Goal: Task Accomplishment & Management: Complete application form

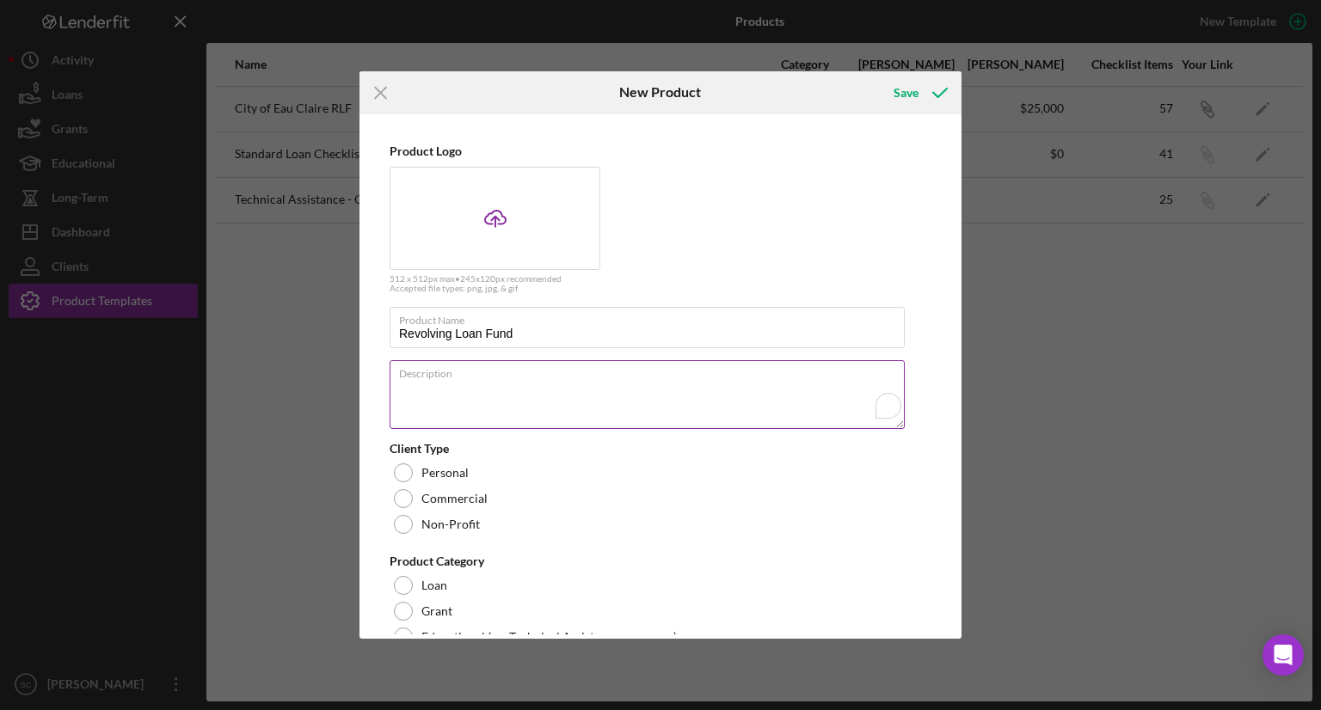
click at [541, 390] on textarea "Description" at bounding box center [647, 394] width 515 height 69
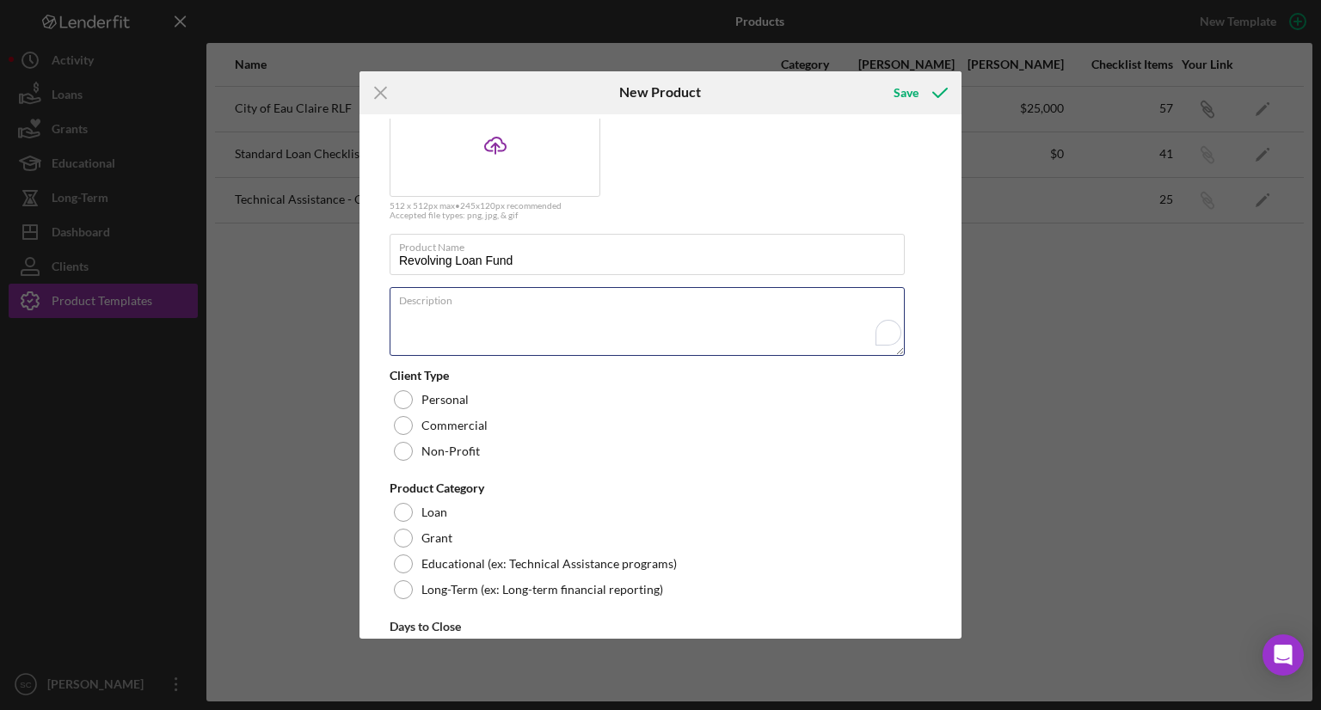
scroll to position [172, 0]
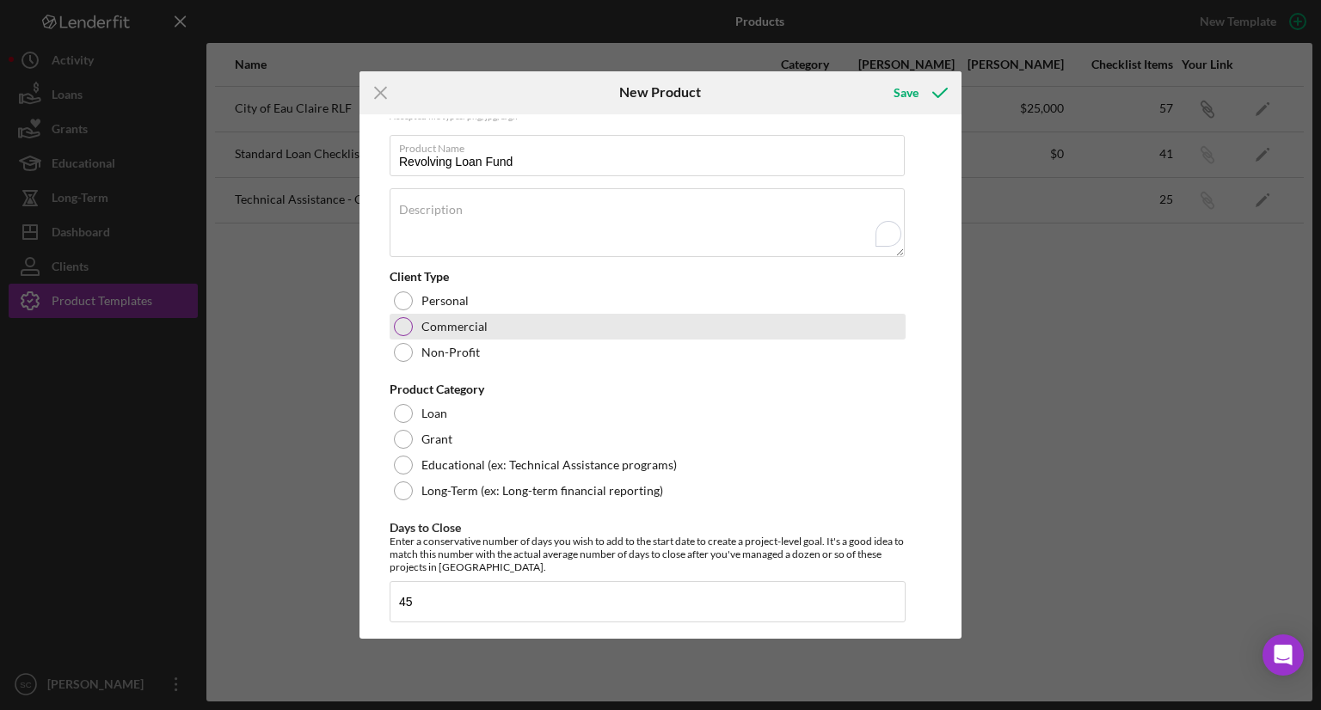
click at [452, 324] on label "Commercial" at bounding box center [454, 327] width 66 height 14
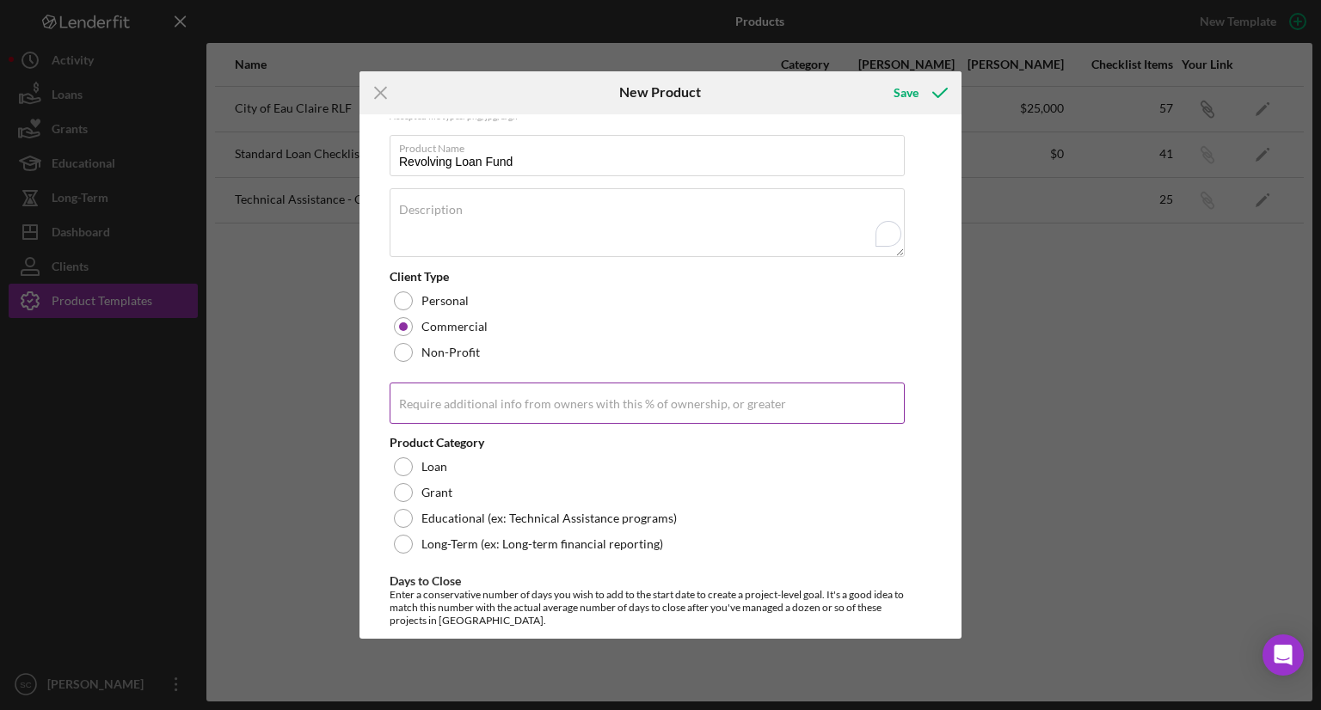
click at [499, 400] on label "Require additional info from owners with this % of ownership, or greater" at bounding box center [592, 404] width 387 height 14
click at [499, 400] on input "Require additional info from owners with this % of ownership, or greater" at bounding box center [647, 403] width 515 height 41
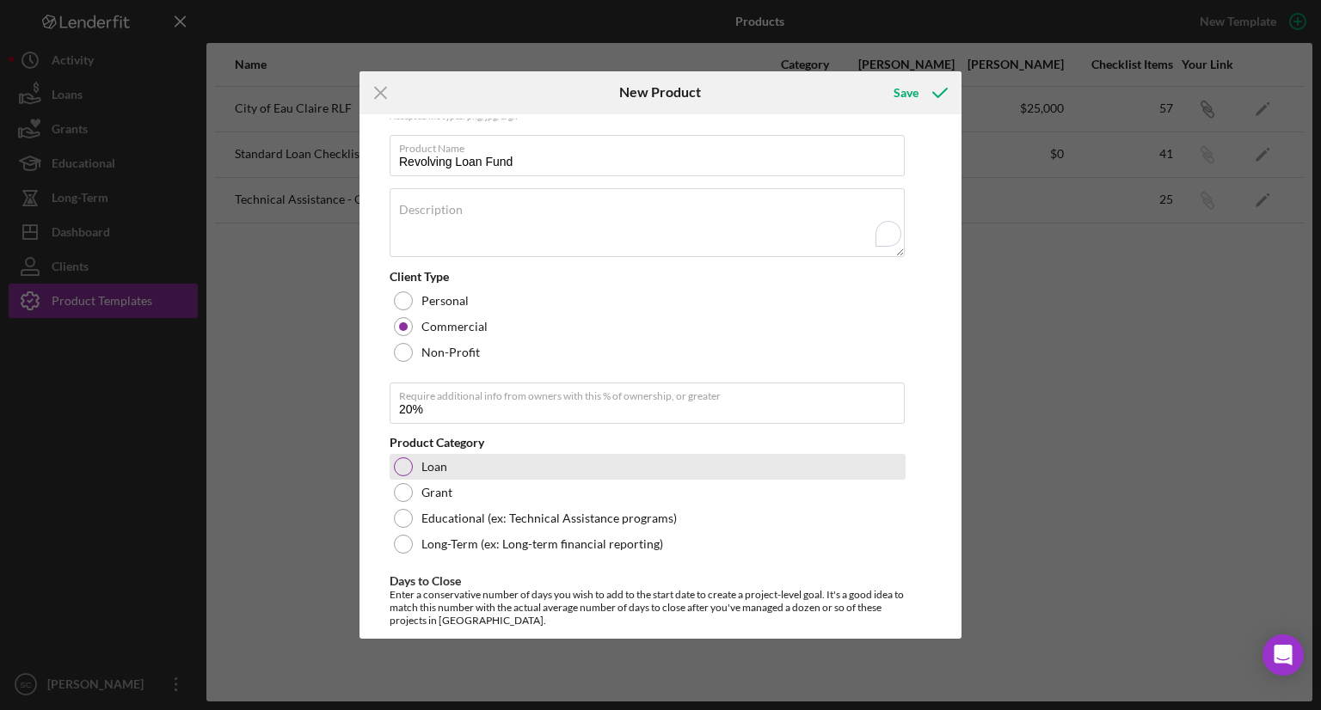
type input "20.00%"
click at [415, 474] on div "Loan" at bounding box center [648, 467] width 516 height 26
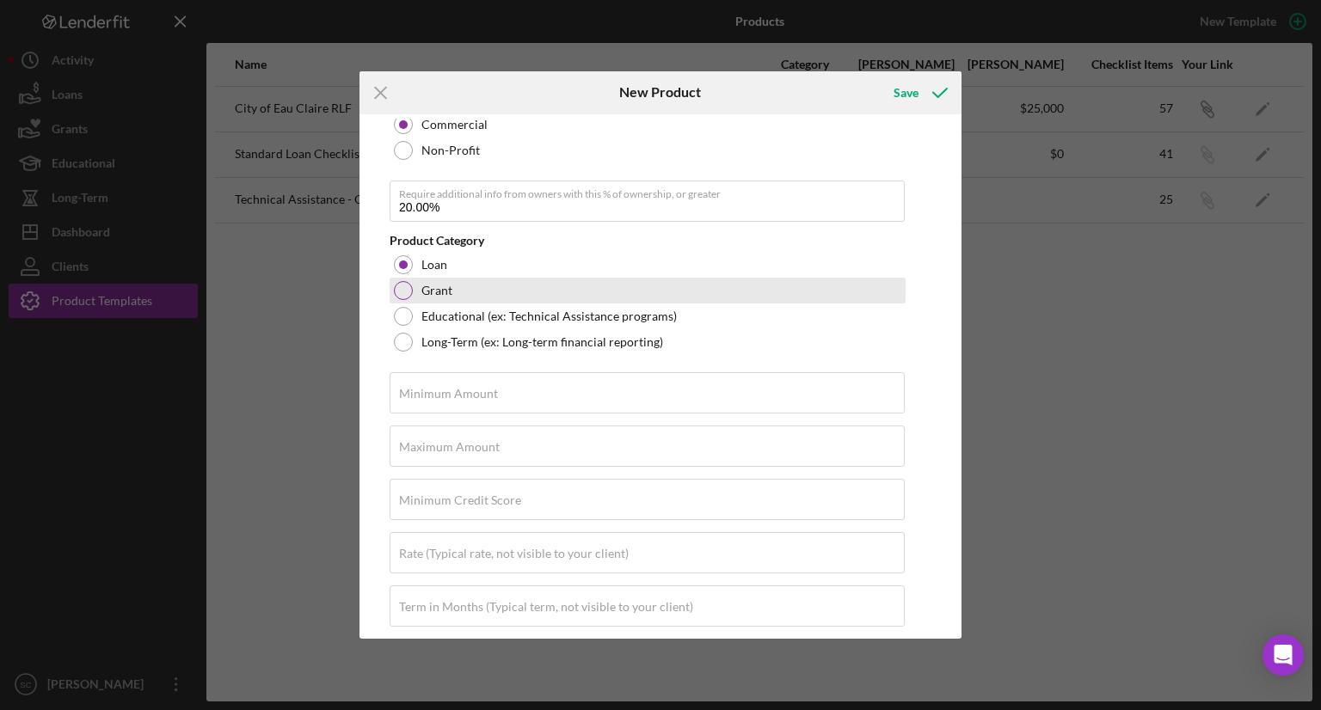
scroll to position [430, 0]
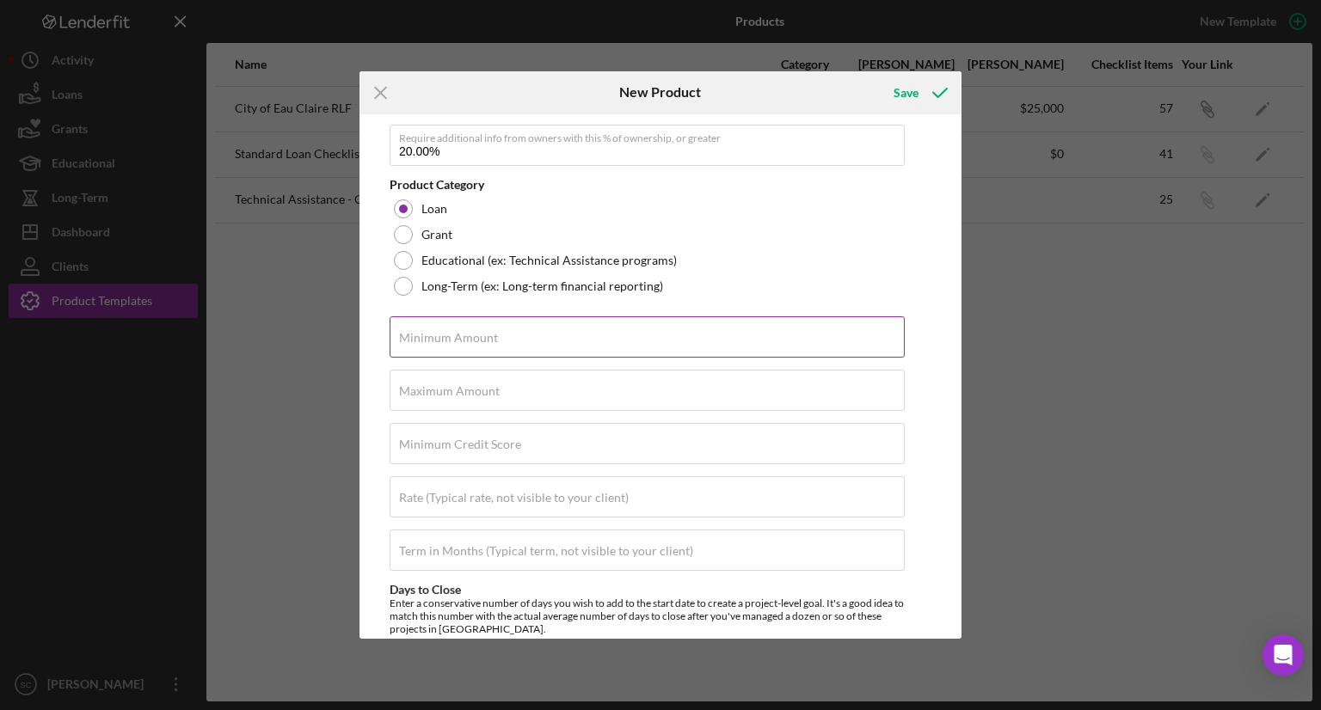
click at [485, 342] on label "Minimum Amount" at bounding box center [448, 338] width 99 height 14
click at [485, 342] on input "Minimum Amount" at bounding box center [647, 337] width 515 height 41
type input "$25,001"
click at [660, 394] on input "Maximum Amount" at bounding box center [647, 390] width 515 height 41
type input "$150,000"
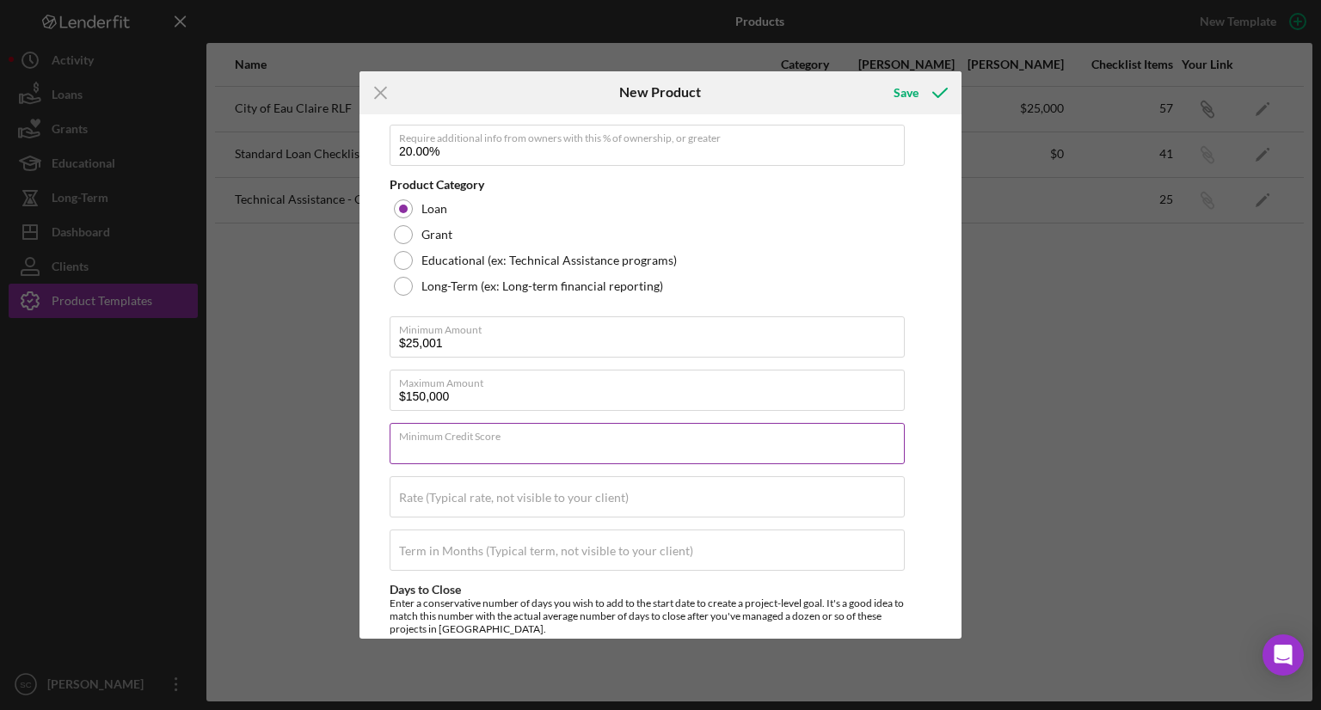
click at [622, 437] on div "Minimum Credit Score" at bounding box center [648, 444] width 516 height 43
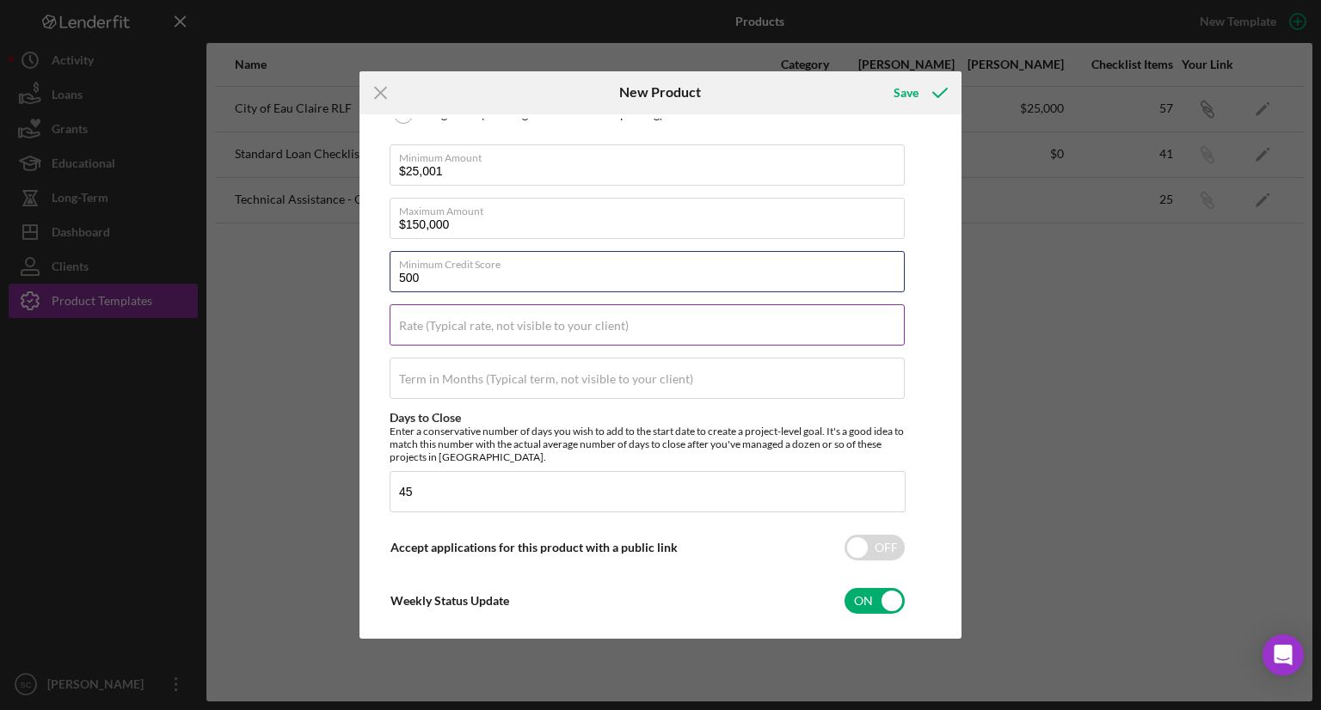
type input "500"
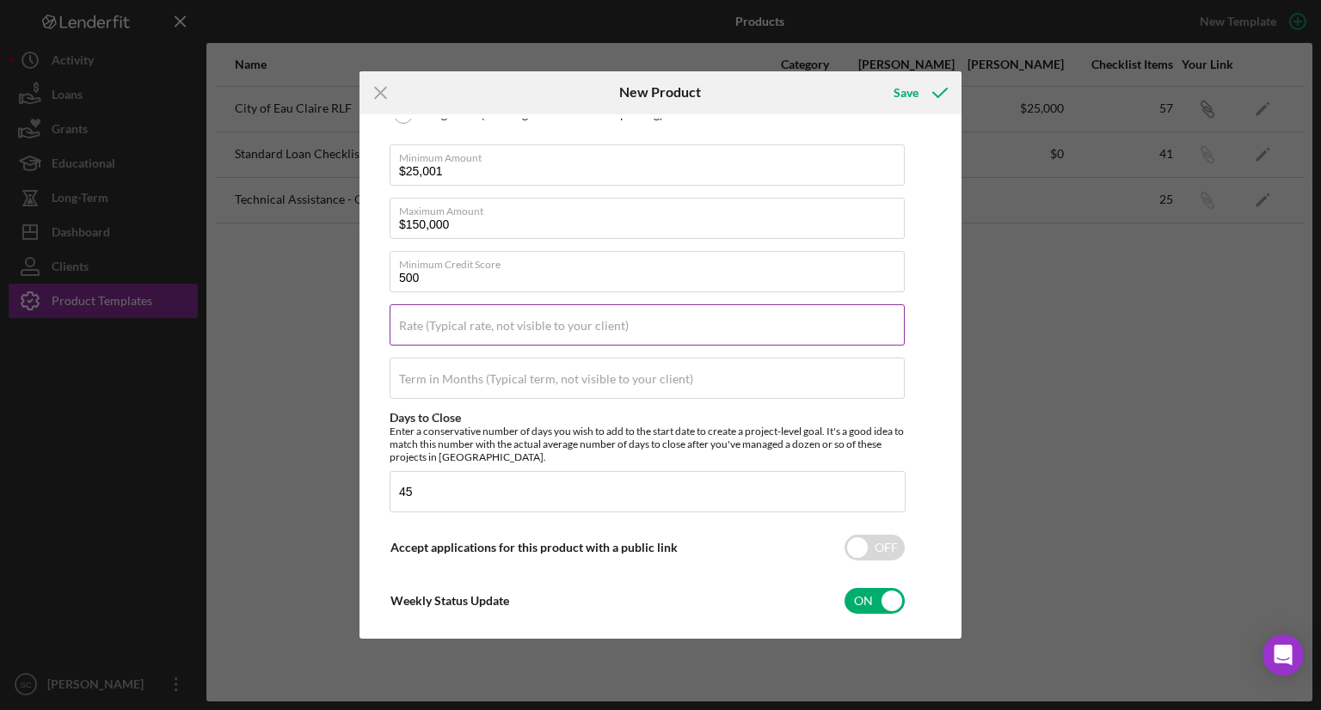
click at [516, 331] on label "Rate (Typical rate, not visible to your client)" at bounding box center [514, 326] width 230 height 14
click at [516, 331] on input "Rate (Typical rate, not visible to your client)" at bounding box center [647, 324] width 515 height 41
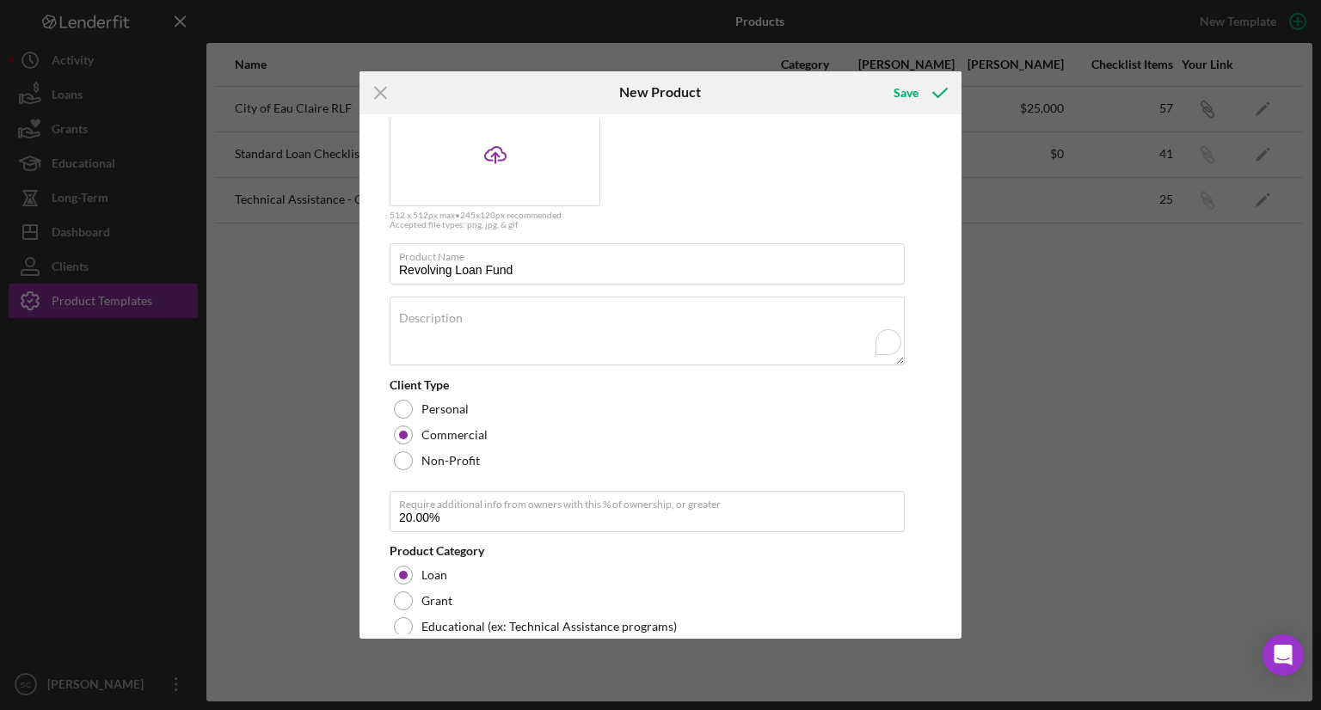
scroll to position [86, 0]
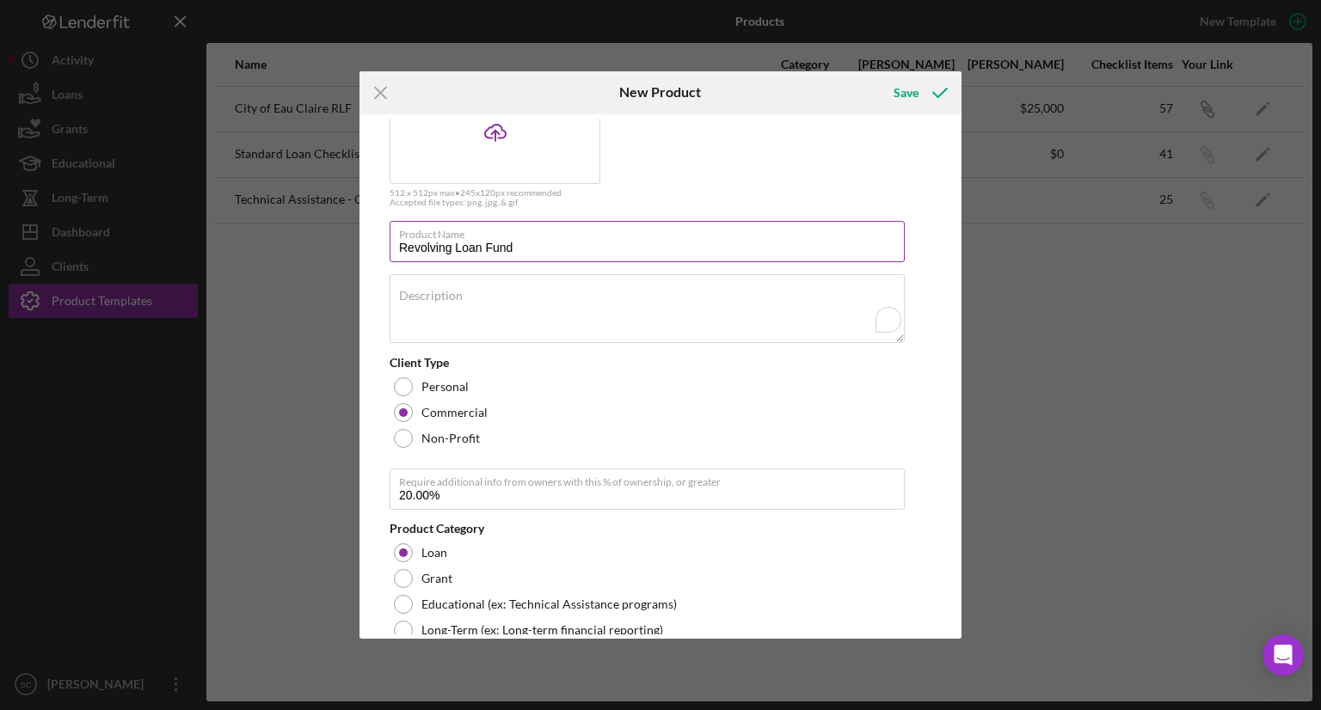
click at [502, 252] on input "Revolving Loan Fund" at bounding box center [647, 241] width 515 height 41
paste input "- Large Loan"
type input "Revolving Loan Fund- Large Loan"
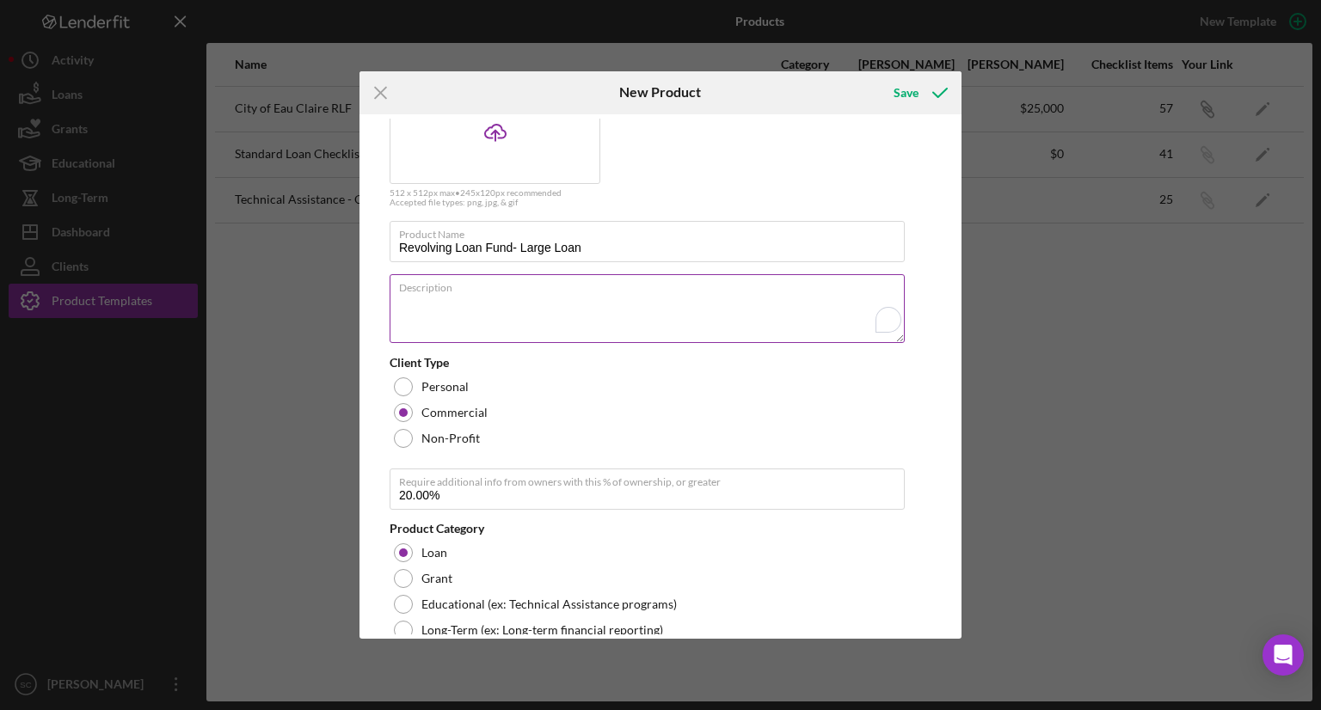
click at [538, 307] on textarea "Description" at bounding box center [647, 308] width 515 height 69
click at [591, 315] on textarea "Description" at bounding box center [647, 308] width 515 height 69
paste textarea "The Revolving Loan Fund (RLF) Large loan is primarily used to provide capital f…"
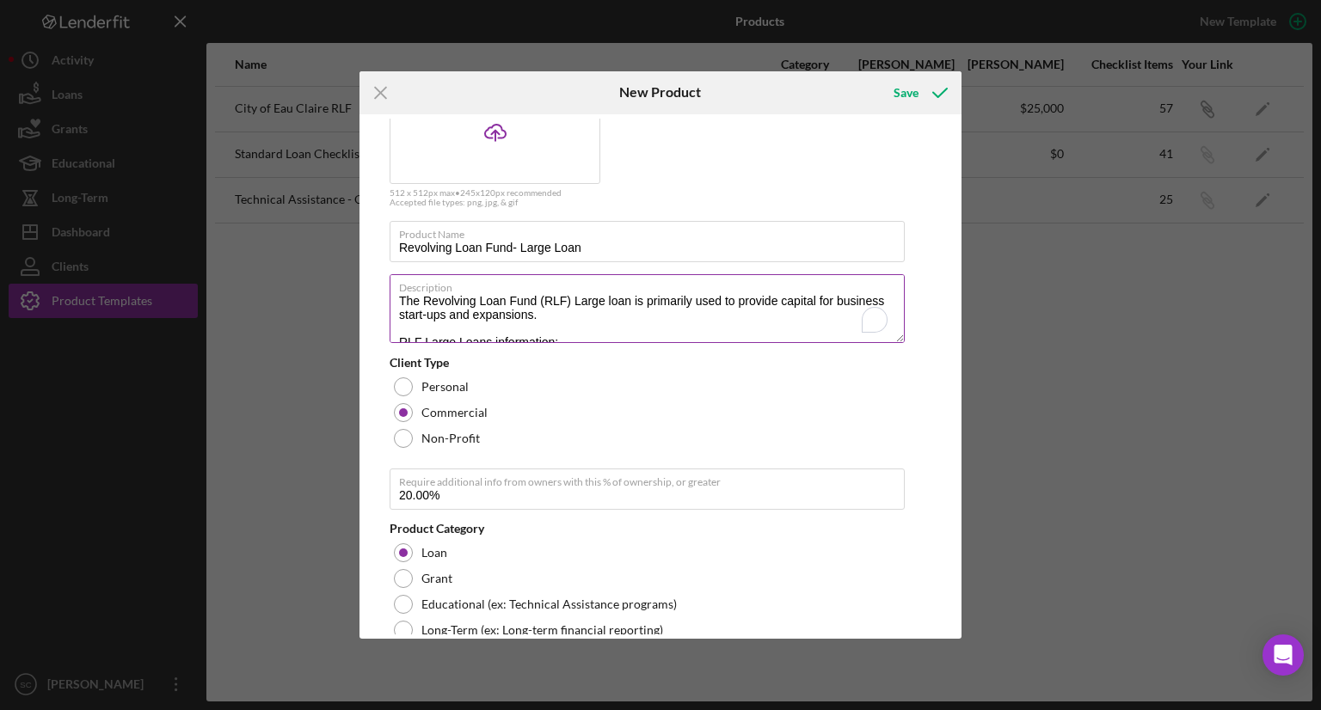
scroll to position [89, 0]
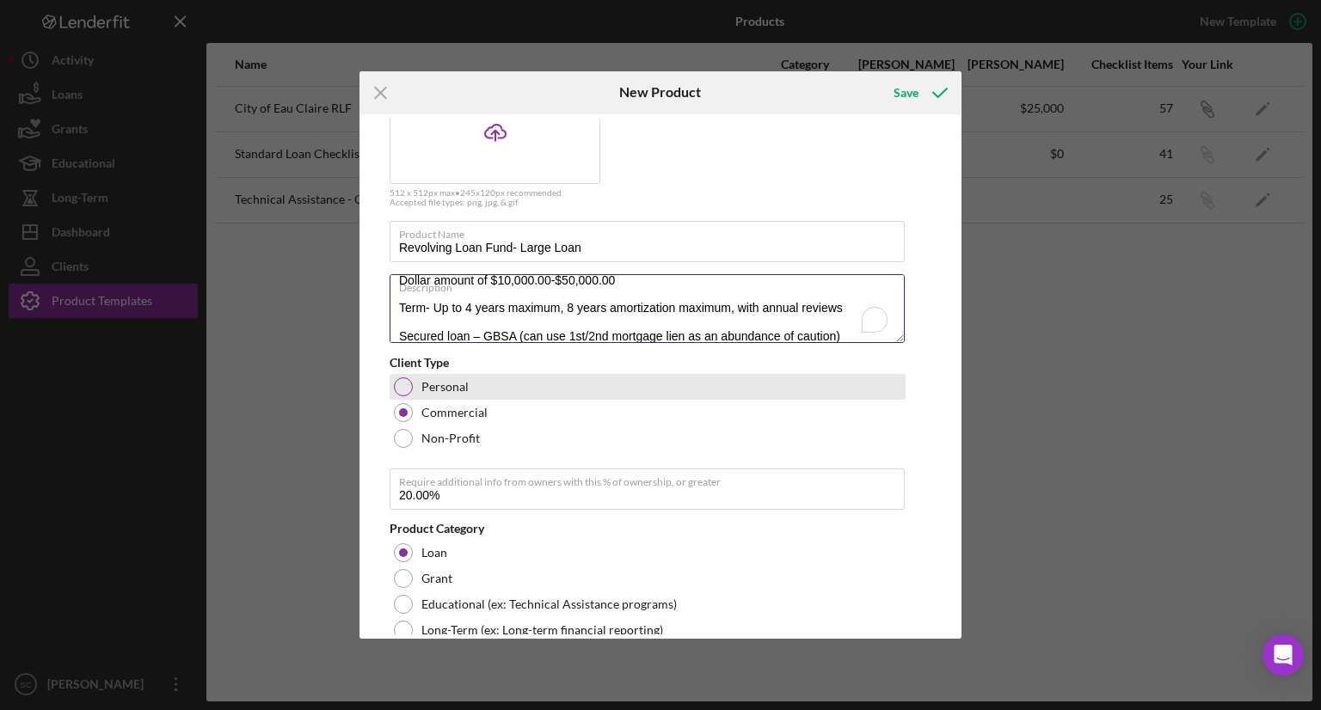
type textarea "The Revolving Loan Fund (RLF) Large loan is primarily used to provide capital f…"
click at [870, 390] on div "Personal" at bounding box center [648, 387] width 516 height 26
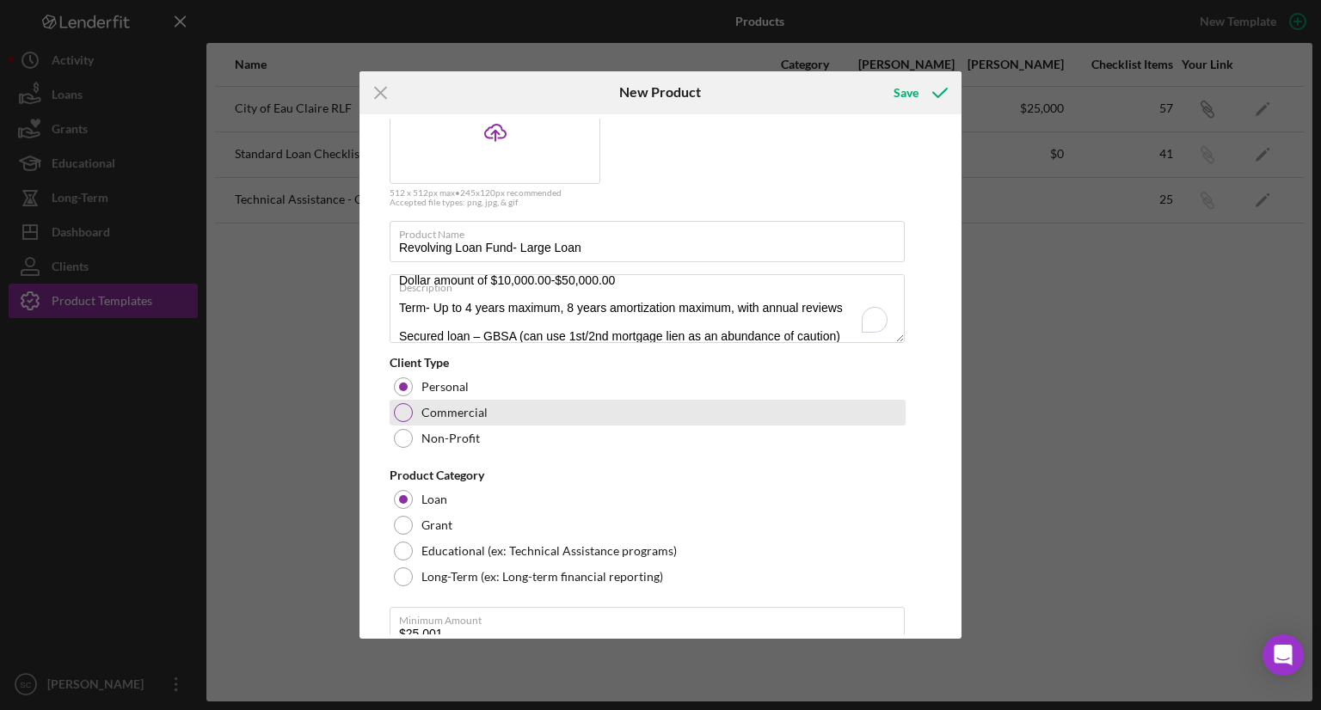
click at [458, 411] on label "Commercial" at bounding box center [454, 413] width 66 height 14
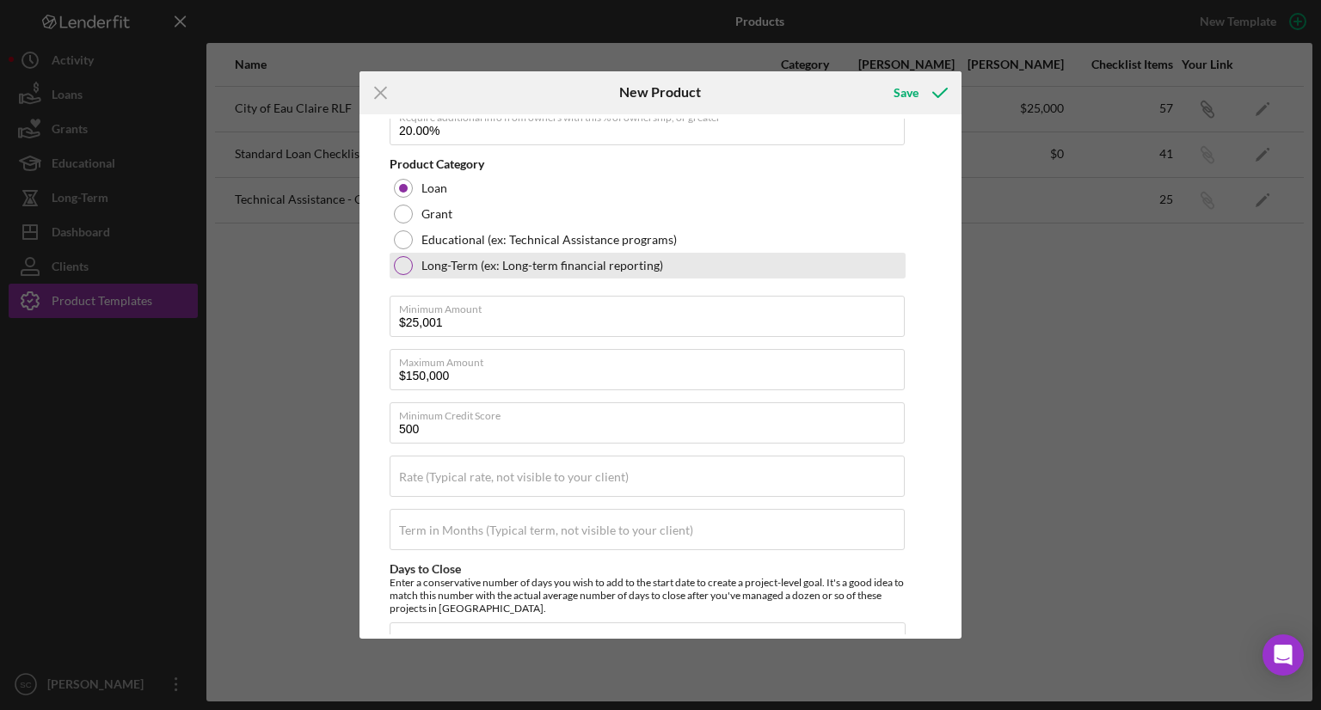
scroll to position [516, 0]
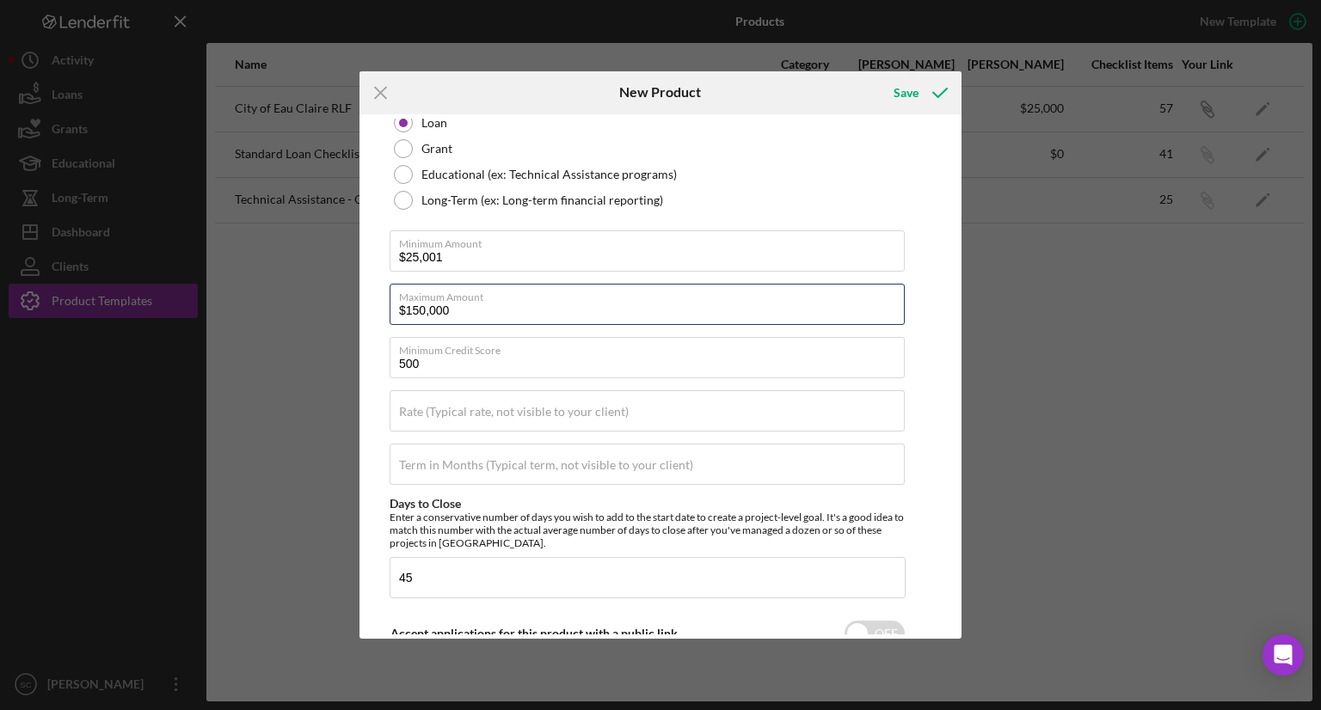
drag, startPoint x: 482, startPoint y: 304, endPoint x: 369, endPoint y: 307, distance: 112.7
click at [369, 307] on div "Product Logo Icon/Upload 512 x 512px max • 245 x 120 px recommended Accepted fi…" at bounding box center [660, 377] width 593 height 517
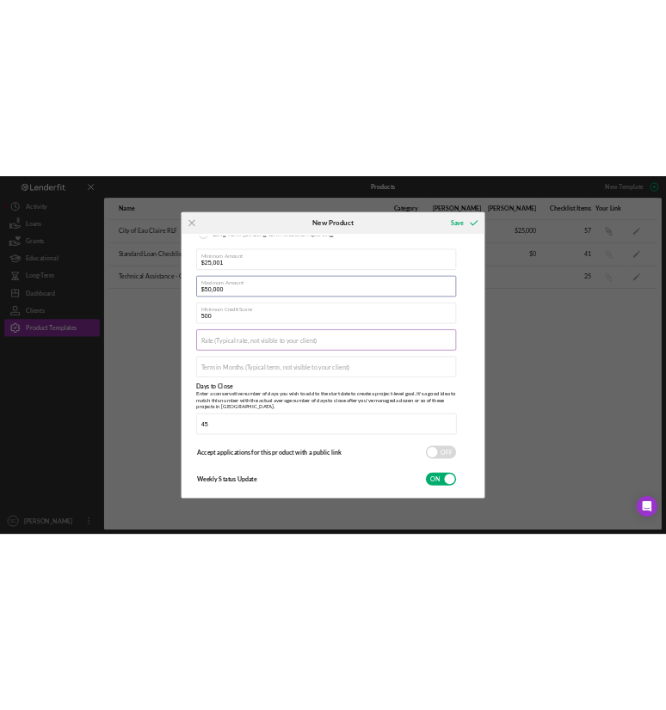
scroll to position [688, 0]
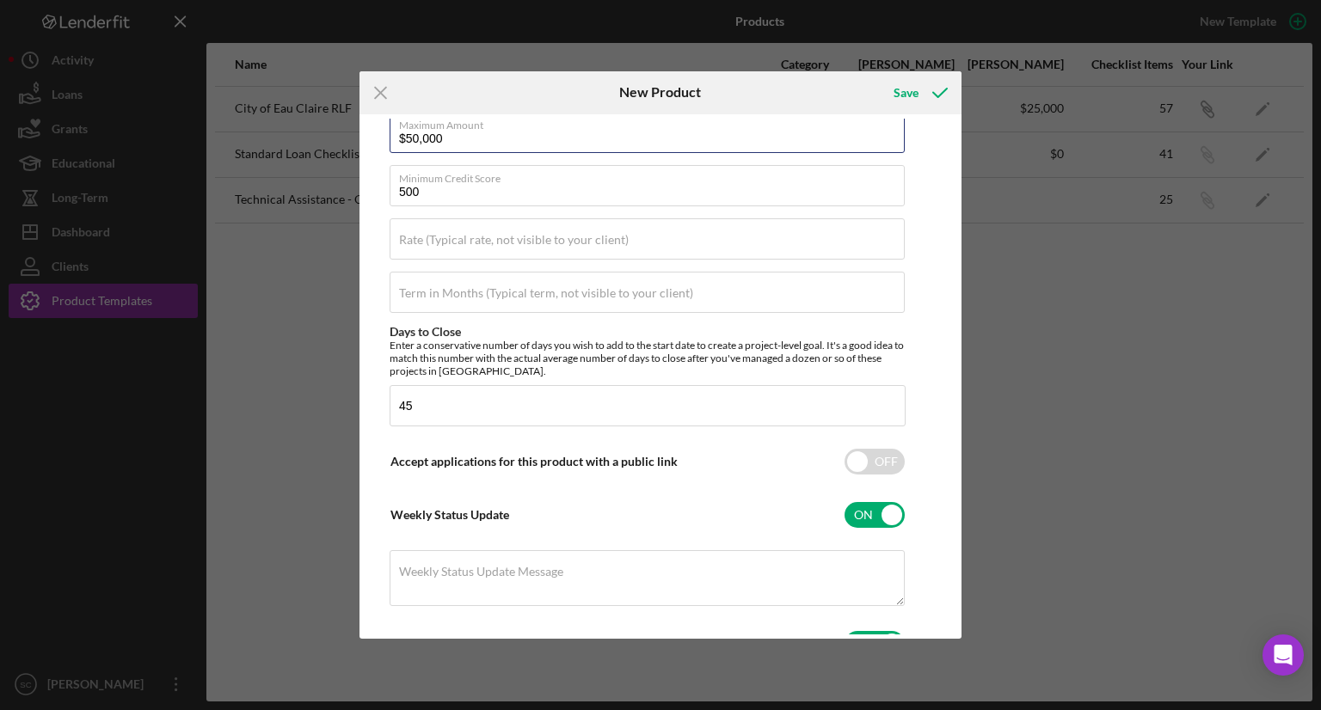
type input "$50,000"
click at [802, 100] on div "Save" at bounding box center [861, 92] width 200 height 43
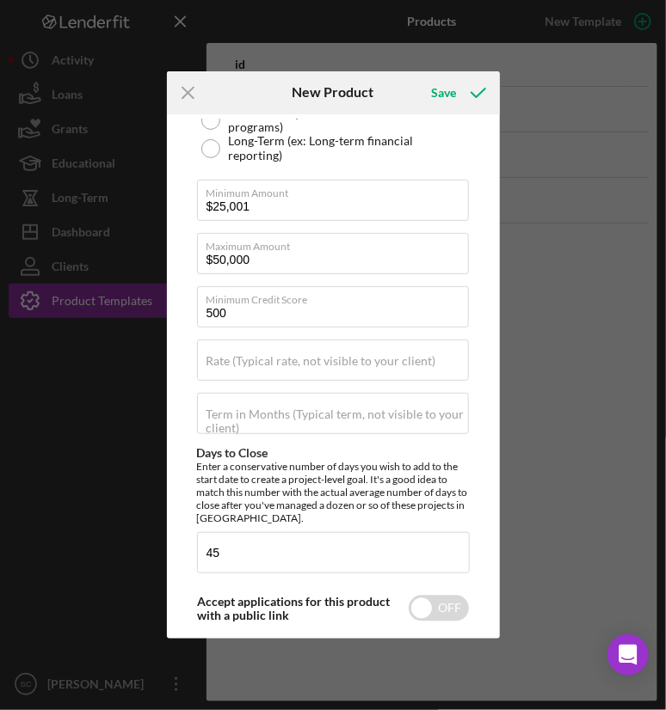
scroll to position [561, 0]
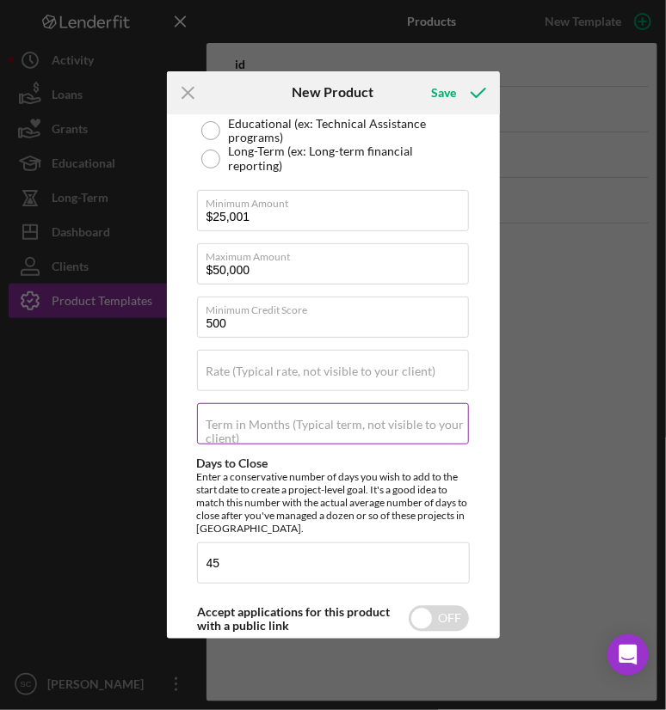
click at [292, 427] on label "Term in Months (Typical term, not visible to your client)" at bounding box center [337, 432] width 263 height 28
click at [292, 427] on input "Term in Months (Typical term, not visible to your client)" at bounding box center [333, 423] width 272 height 41
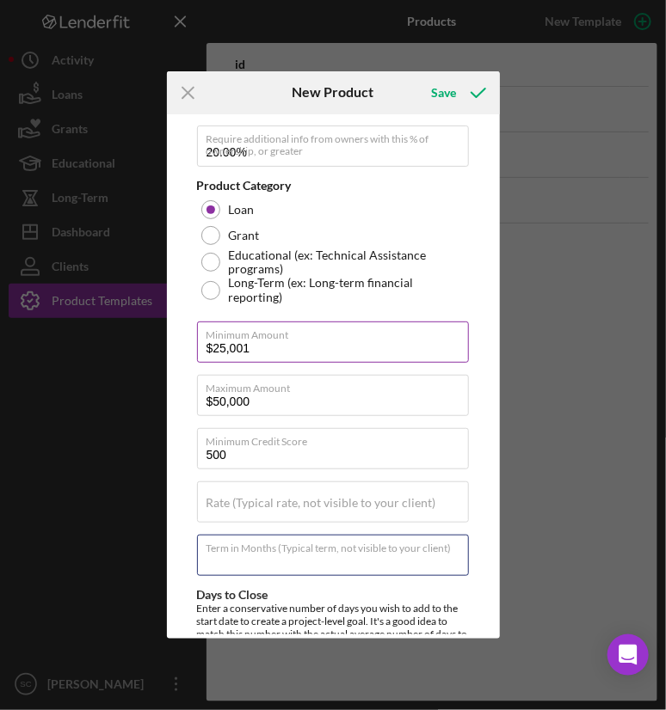
scroll to position [602, 0]
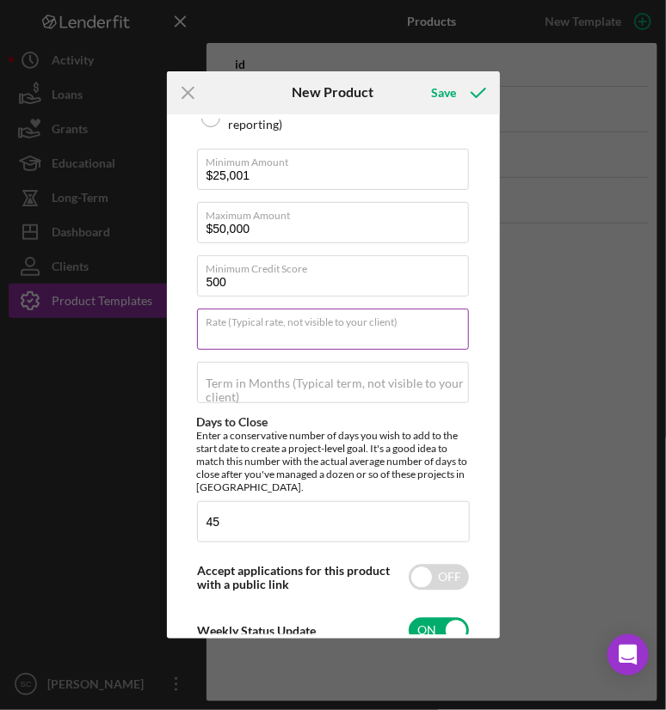
click at [243, 319] on div "Rate (Typical rate, not visible to your client)" at bounding box center [333, 330] width 273 height 43
type input "8%"
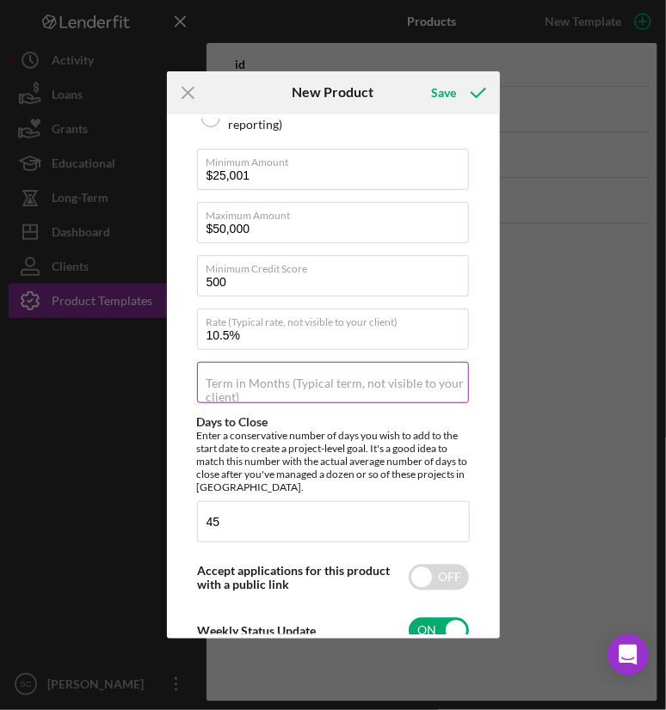
type input "10.500%"
click at [268, 401] on label "Term in Months (Typical term, not visible to your client)" at bounding box center [337, 391] width 263 height 28
click at [268, 401] on input "Term in Months (Typical term, not visible to your client)" at bounding box center [333, 382] width 272 height 41
click at [237, 389] on input "Term in Months (Typical term, not visible to your client)" at bounding box center [333, 382] width 272 height 41
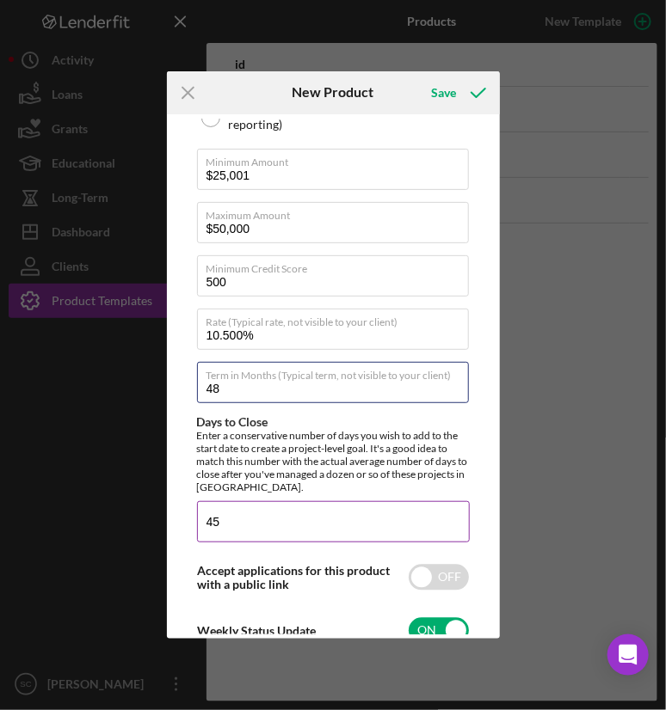
type input "48"
click at [351, 459] on div "Enter a conservative number of days you wish to add to the start date to create…" at bounding box center [333, 461] width 273 height 65
click at [228, 517] on input "45" at bounding box center [333, 521] width 273 height 41
type input "80"
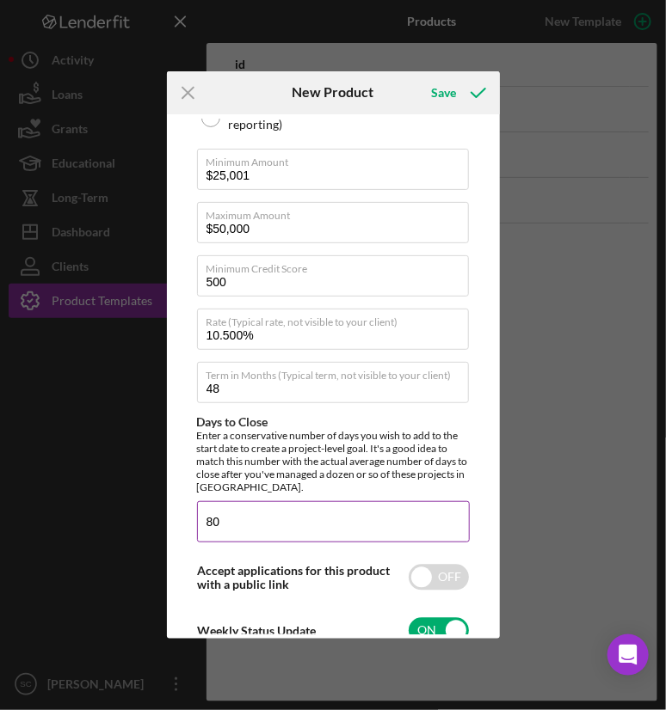
click at [275, 462] on div "Enter a conservative number of days you wish to add to the start date to create…" at bounding box center [333, 461] width 273 height 65
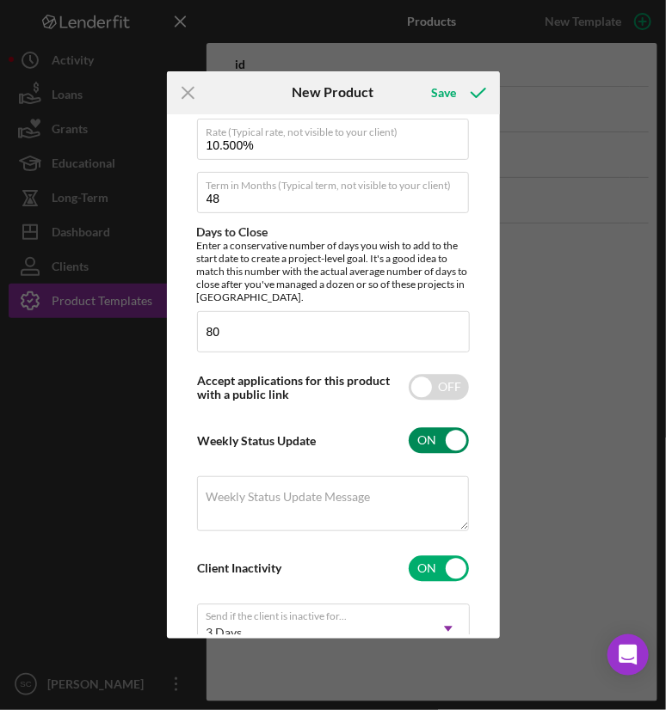
scroll to position [860, 0]
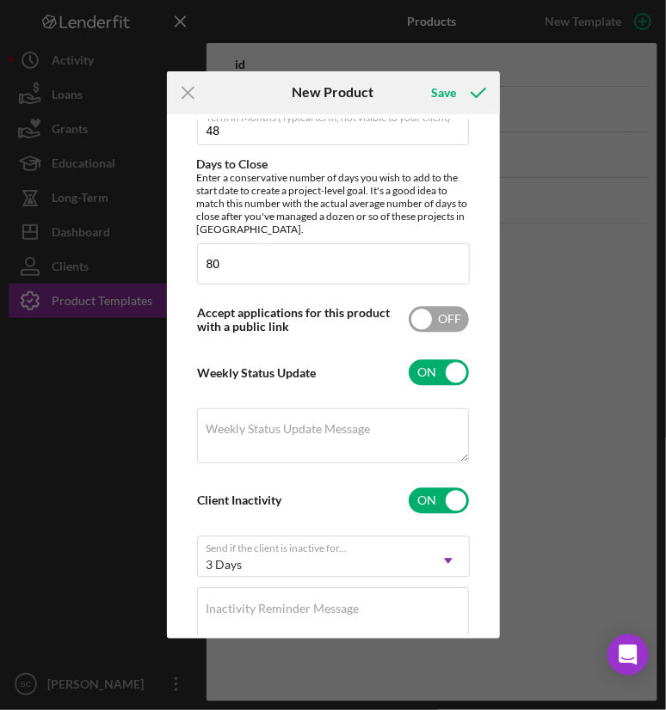
click at [430, 318] on input "checkbox" at bounding box center [439, 320] width 60 height 26
checkbox input "true"
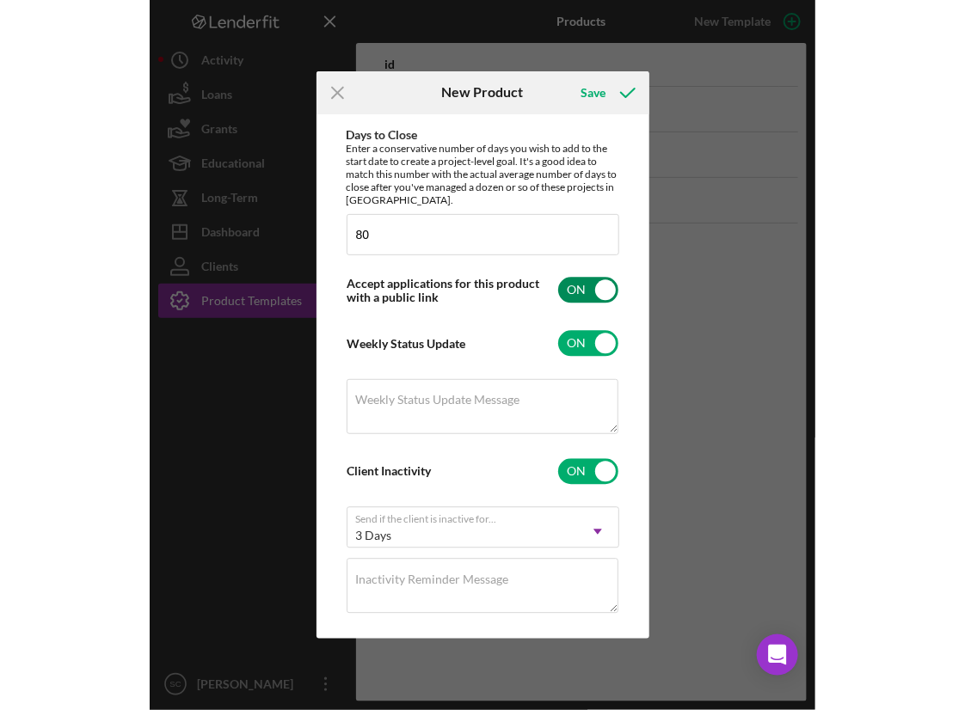
scroll to position [905, 0]
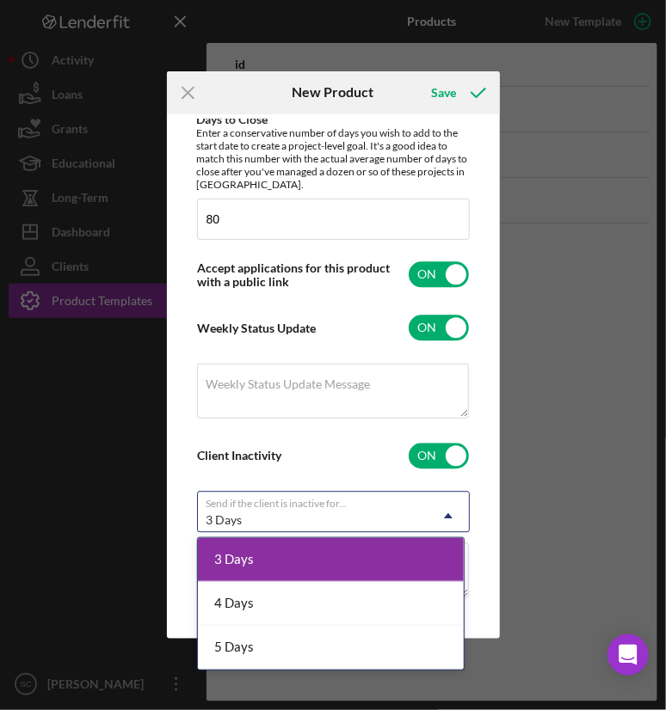
click at [336, 503] on div "3 Days" at bounding box center [313, 521] width 230 height 40
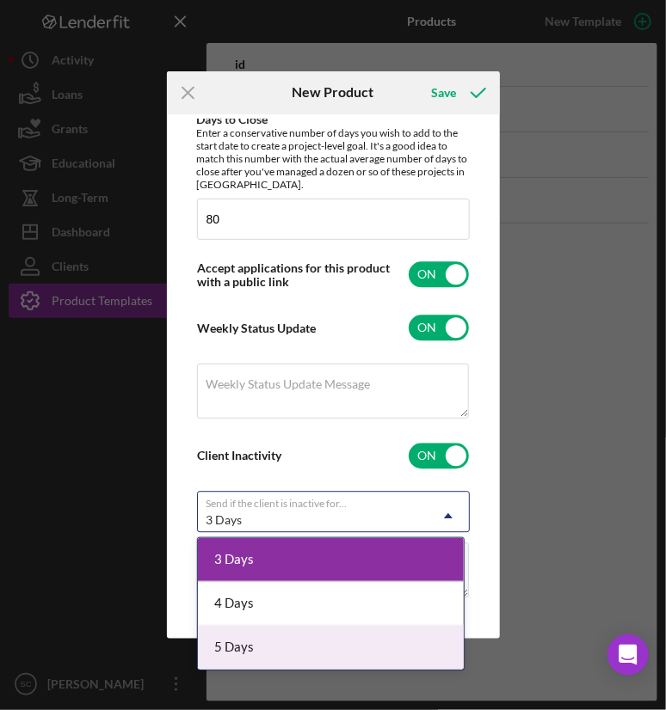
click at [290, 640] on div "5 Days" at bounding box center [331, 648] width 267 height 44
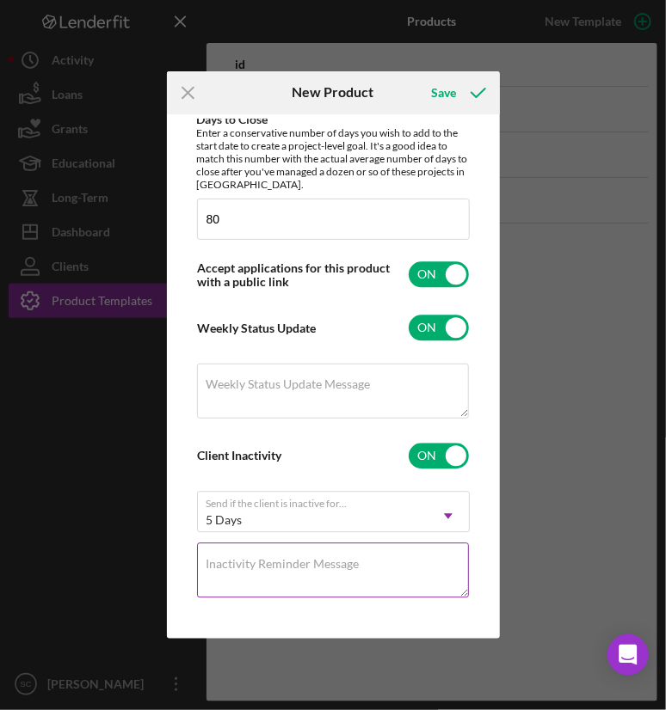
click at [342, 568] on label "Inactivity Reminder Message" at bounding box center [282, 565] width 153 height 14
click at [342, 568] on textarea "Inactivity Reminder Message" at bounding box center [333, 571] width 272 height 55
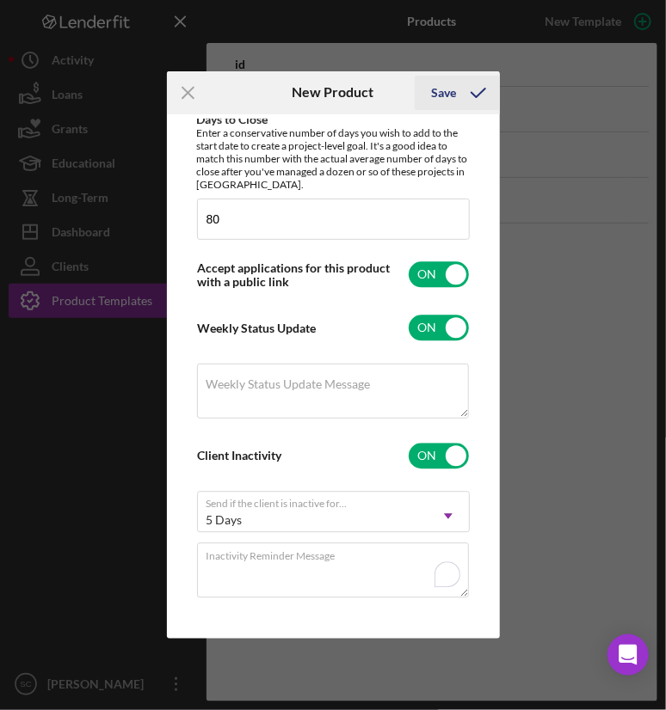
click at [459, 87] on icon "submit" at bounding box center [478, 92] width 43 height 43
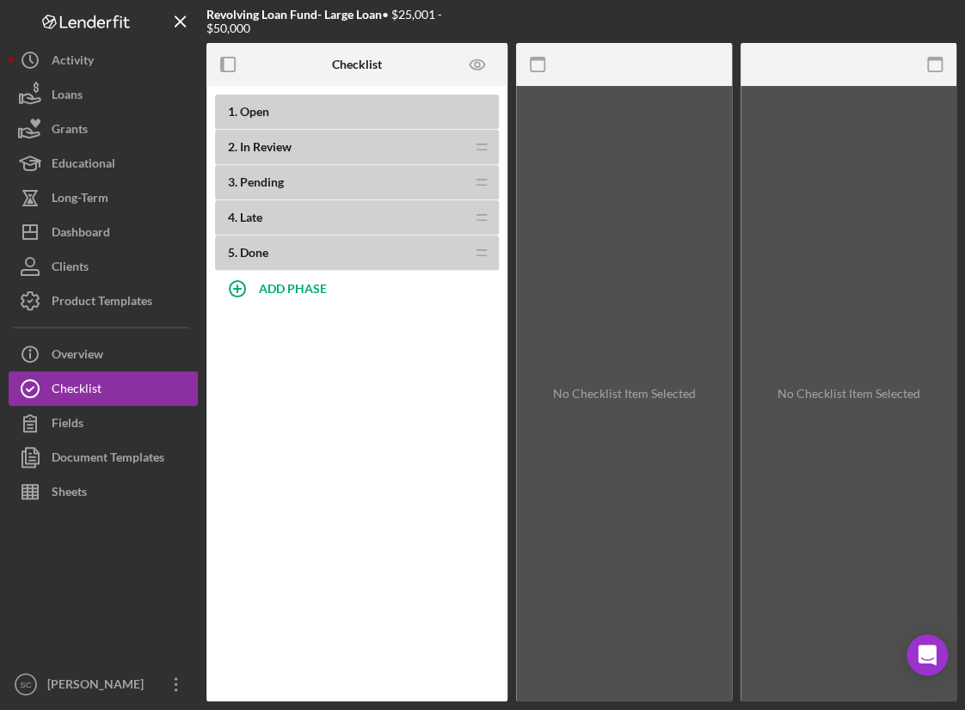
click at [314, 108] on b "1 . Open" at bounding box center [363, 112] width 271 height 14
click at [314, 144] on b "2 . In Review" at bounding box center [346, 147] width 237 height 14
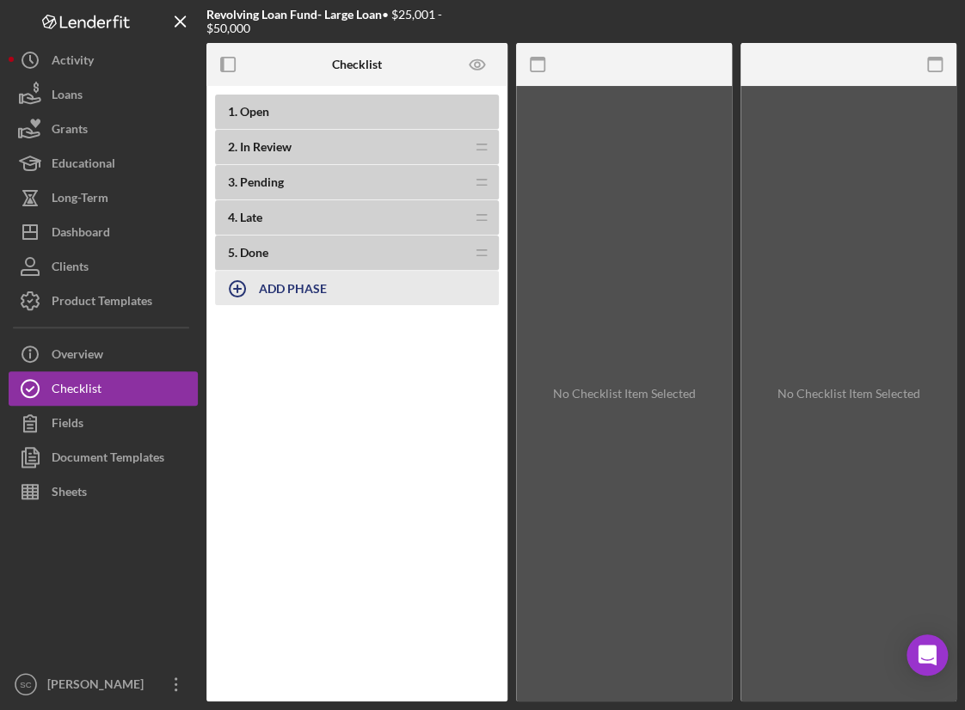
click at [264, 290] on b "ADD PHASE" at bounding box center [293, 288] width 68 height 15
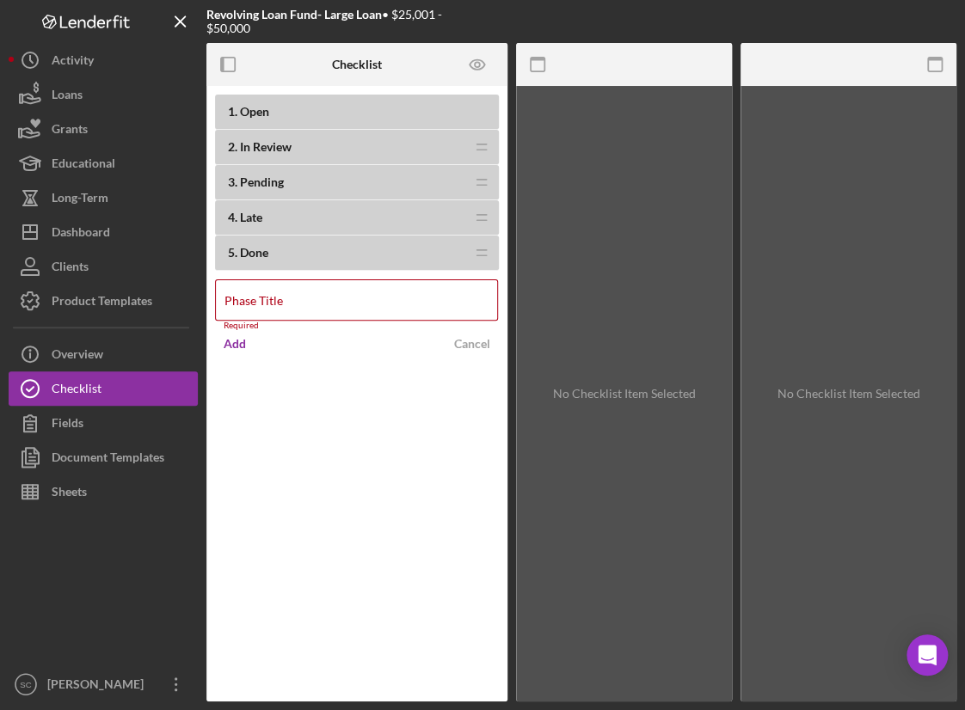
click at [623, 175] on div "No Checklist Item Selected" at bounding box center [624, 394] width 216 height 616
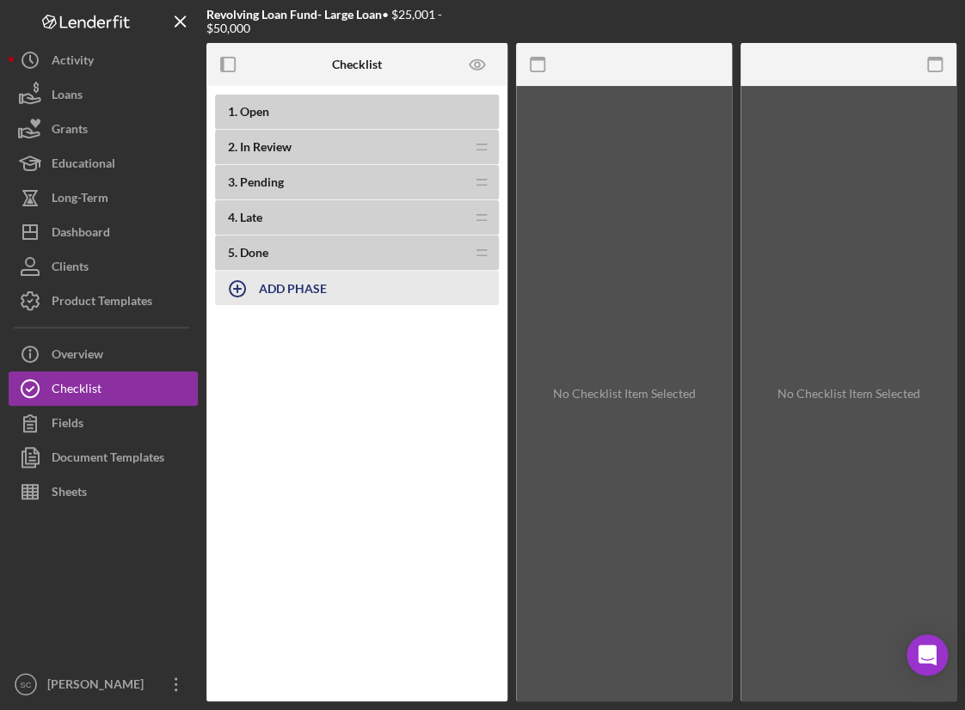
click at [265, 291] on b "ADD PHASE" at bounding box center [293, 288] width 68 height 15
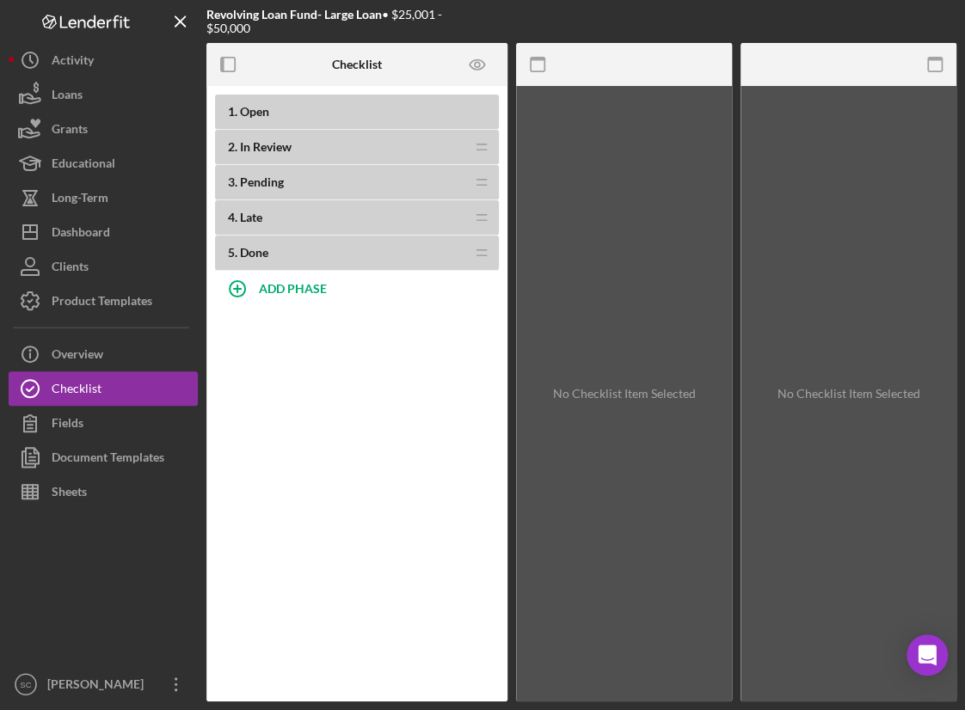
click at [260, 105] on span "Open" at bounding box center [254, 111] width 29 height 15
click at [260, 112] on span "Open" at bounding box center [254, 111] width 29 height 15
click at [235, 104] on span "1 ." at bounding box center [232, 111] width 9 height 15
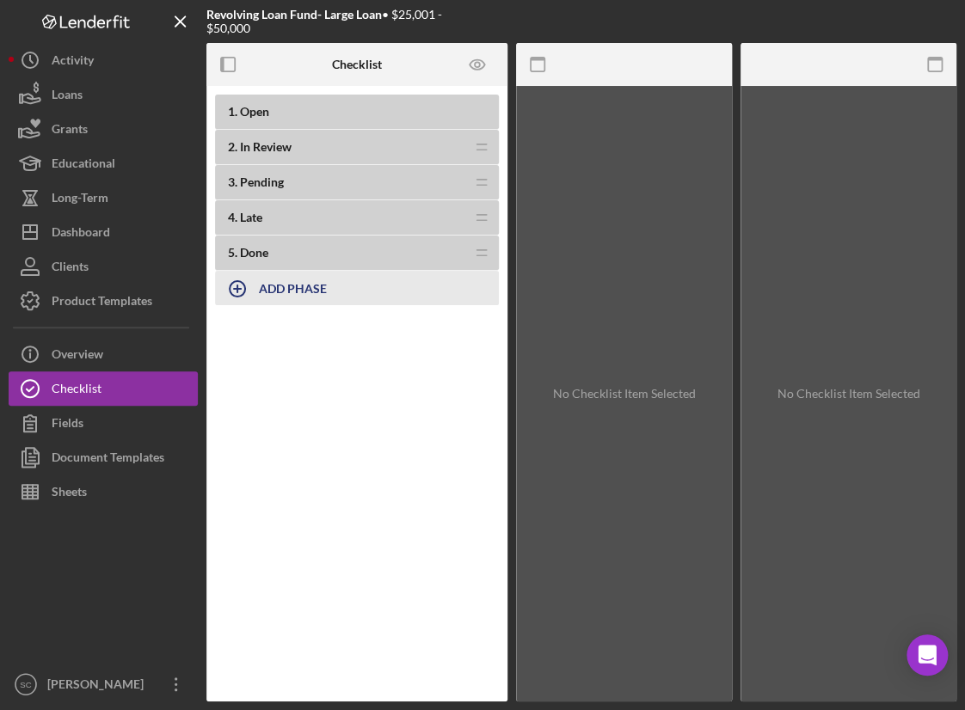
click at [273, 293] on b "ADD PHASE" at bounding box center [293, 288] width 68 height 15
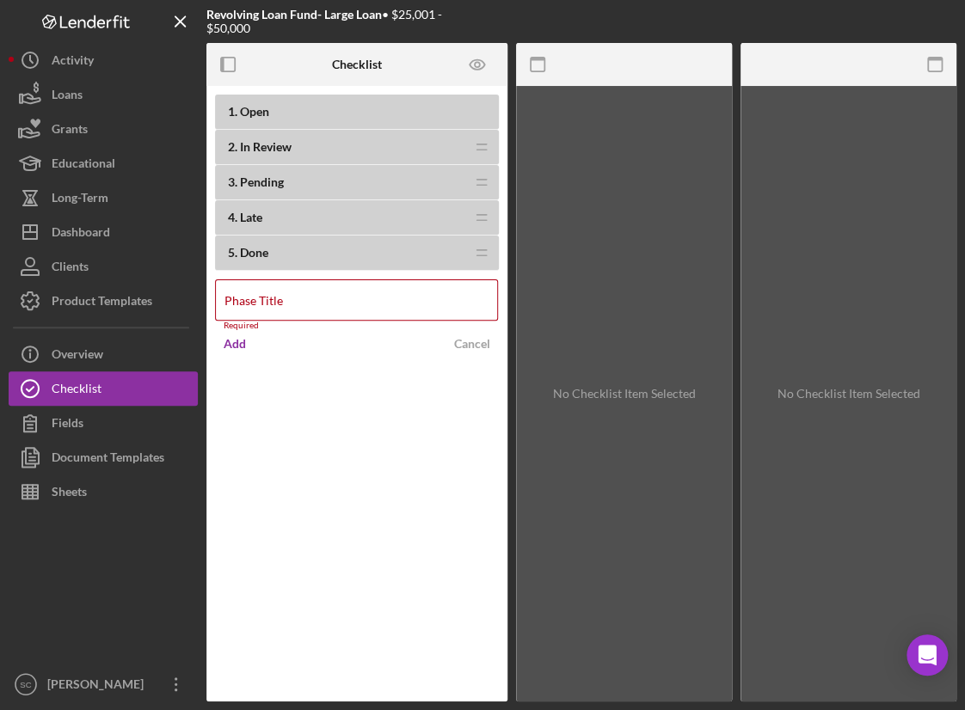
click at [585, 249] on div "No Checklist Item Selected" at bounding box center [624, 394] width 216 height 616
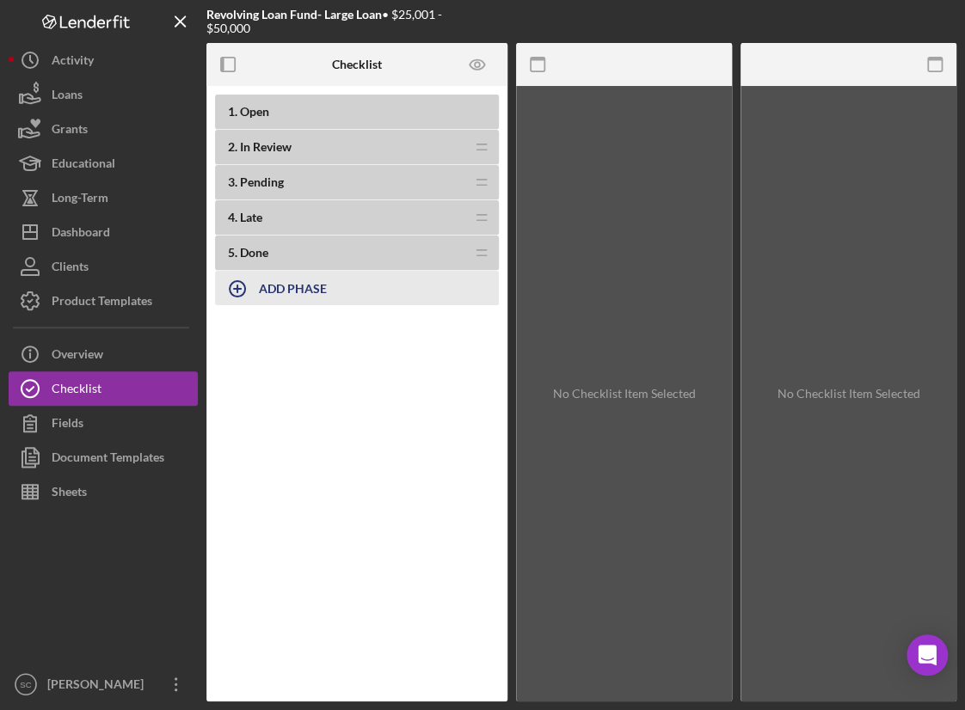
click at [288, 298] on div "ADD PHASE" at bounding box center [293, 288] width 68 height 33
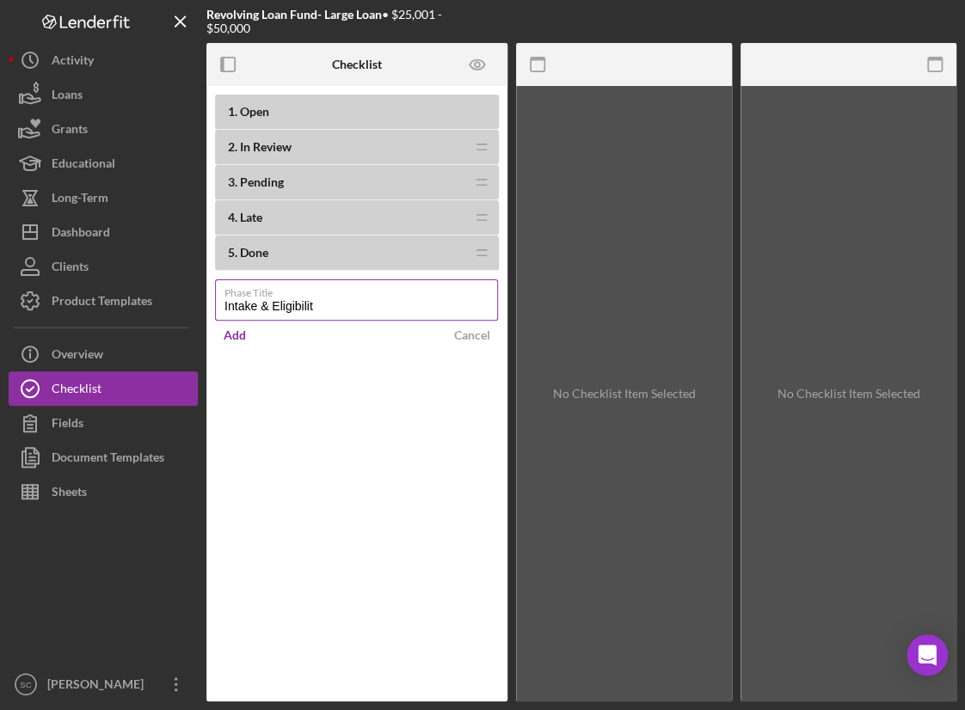
type input "Intake & Eligibility"
click at [285, 396] on div "1 . Open 2 . In Review Icon/Drag 3 . Pending Icon/Drag 4 . Late Icon/Drag 5 . D…" at bounding box center [356, 394] width 301 height 616
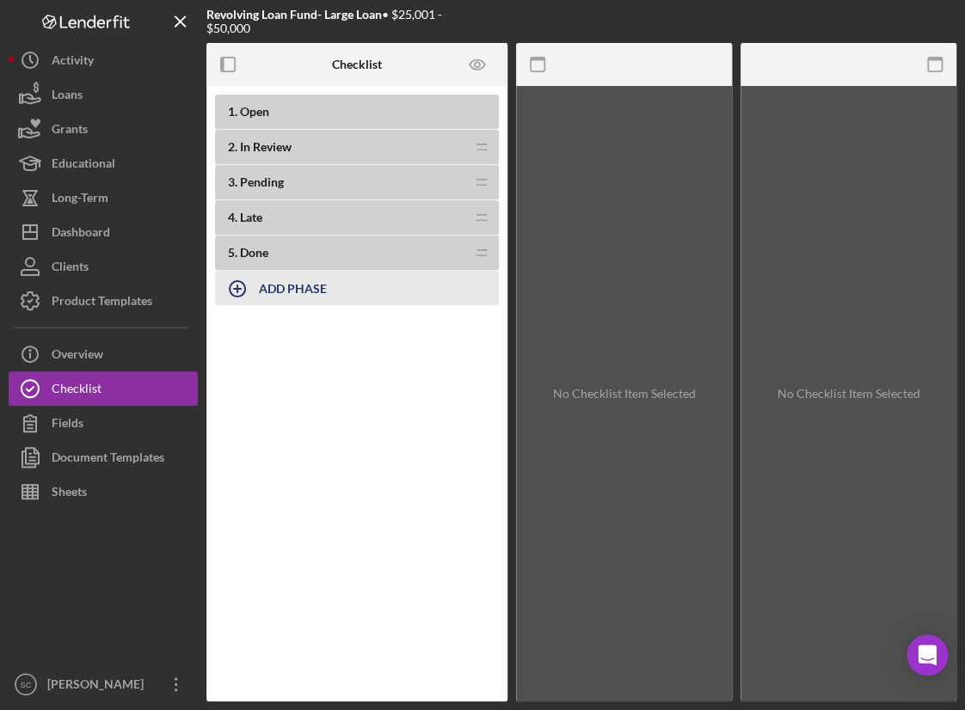
click at [266, 269] on div "1 . Open 2 . In Review Icon/Drag 3 . Pending Icon/Drag 4 . Late Icon/Drag 5 . D…" at bounding box center [356, 222] width 301 height 254
click at [269, 288] on b "ADD PHASE" at bounding box center [293, 288] width 68 height 15
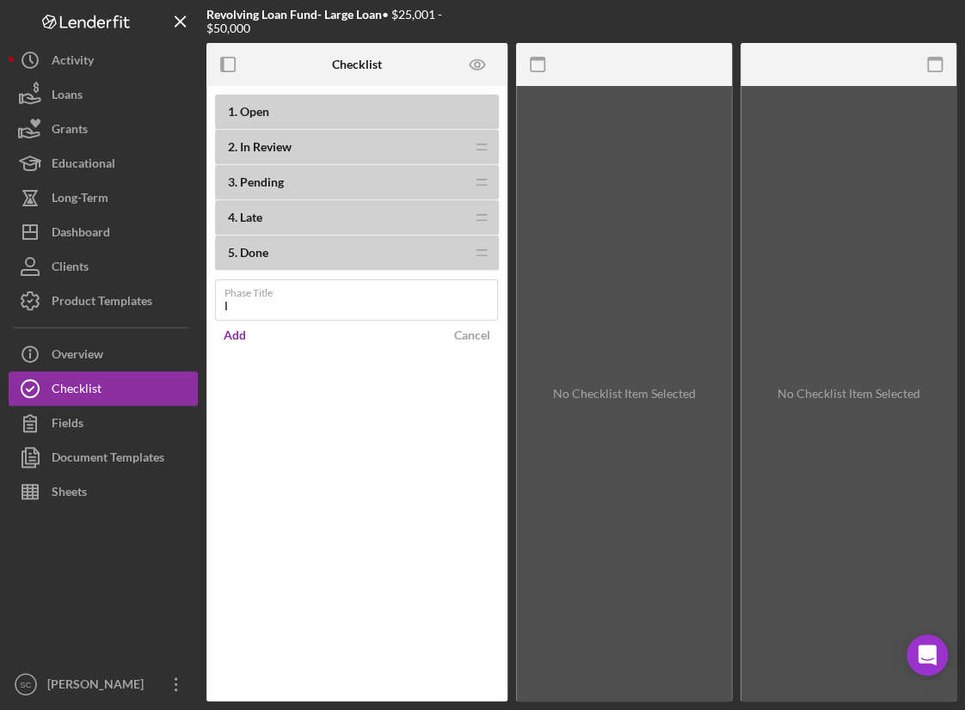
type input "Intake & Eligibility"
click at [241, 336] on div "Add" at bounding box center [235, 336] width 22 height 26
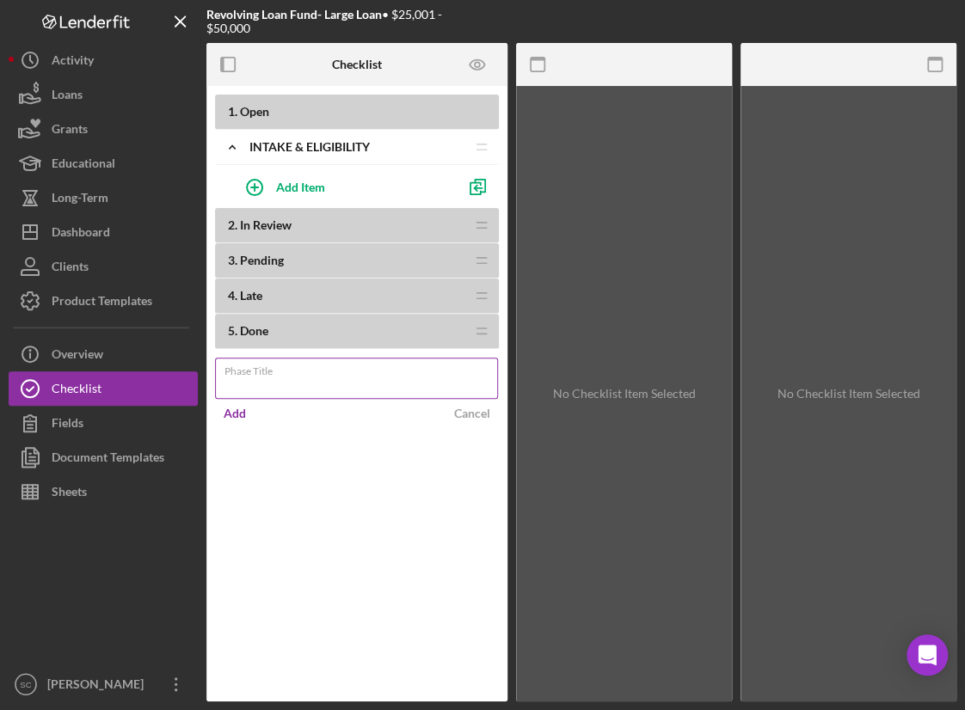
click at [251, 379] on input "Phase Title" at bounding box center [356, 378] width 283 height 41
type input "Technical Assistance"
click at [234, 417] on div "Add" at bounding box center [235, 414] width 22 height 26
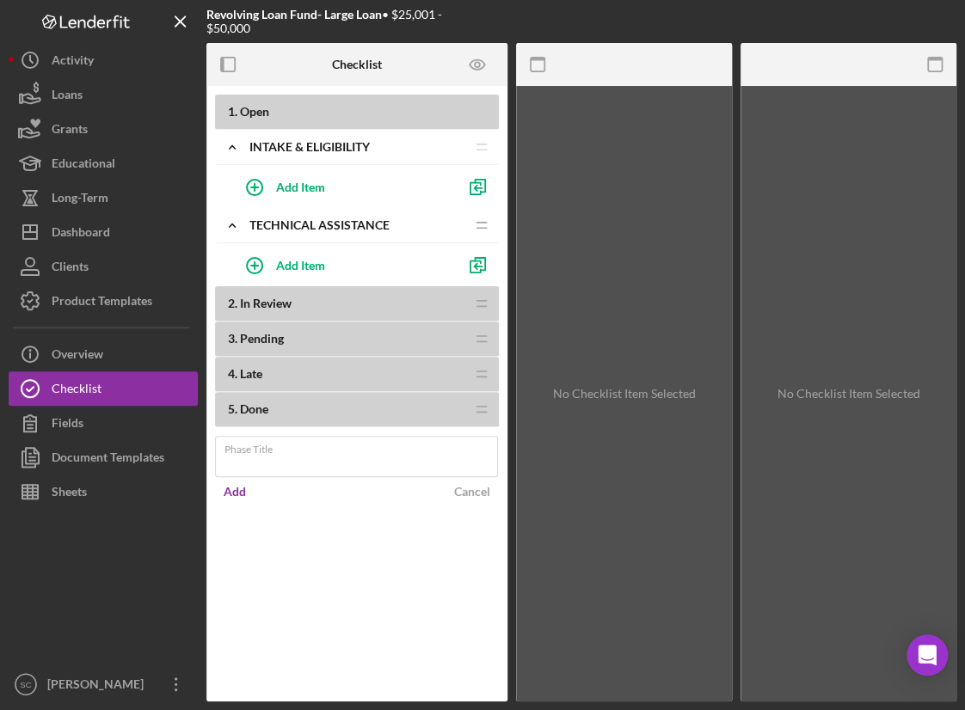
click at [255, 304] on span "In Review" at bounding box center [266, 303] width 52 height 15
click at [243, 304] on span "In Review" at bounding box center [266, 303] width 52 height 15
click at [474, 299] on icon "Icon/Drag" at bounding box center [481, 303] width 34 height 34
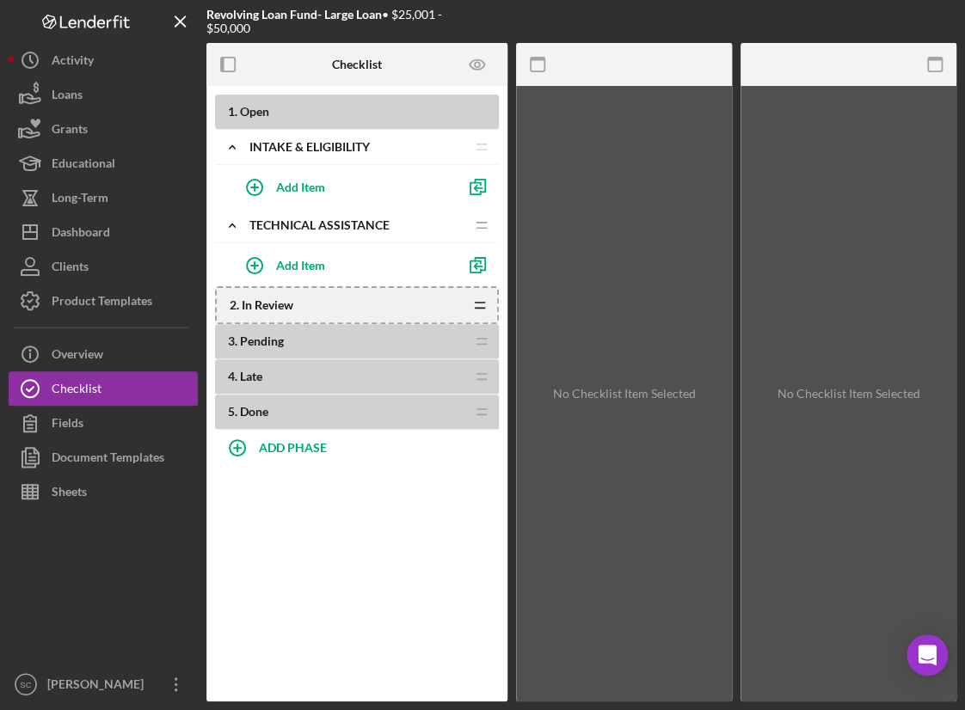
click at [482, 304] on icon "Icon/Drag" at bounding box center [480, 305] width 34 height 34
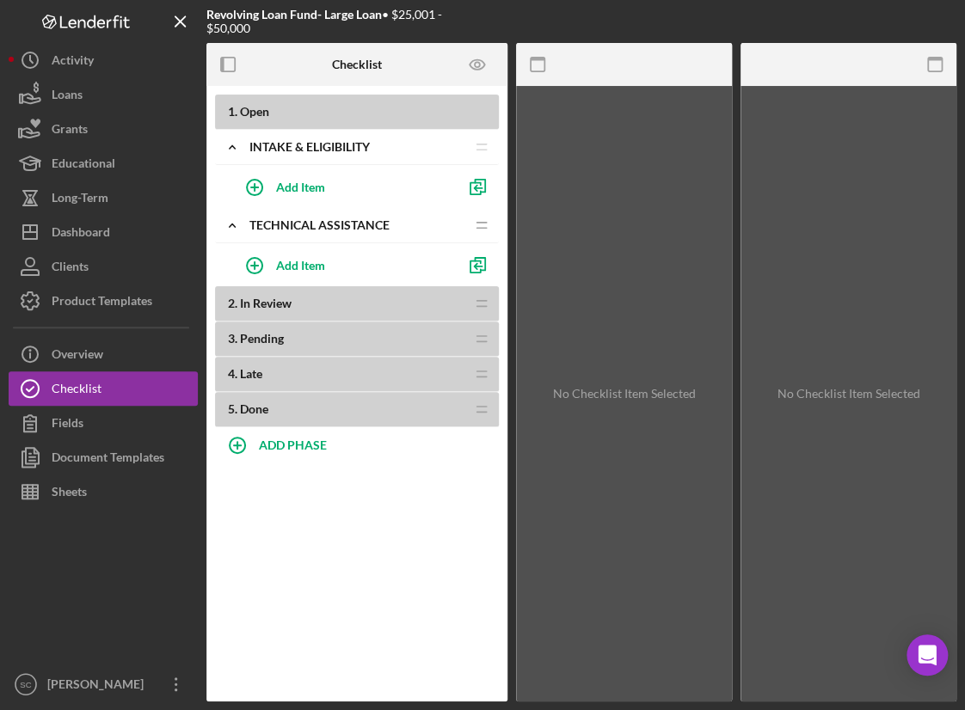
drag, startPoint x: 310, startPoint y: 325, endPoint x: 296, endPoint y: 338, distance: 18.9
click at [309, 326] on div "3 . Pending Icon/Drag" at bounding box center [357, 339] width 284 height 35
click at [284, 348] on div "3 . Pending Icon/Drag" at bounding box center [357, 339] width 284 height 35
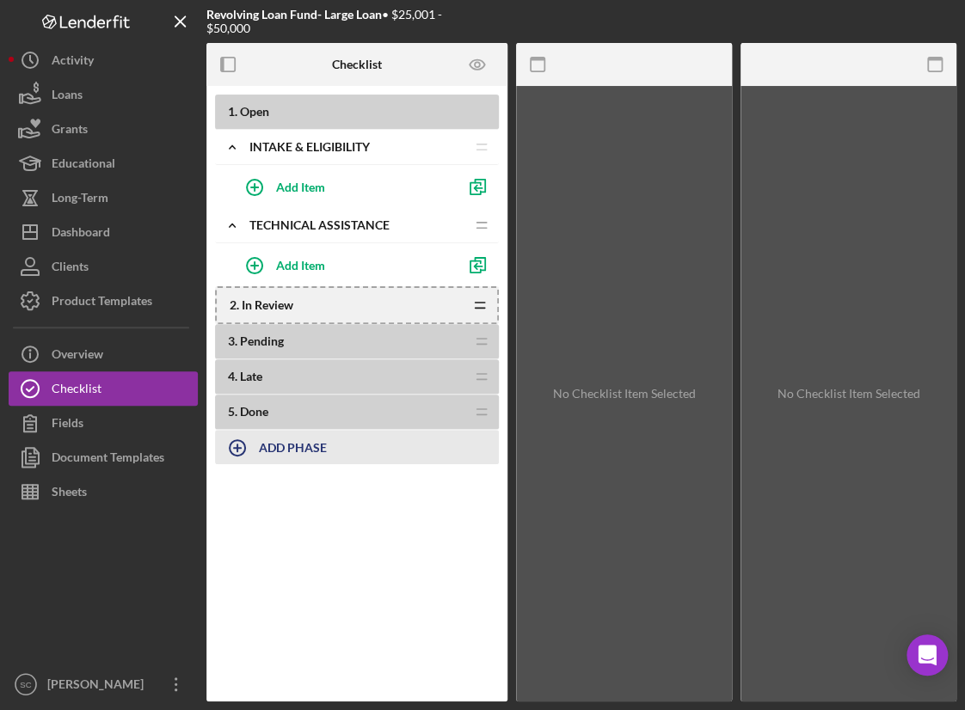
click at [274, 449] on b "ADD PHASE" at bounding box center [293, 447] width 68 height 15
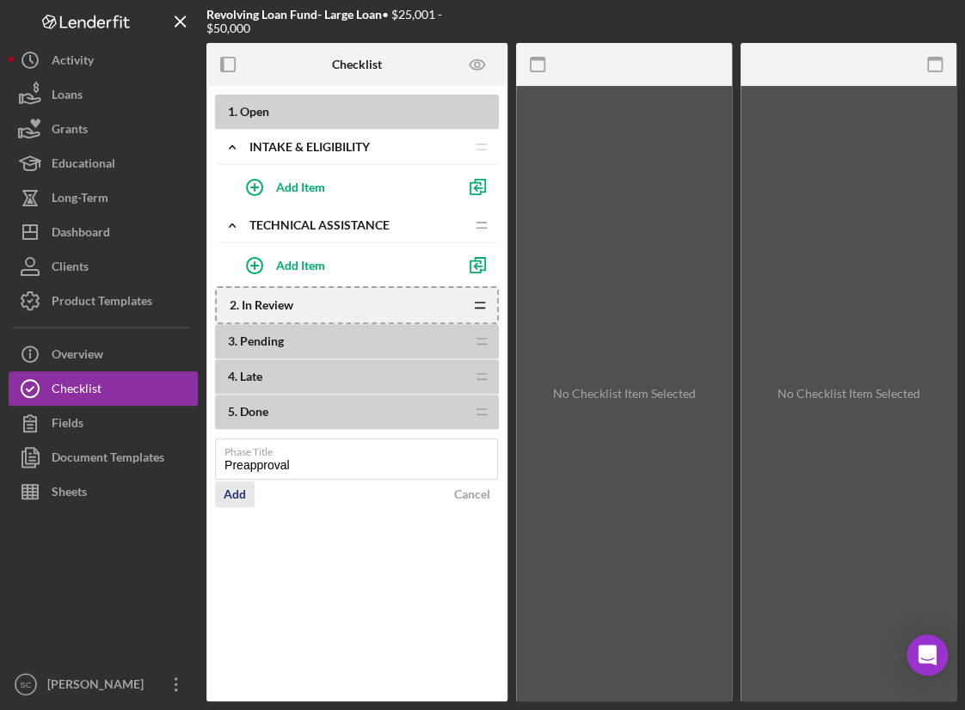
type input "Preapproval"
click at [244, 490] on div "Add" at bounding box center [235, 495] width 22 height 26
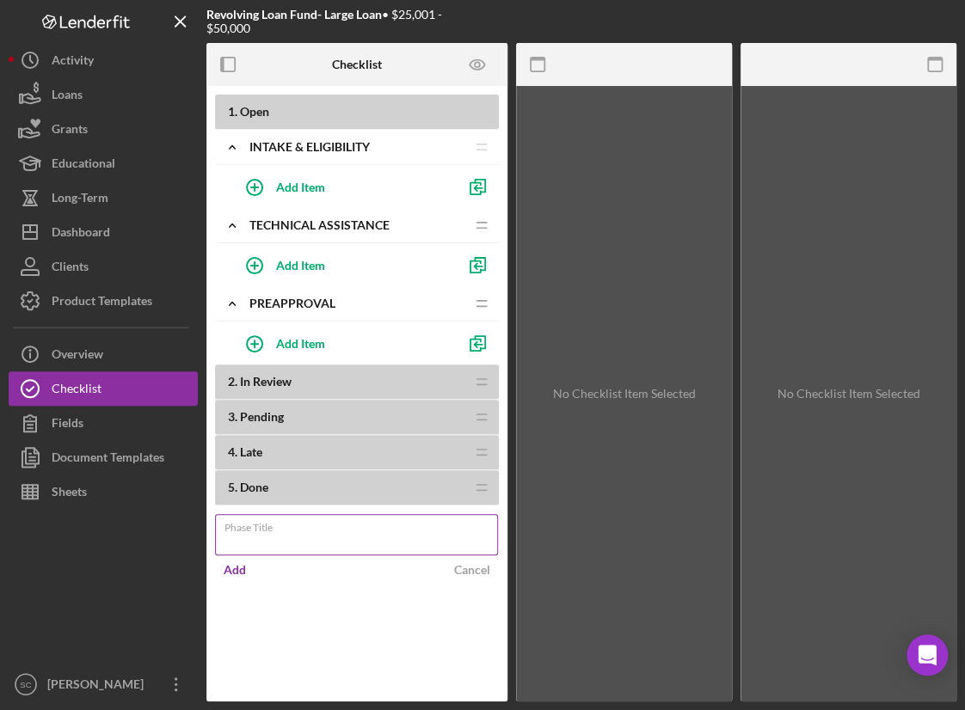
click at [256, 541] on input "Phase Title" at bounding box center [356, 534] width 283 height 41
type input "Underwriting"
click at [237, 576] on div "Add" at bounding box center [235, 570] width 22 height 26
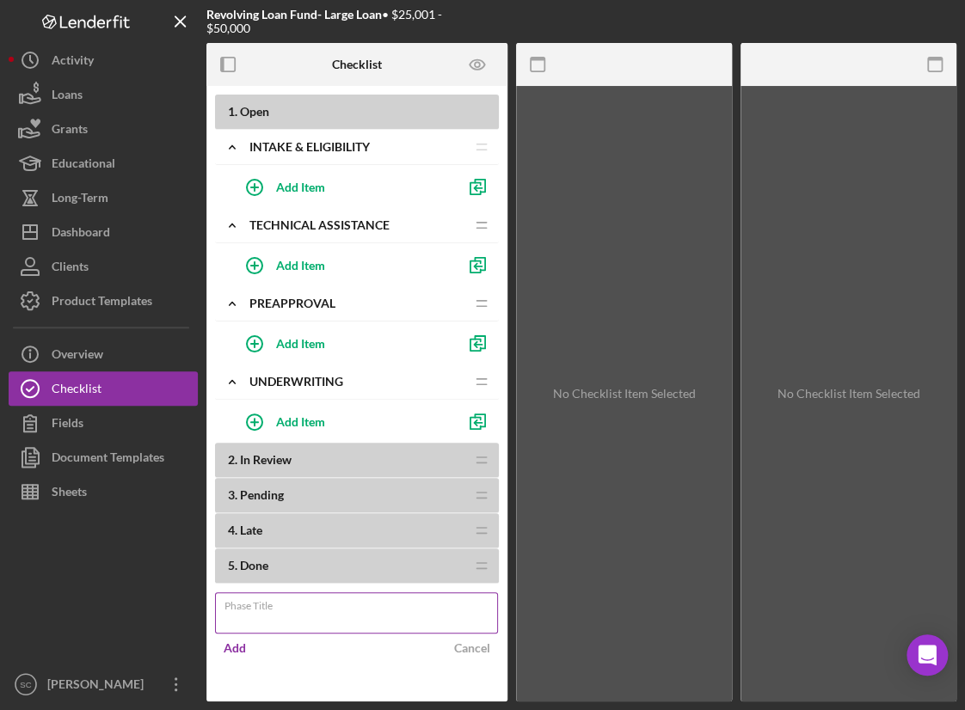
click at [303, 630] on input "Phase Title" at bounding box center [356, 613] width 283 height 41
type input "Approval"
click at [235, 639] on div "Add" at bounding box center [235, 649] width 22 height 26
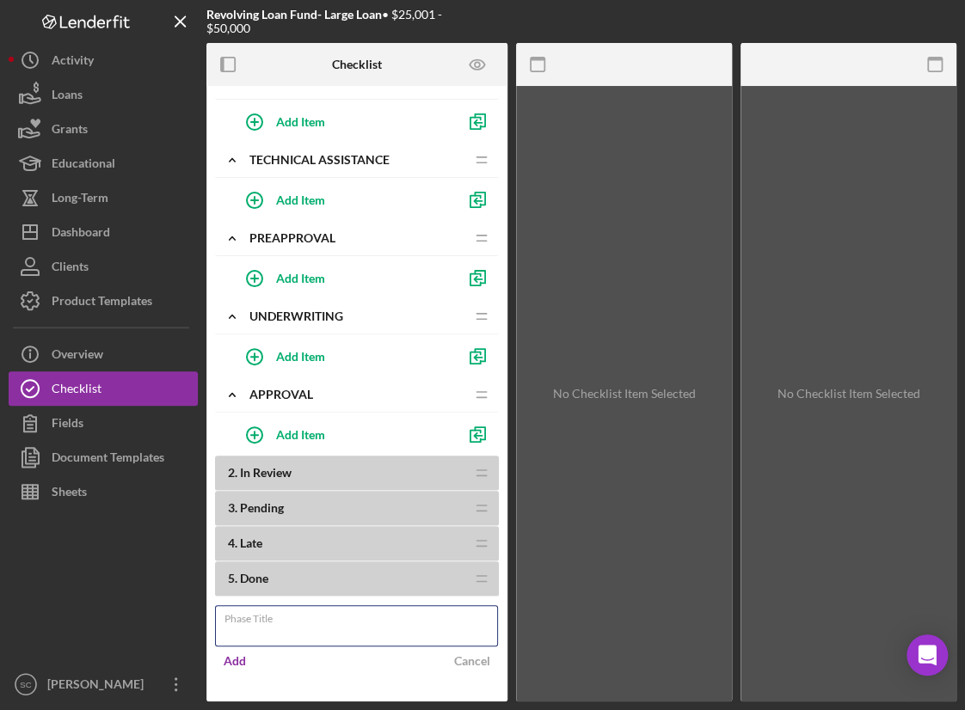
scroll to position [92, 0]
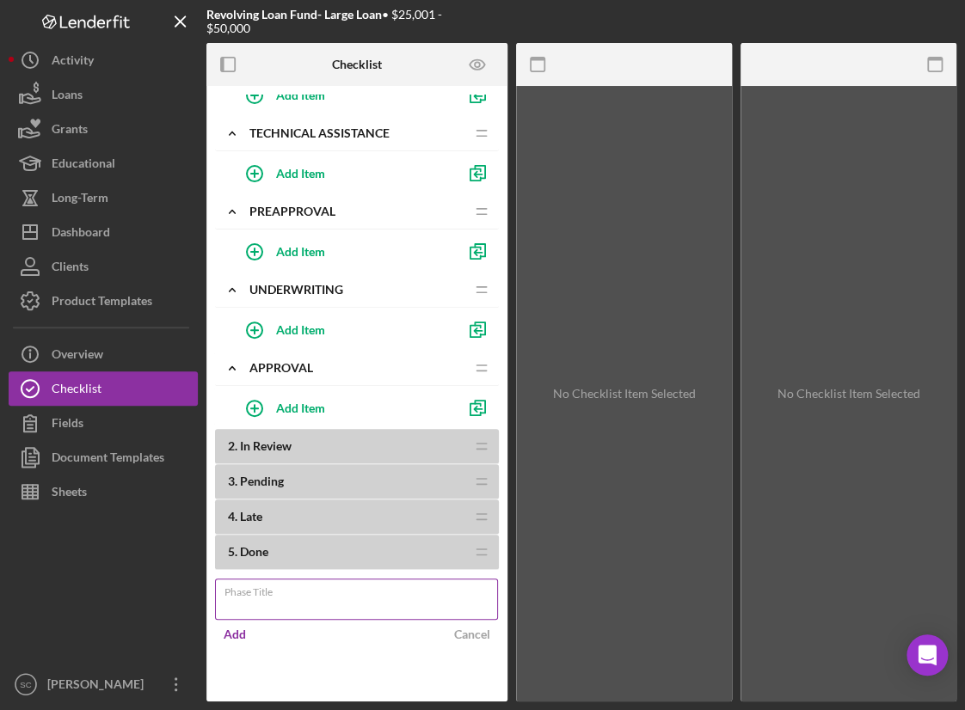
click at [260, 601] on input "Phase Title" at bounding box center [356, 599] width 283 height 41
type input "Closing"
click at [246, 636] on button "Add" at bounding box center [235, 635] width 40 height 26
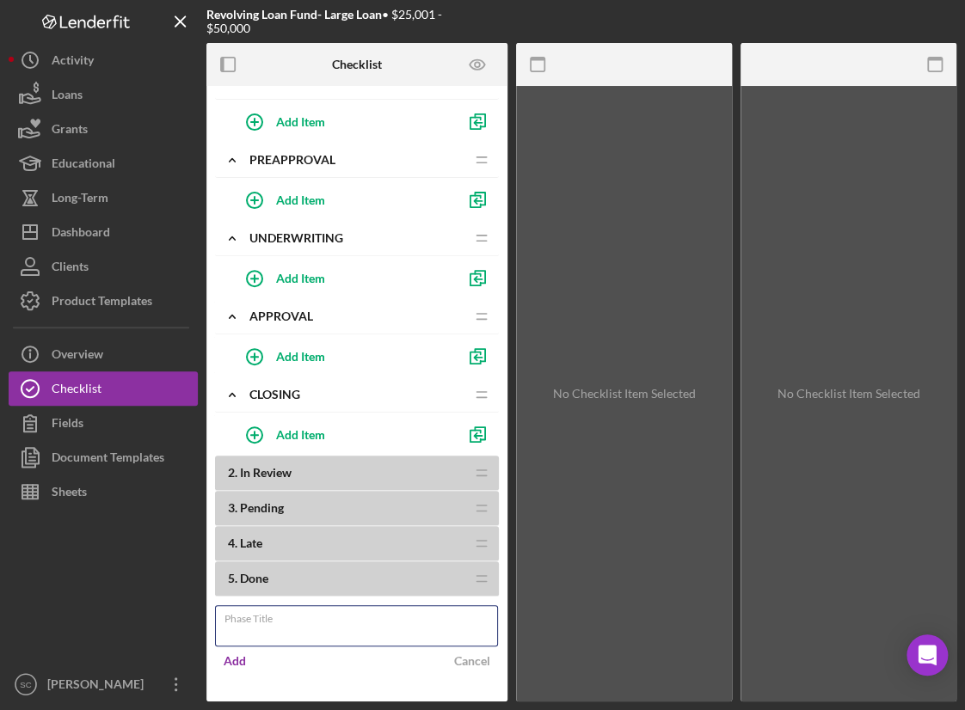
scroll to position [170, 0]
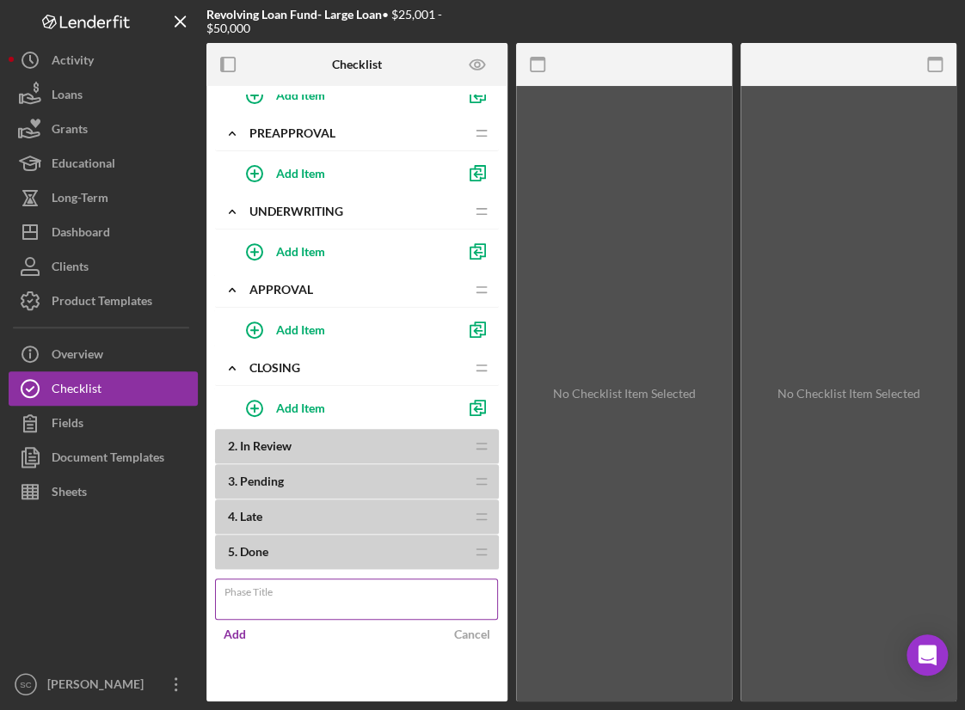
click at [266, 607] on input "Phase Title" at bounding box center [356, 599] width 283 height 41
type input "Post-Closing"
click at [237, 627] on div "Add" at bounding box center [235, 635] width 22 height 26
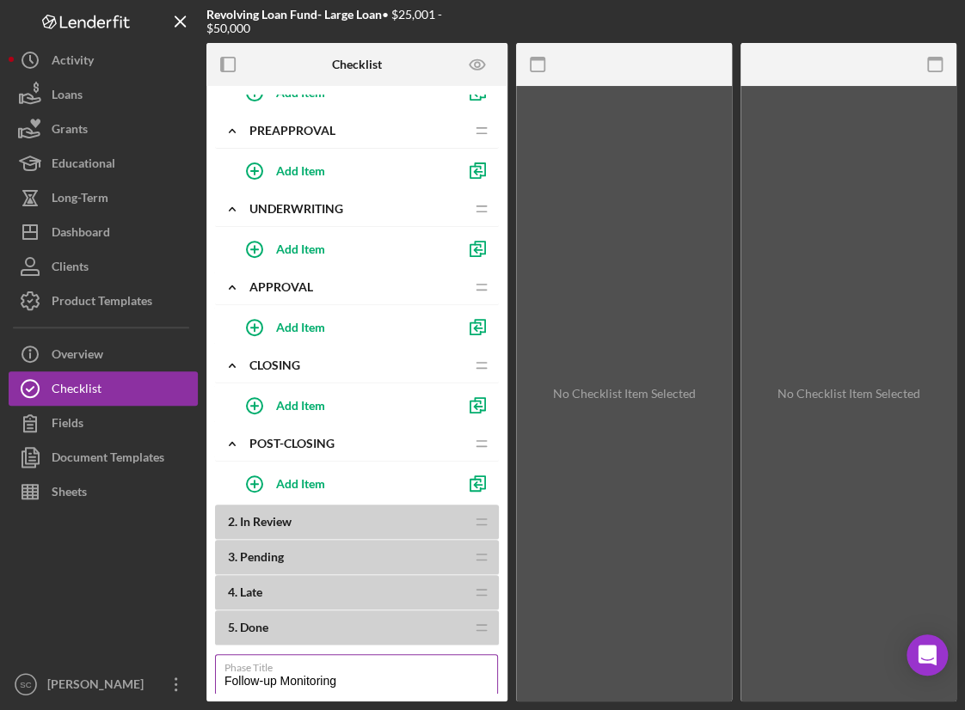
scroll to position [248, 0]
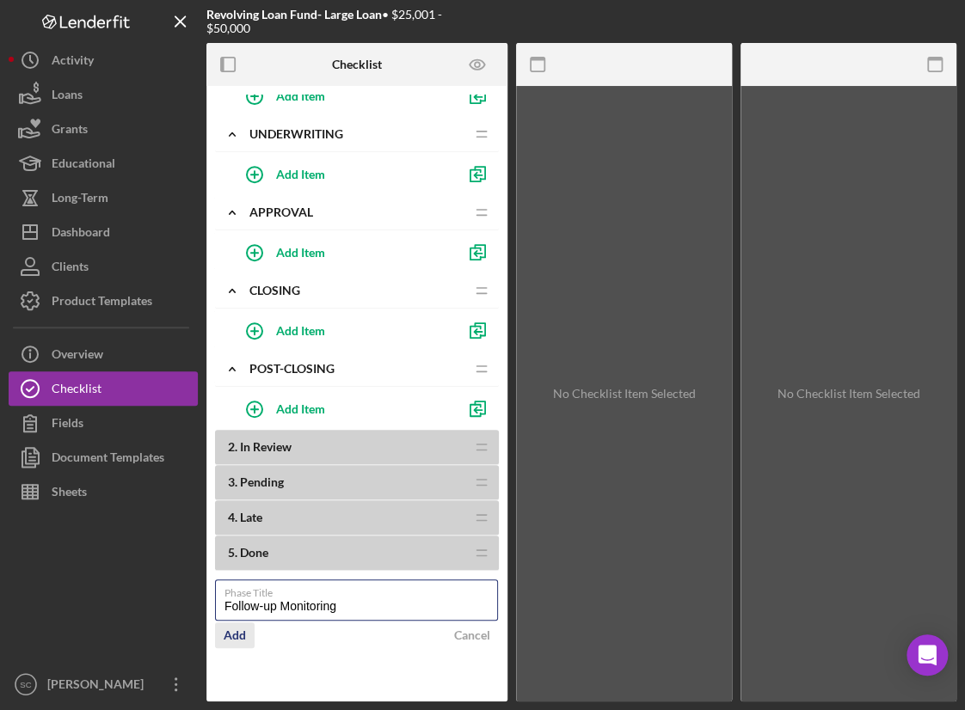
type input "Follow-up Monitoring"
click at [226, 637] on div "Add" at bounding box center [235, 636] width 22 height 26
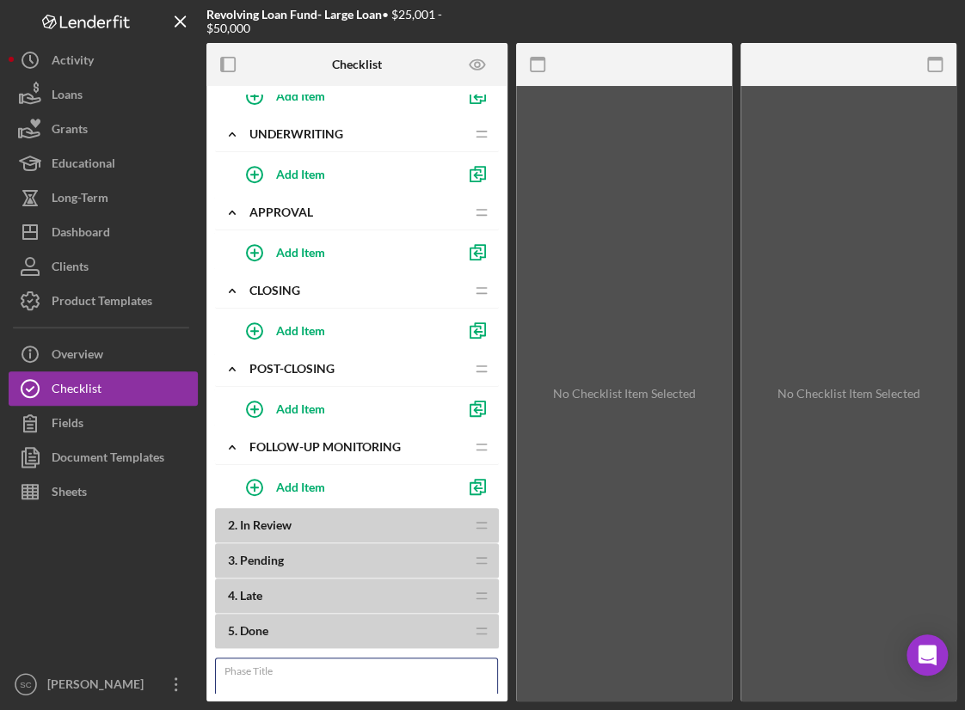
scroll to position [251, 0]
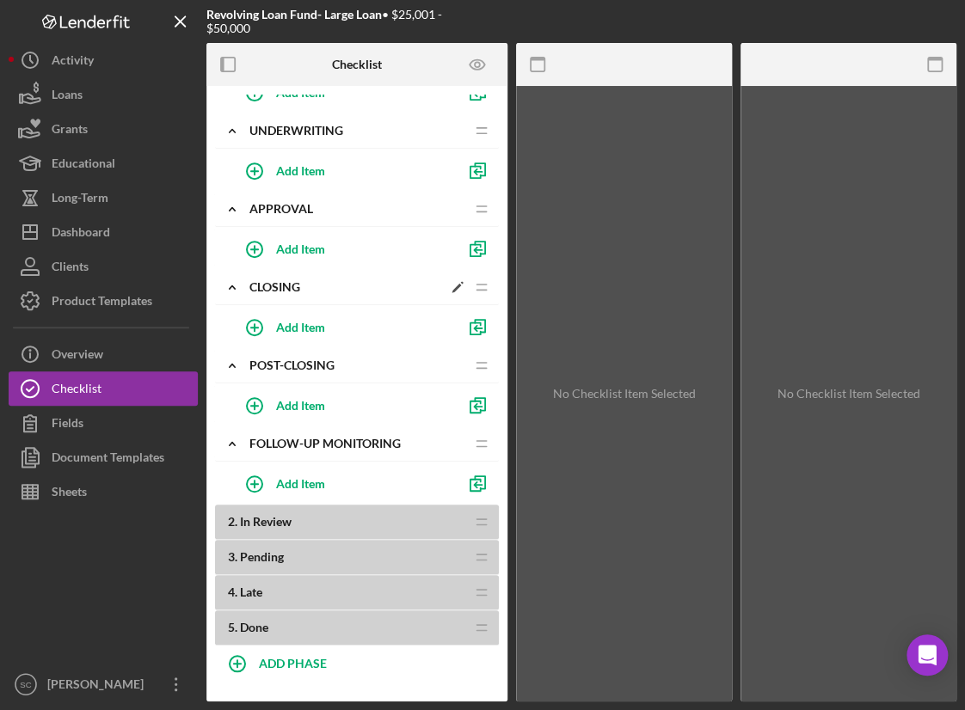
drag, startPoint x: 288, startPoint y: 441, endPoint x: 336, endPoint y: 292, distance: 156.4
click at [334, 292] on div "1 . Open Icon/Expander Intake & Eligibility Icon/Edit Icon/Drag Add Item Icon/E…" at bounding box center [357, 244] width 284 height 802
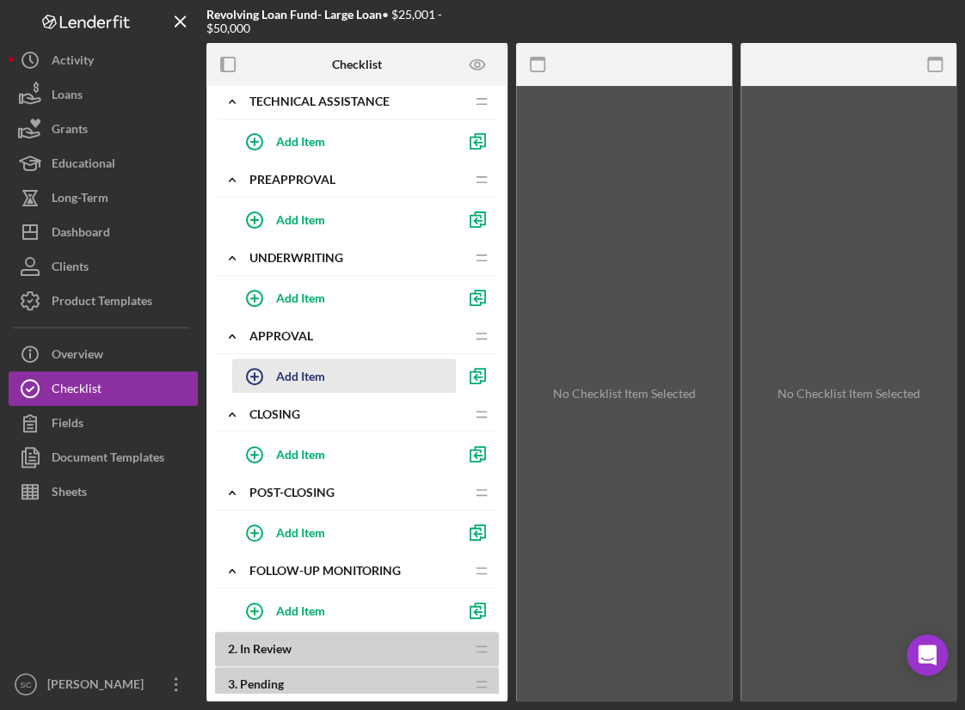
scroll to position [0, 0]
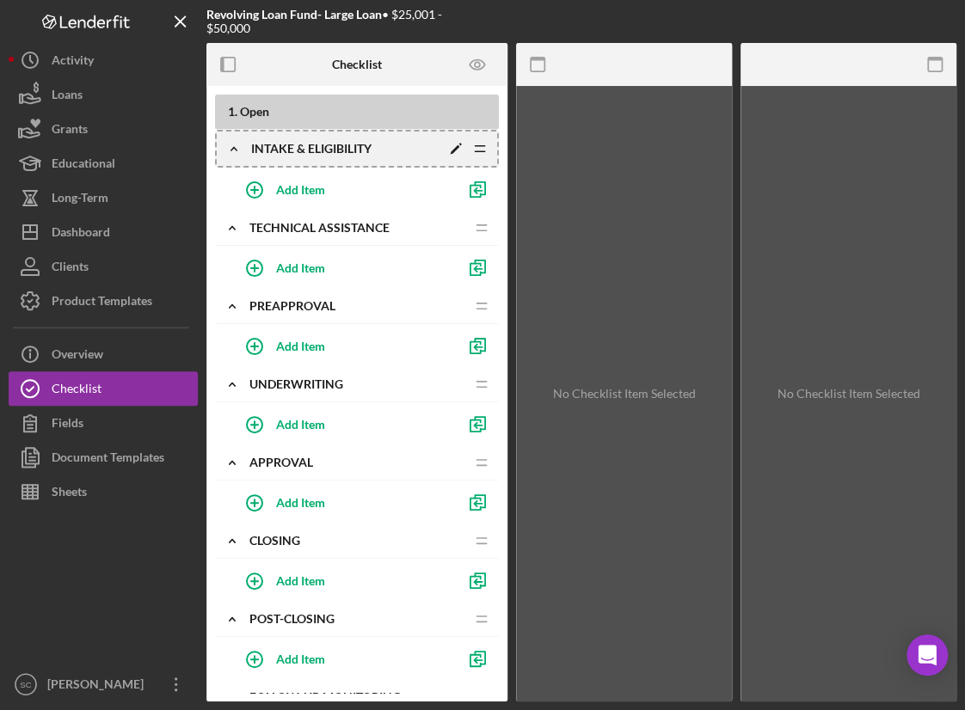
click at [484, 156] on icon "Icon/Drag" at bounding box center [480, 149] width 34 height 34
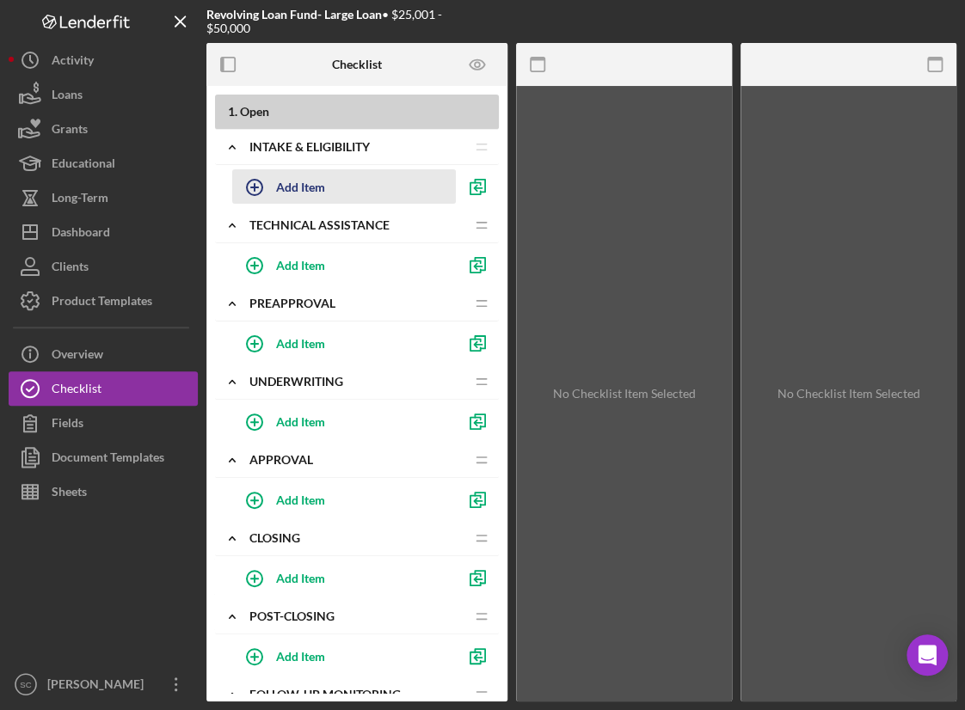
click at [287, 181] on div "Add Item" at bounding box center [300, 186] width 49 height 33
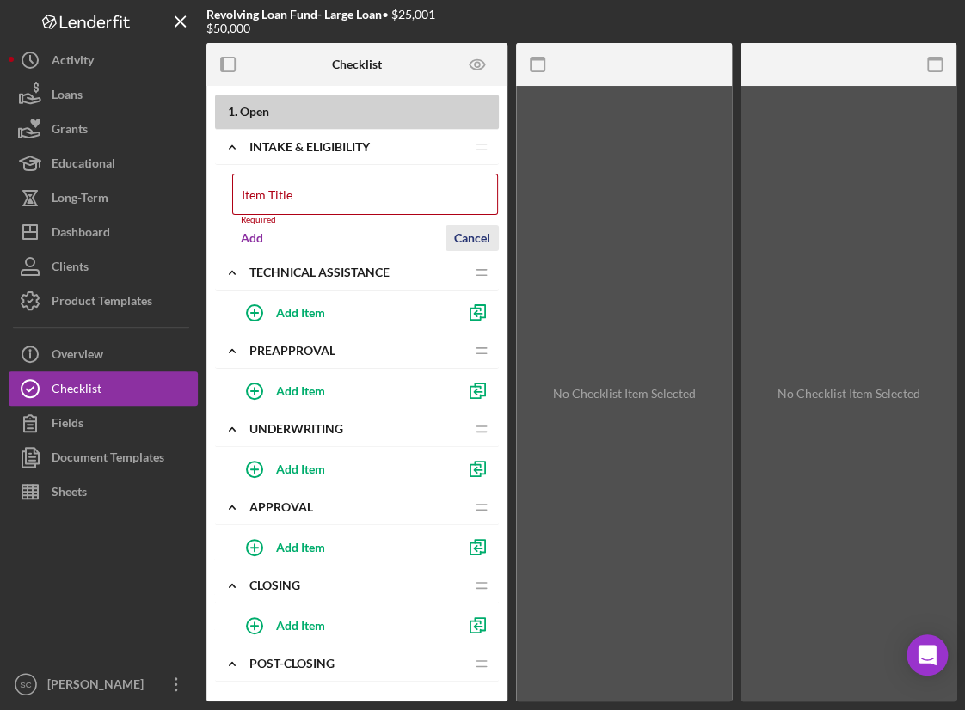
click at [470, 228] on div "Cancel" at bounding box center [472, 238] width 36 height 26
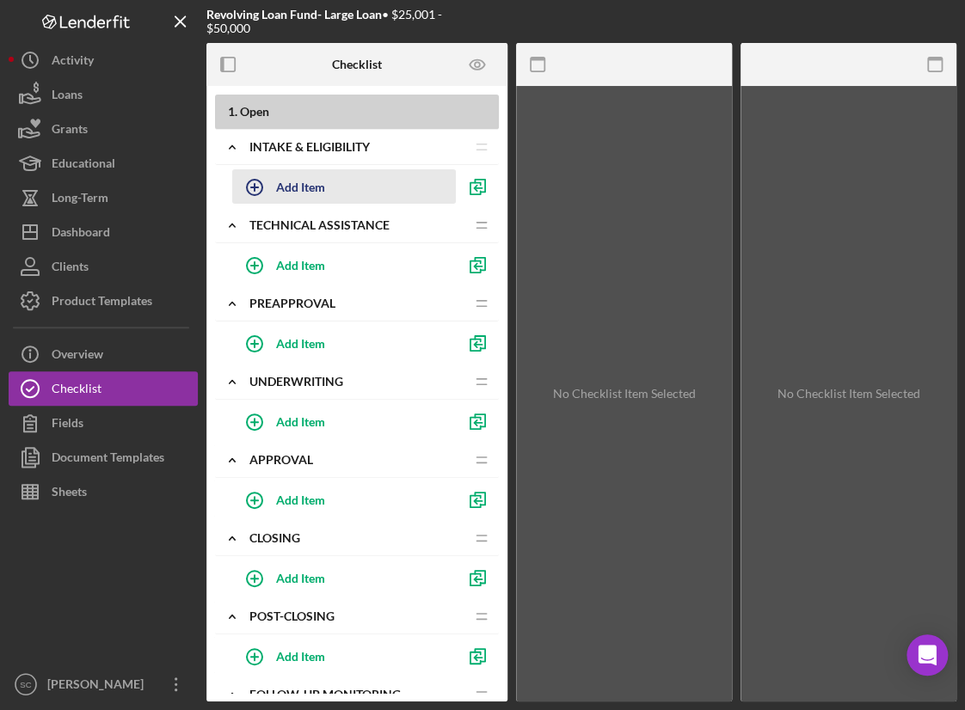
click at [258, 192] on icon "button" at bounding box center [254, 187] width 43 height 43
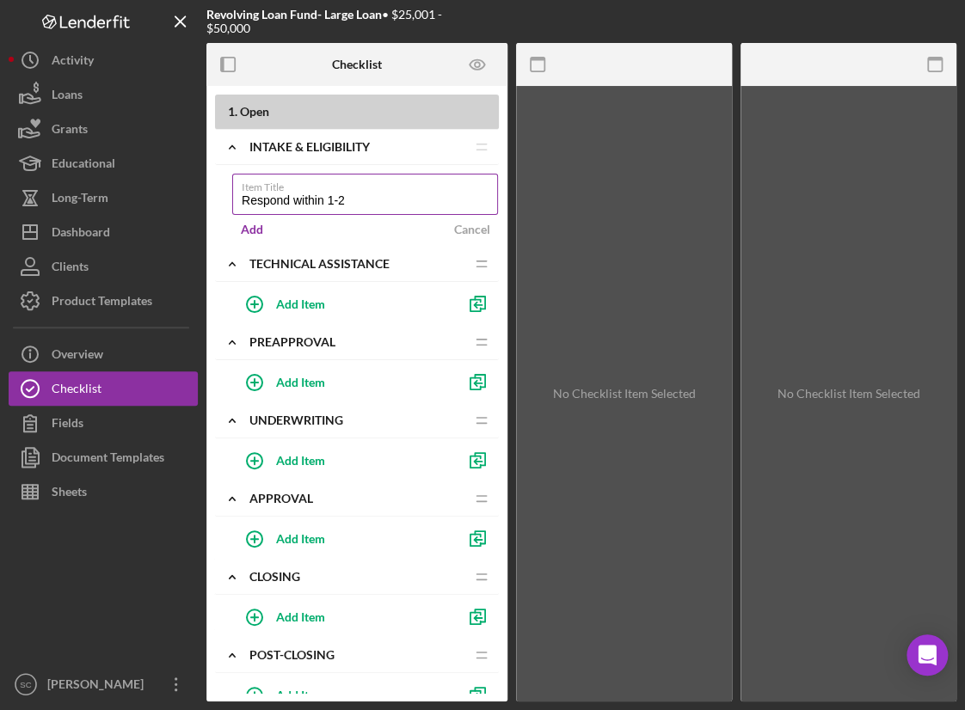
click at [374, 203] on input "Respond within 1-2" at bounding box center [365, 194] width 266 height 41
type input "R"
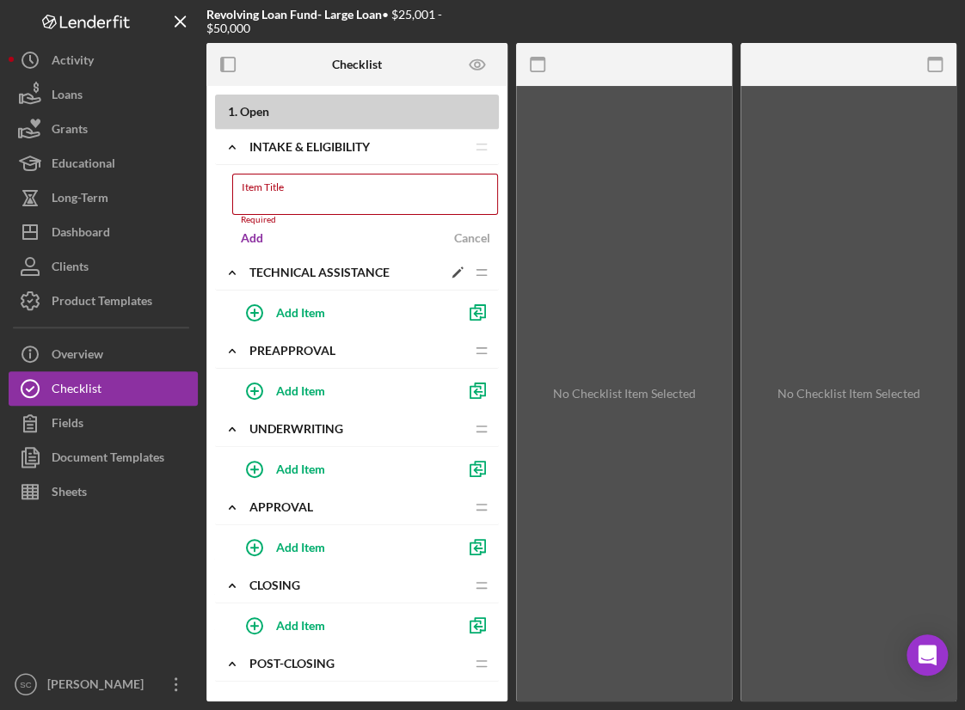
type input "S"
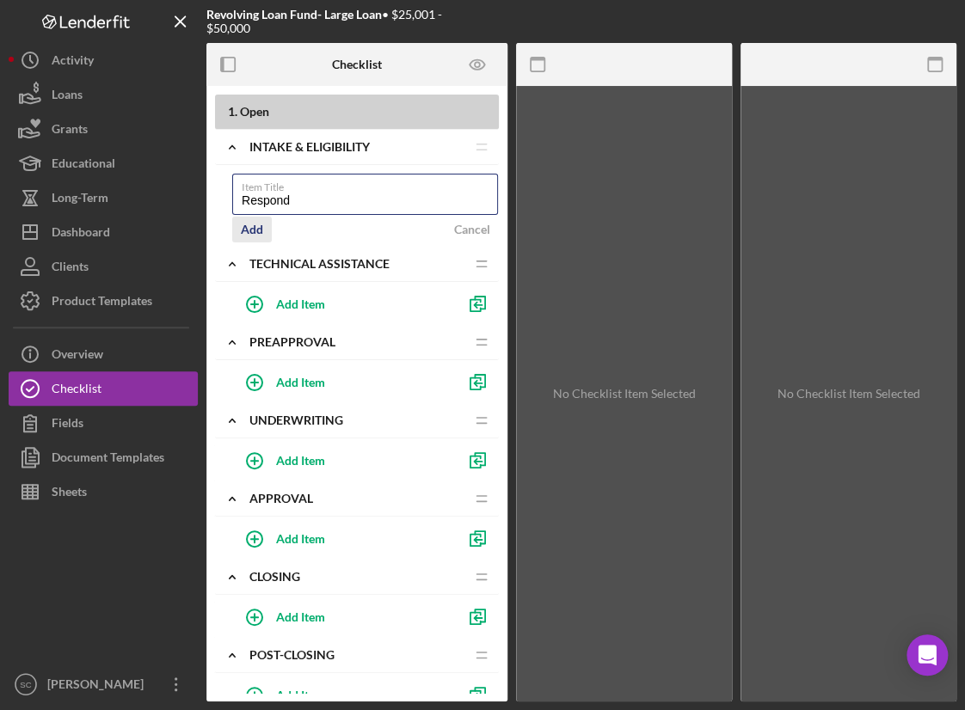
type input "Respond"
click at [250, 231] on div "Add" at bounding box center [252, 230] width 22 height 26
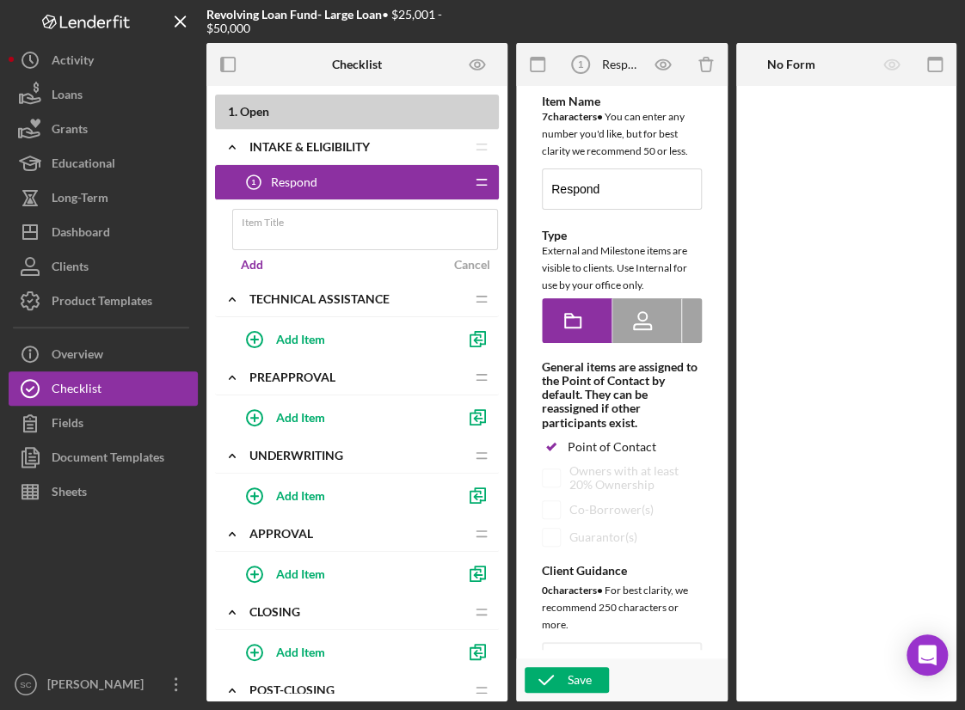
click at [351, 186] on div "Respond 1 Respond" at bounding box center [351, 182] width 228 height 34
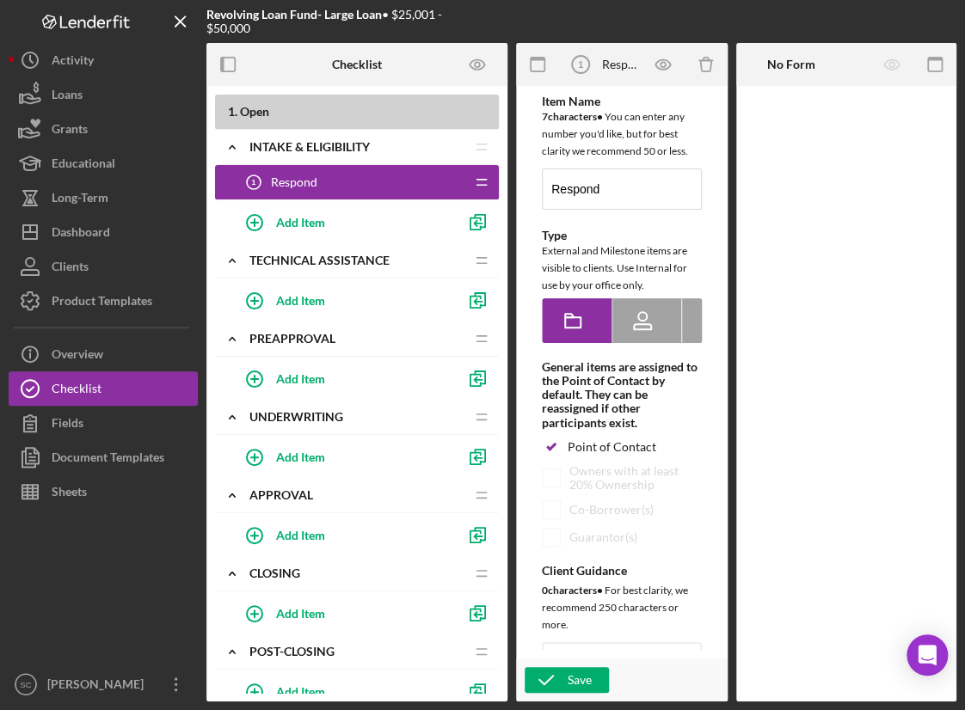
click at [351, 186] on div "Respond 1 Respond" at bounding box center [351, 182] width 228 height 34
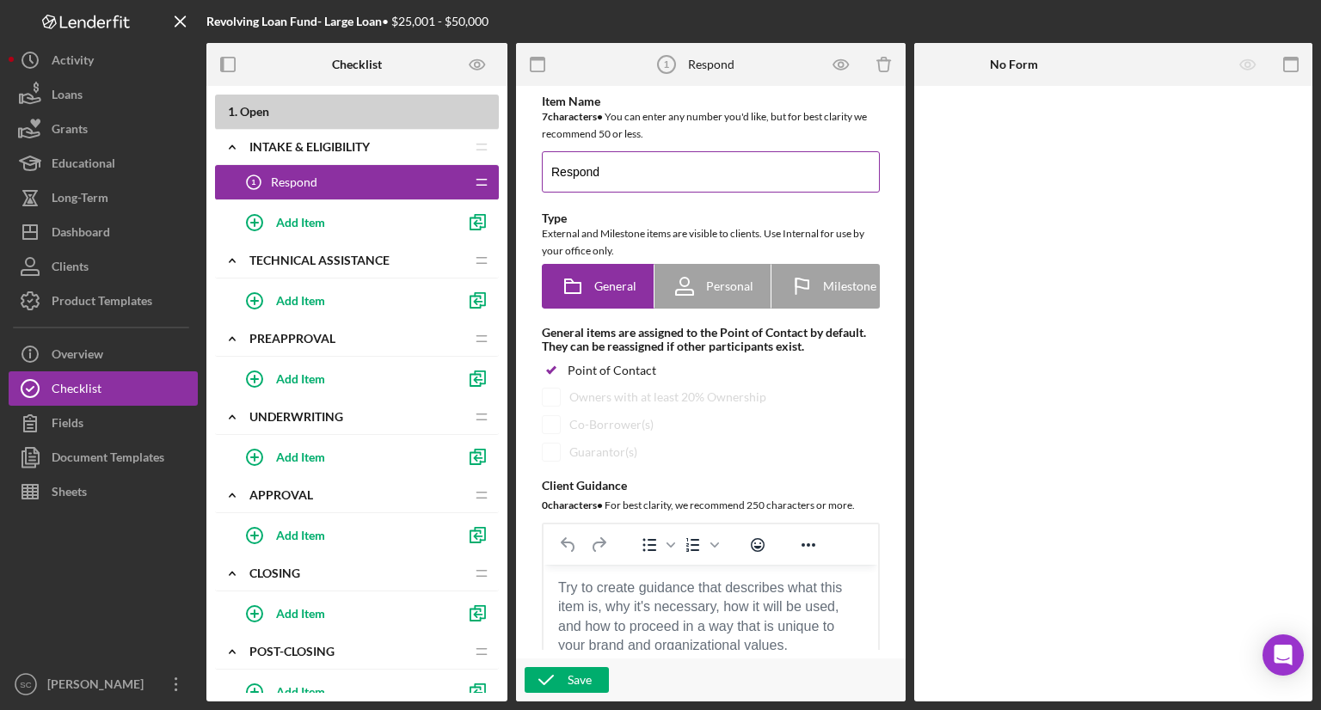
click at [664, 169] on input "Respond" at bounding box center [711, 171] width 338 height 41
type input "Respond to client"
click at [593, 282] on icon at bounding box center [572, 286] width 43 height 43
click at [719, 296] on div "Personal" at bounding box center [713, 286] width 82 height 43
radio input "false"
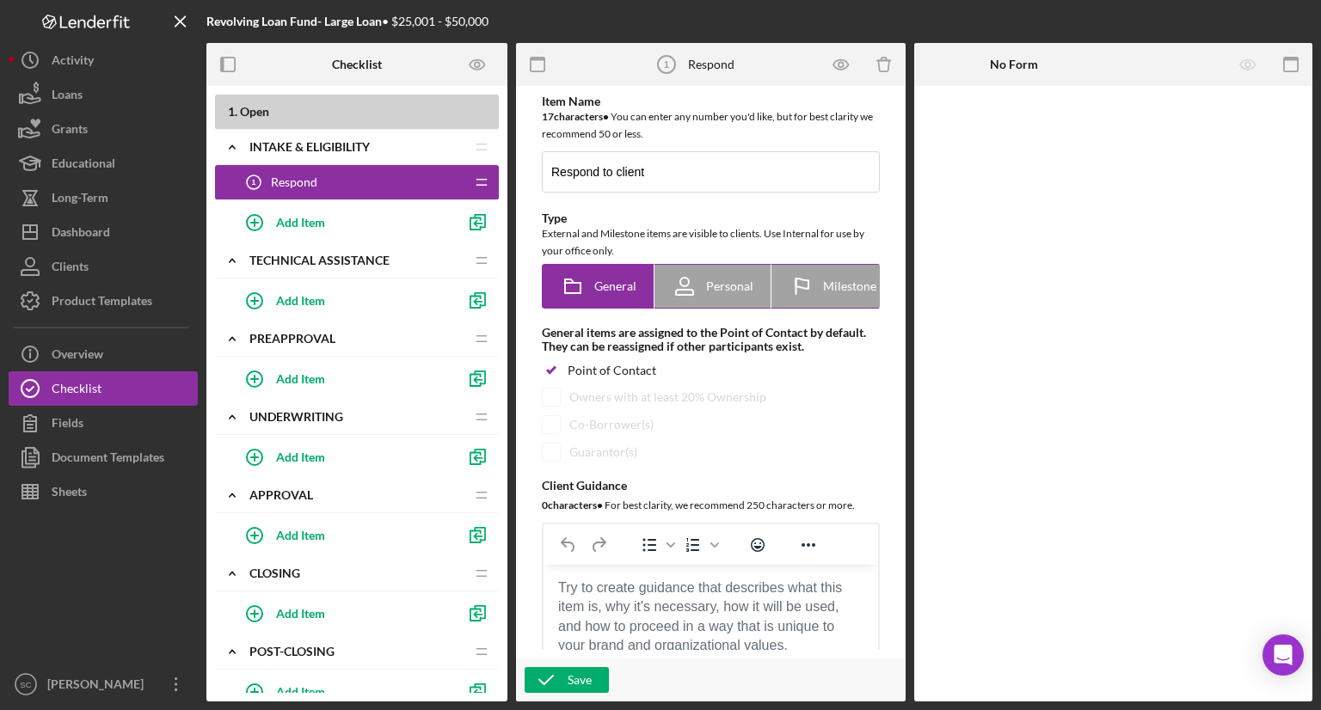
radio input "true"
checkbox input "false"
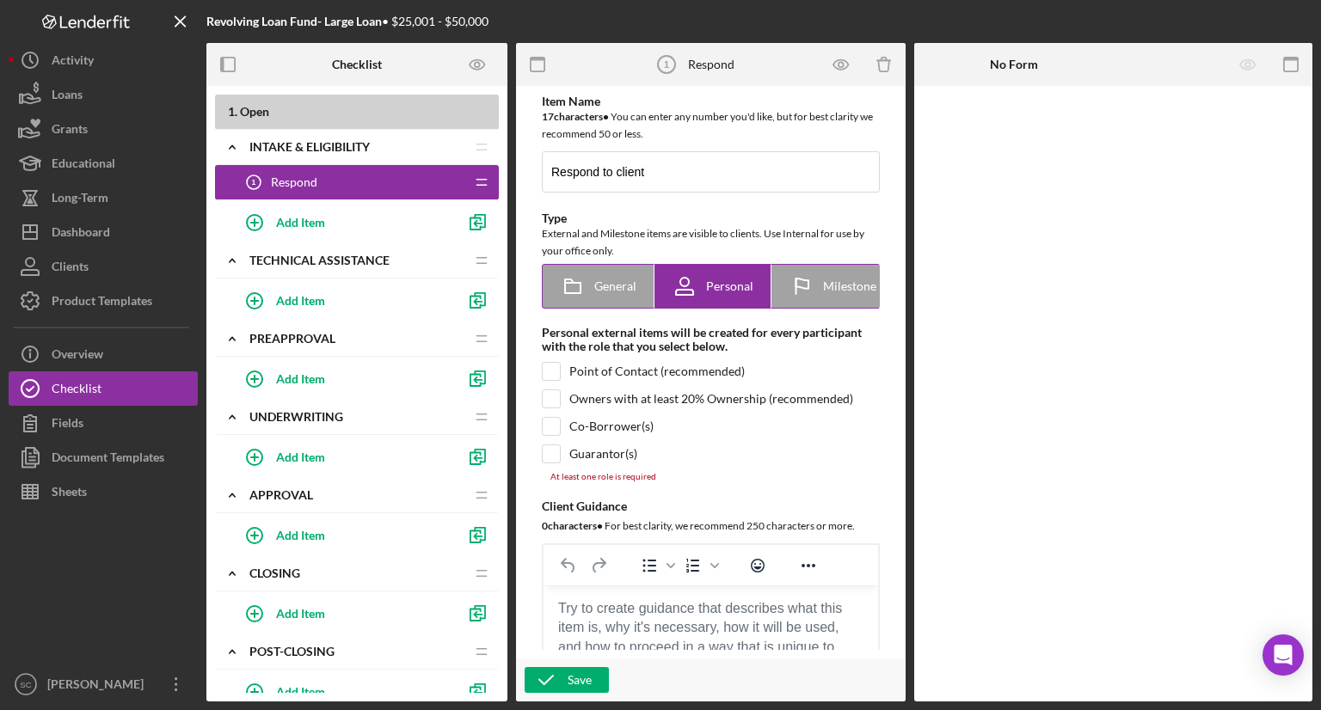
click at [618, 284] on span "General" at bounding box center [615, 287] width 42 height 14
radio input "true"
checkbox input "true"
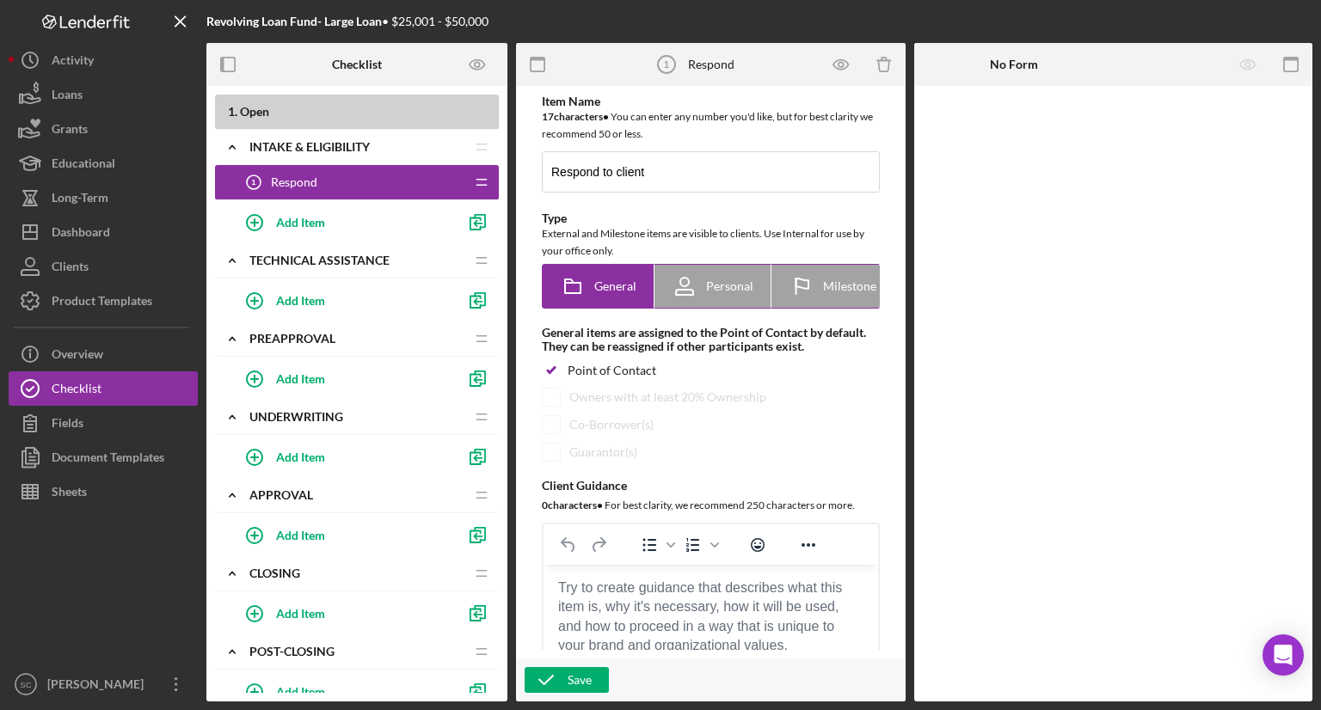
click at [682, 290] on icon at bounding box center [684, 292] width 17 height 5
radio input "false"
radio input "true"
checkbox input "false"
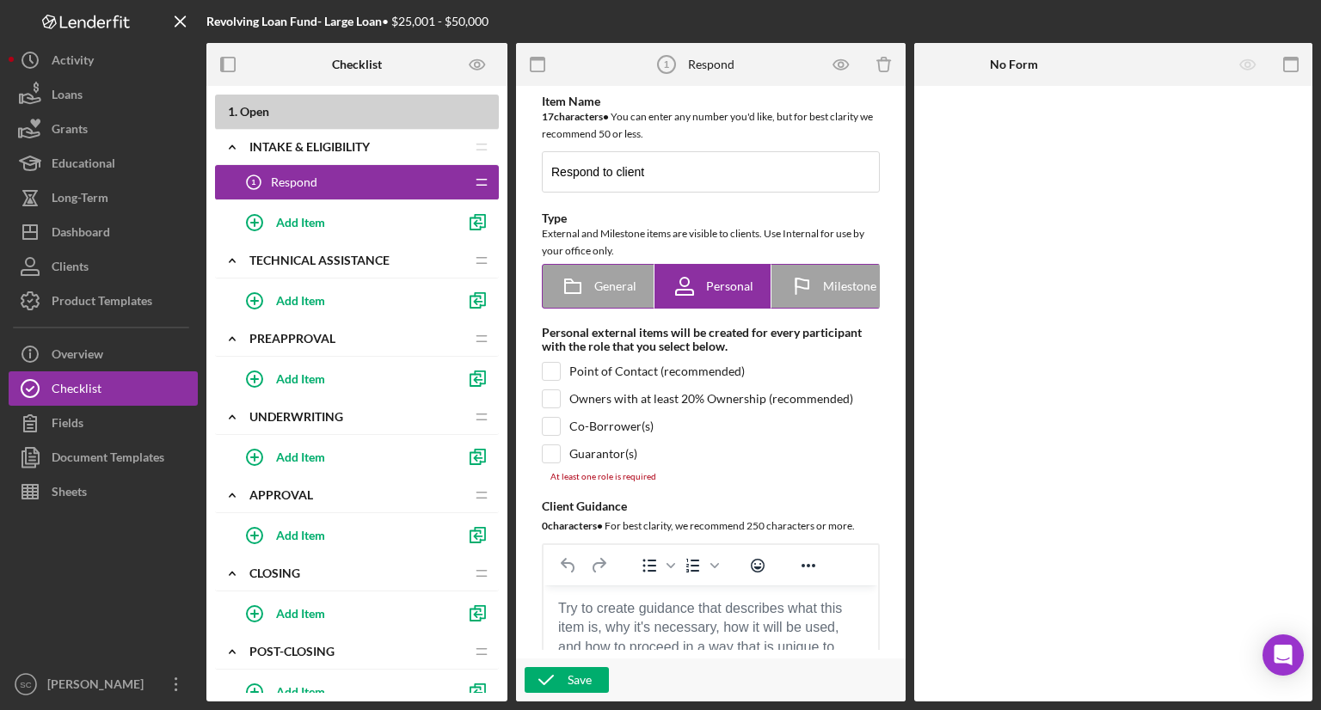
click at [619, 283] on span "General" at bounding box center [615, 287] width 42 height 14
radio input "true"
checkbox input "true"
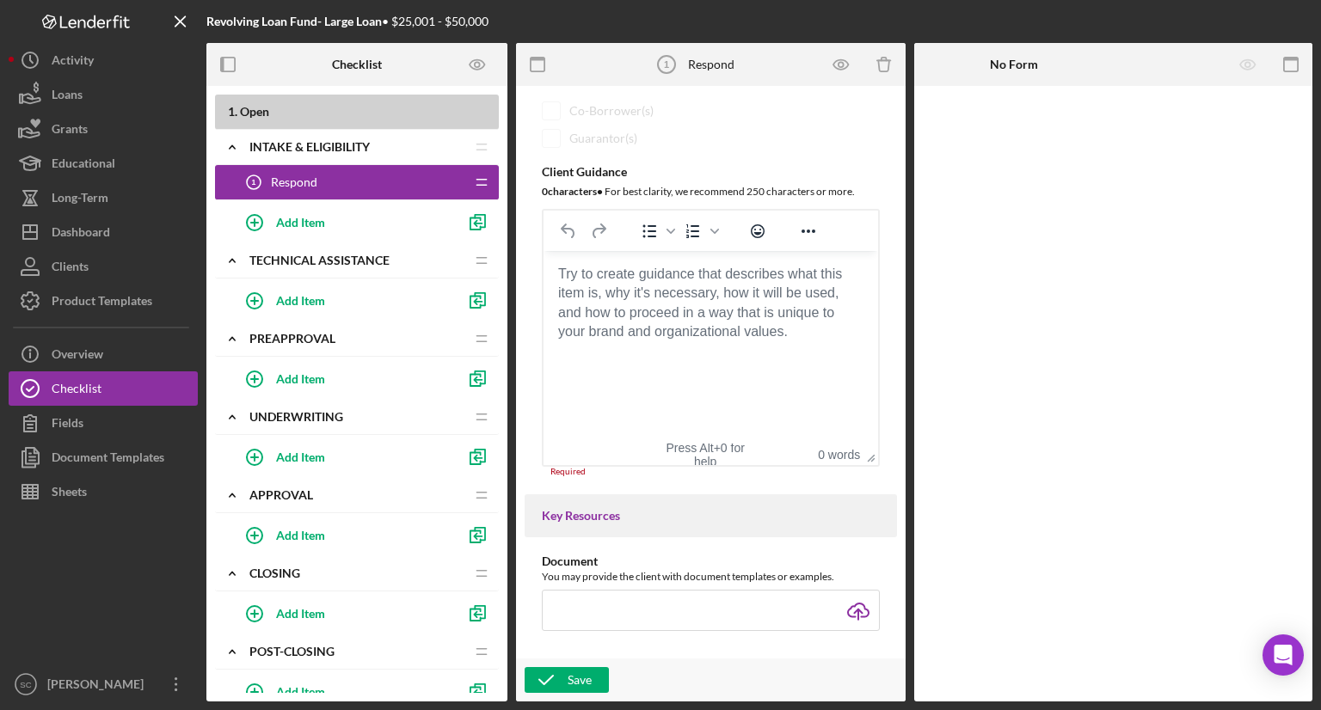
scroll to position [344, 0]
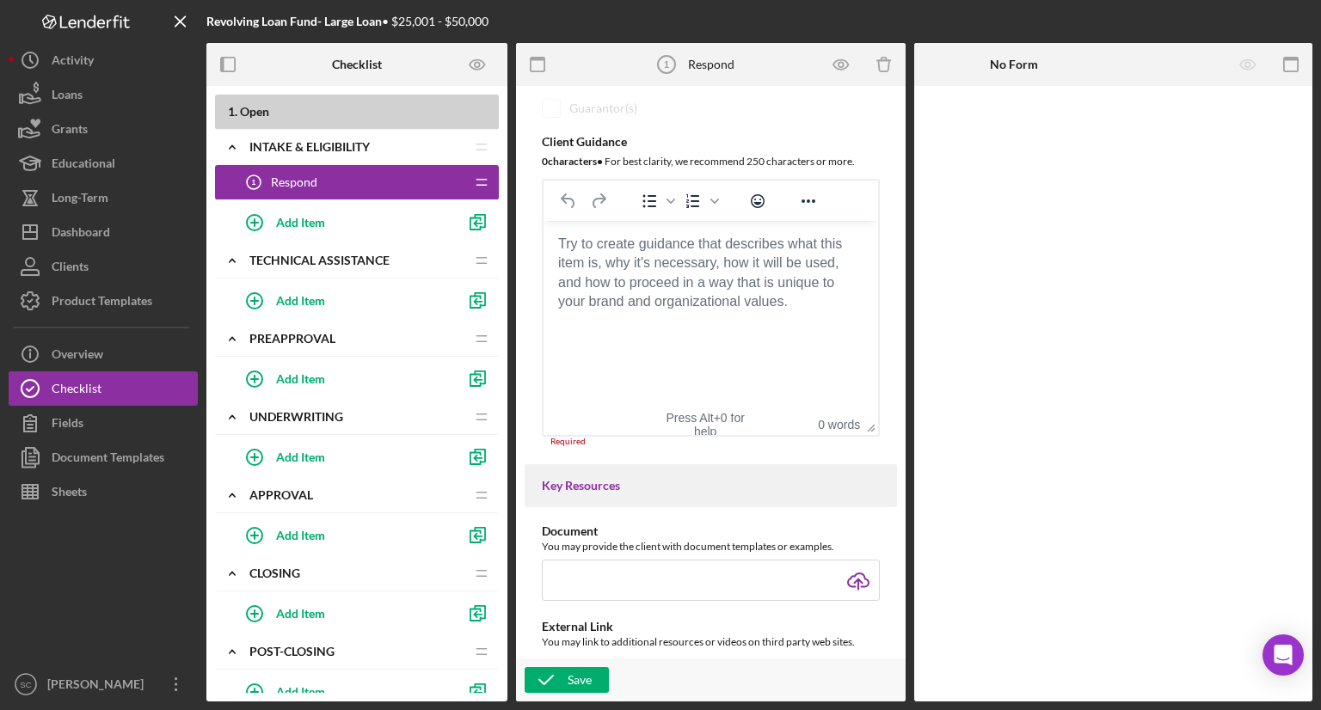
click at [620, 254] on body "Rich Text Area. Press ALT-0 for help." at bounding box center [710, 244] width 307 height 19
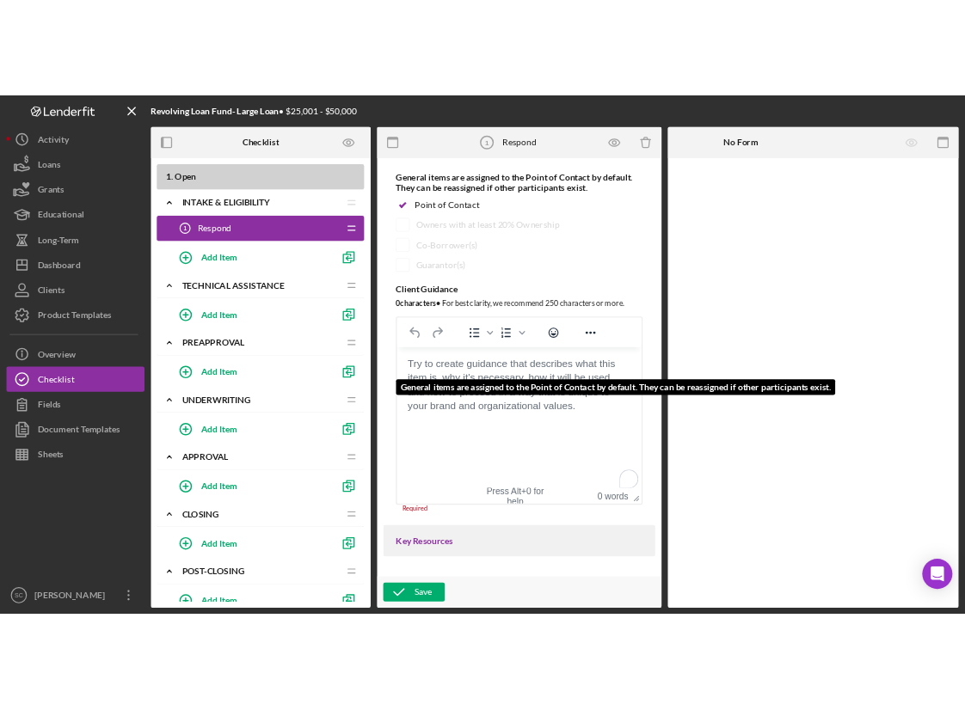
scroll to position [0, 0]
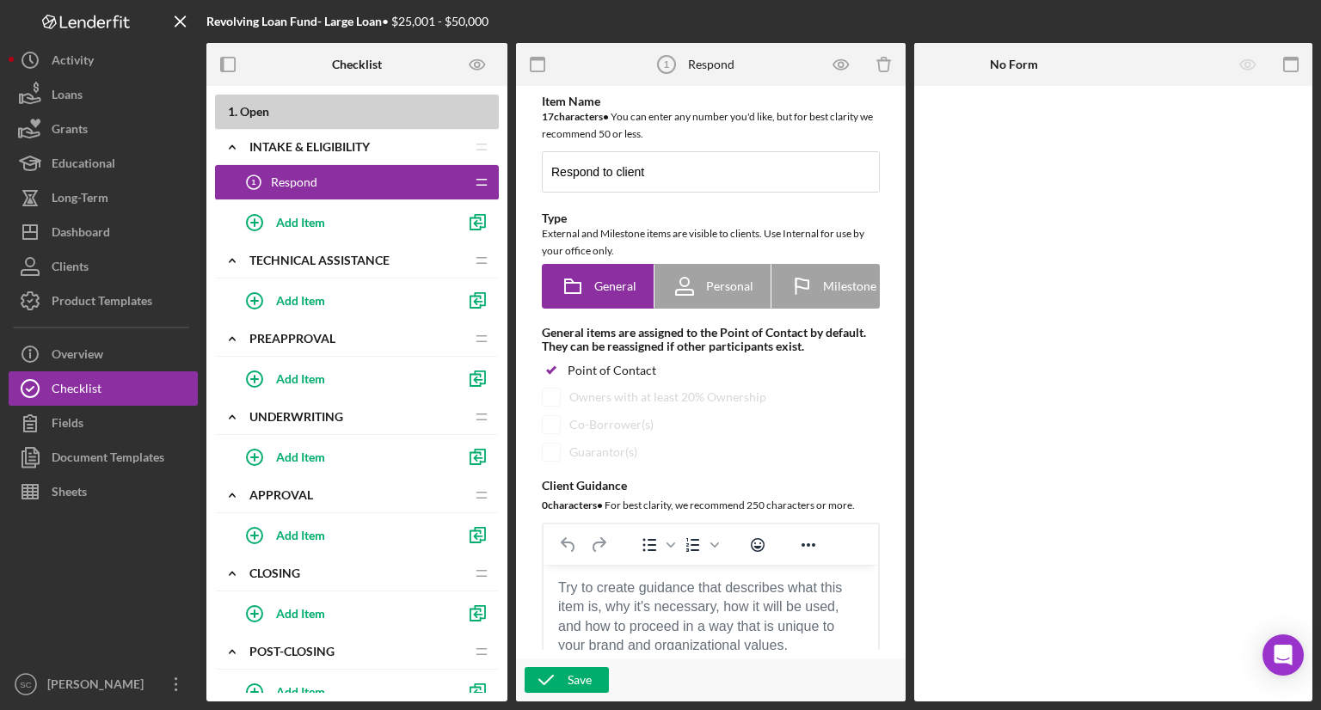
click at [476, 181] on icon "Icon/Drag" at bounding box center [481, 182] width 34 height 34
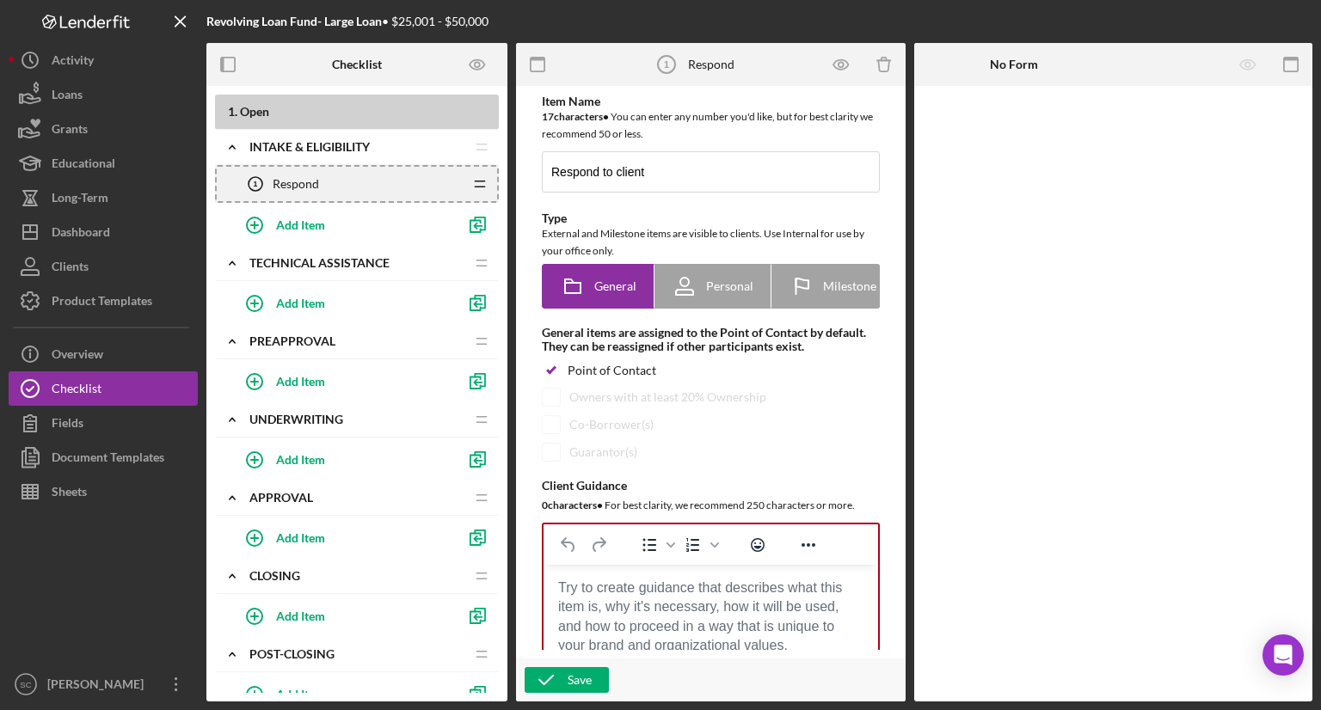
click at [484, 181] on line at bounding box center [479, 181] width 9 height 0
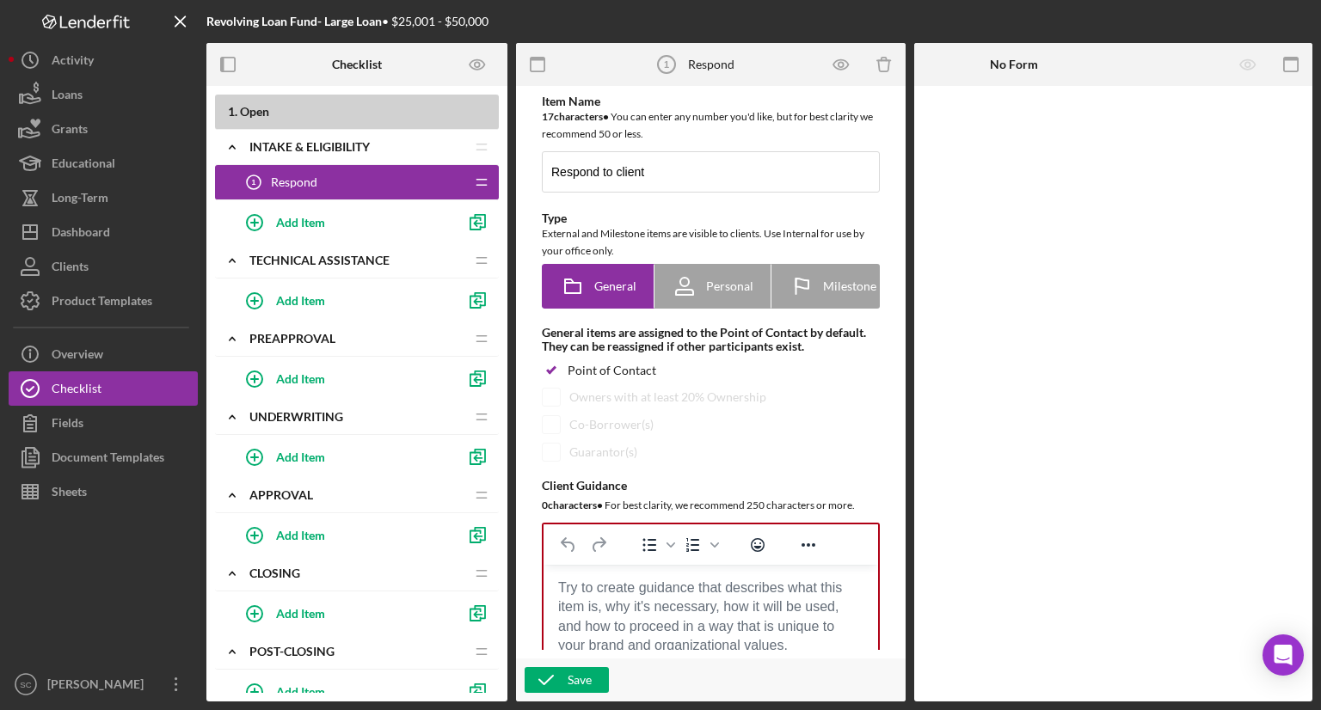
drag, startPoint x: 484, startPoint y: 181, endPoint x: 474, endPoint y: 186, distance: 11.5
click at [474, 186] on icon "Icon/Drag" at bounding box center [481, 182] width 34 height 34
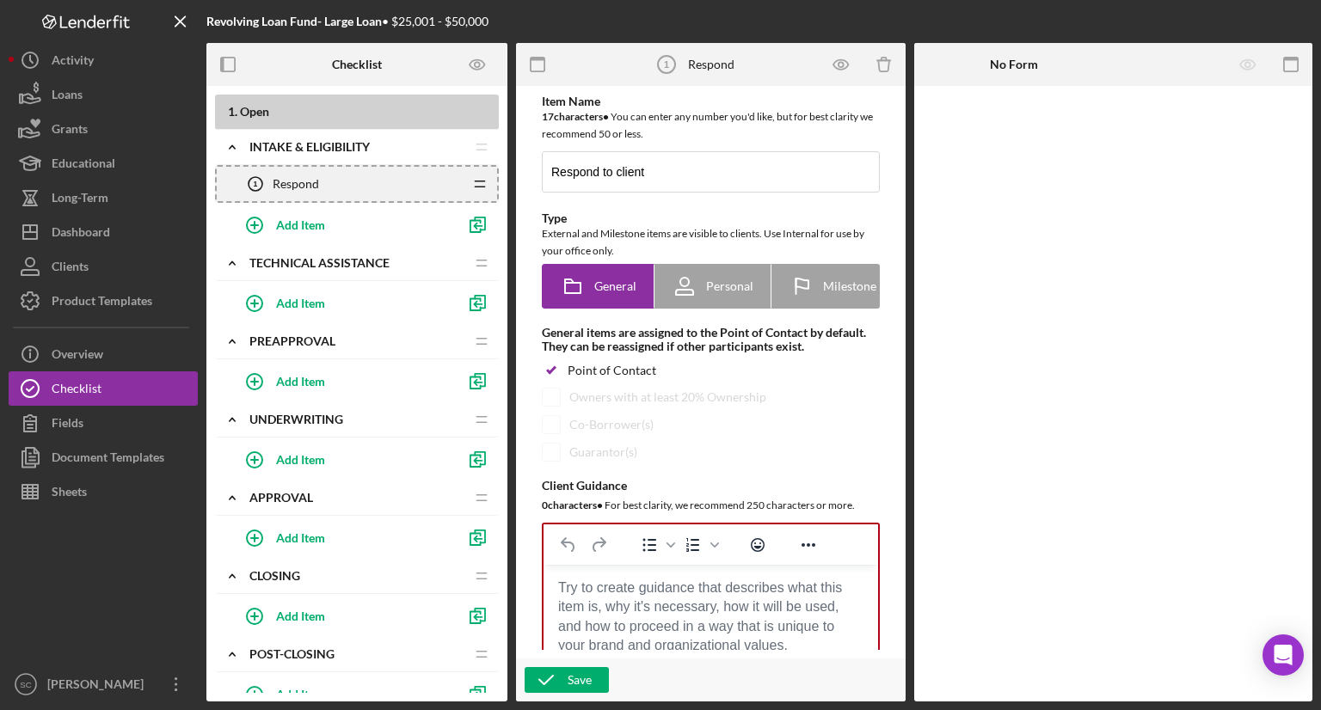
click at [482, 187] on line at bounding box center [479, 187] width 9 height 0
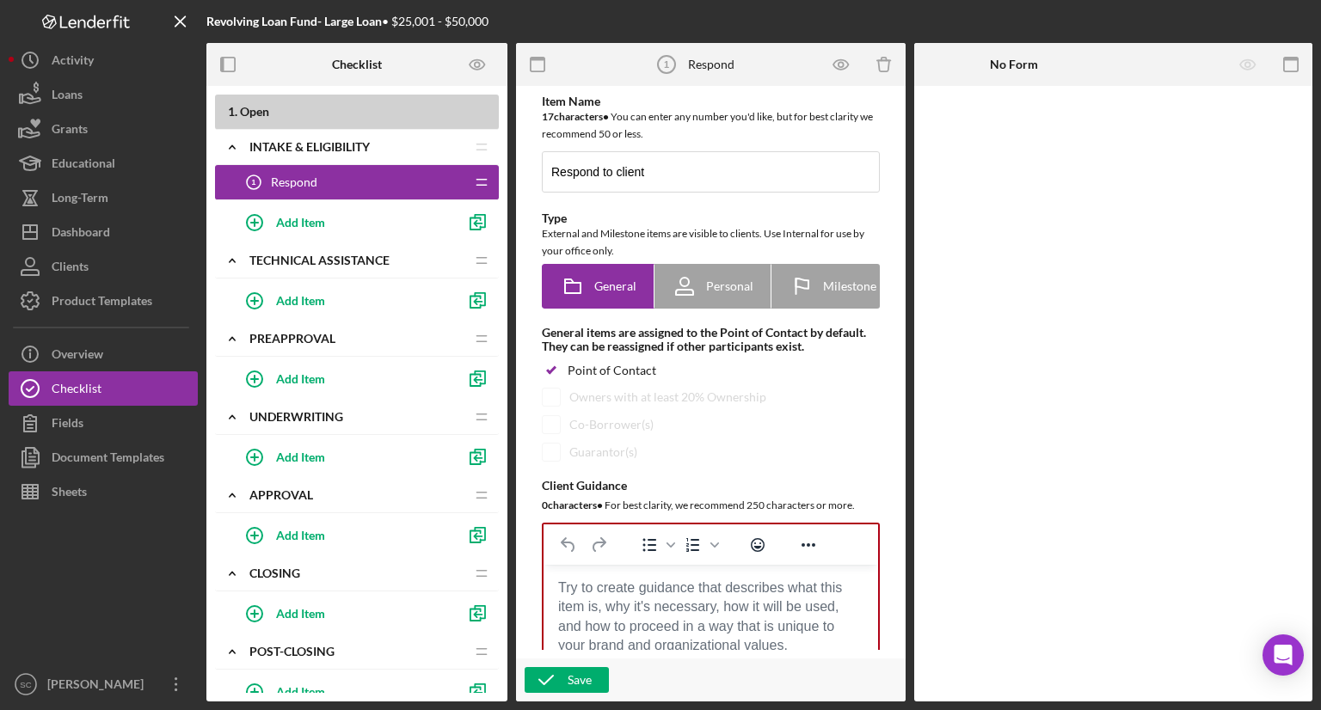
click at [355, 184] on div "Respond 1 Respond" at bounding box center [351, 182] width 228 height 34
click at [605, 178] on input "Respond to client" at bounding box center [711, 171] width 338 height 41
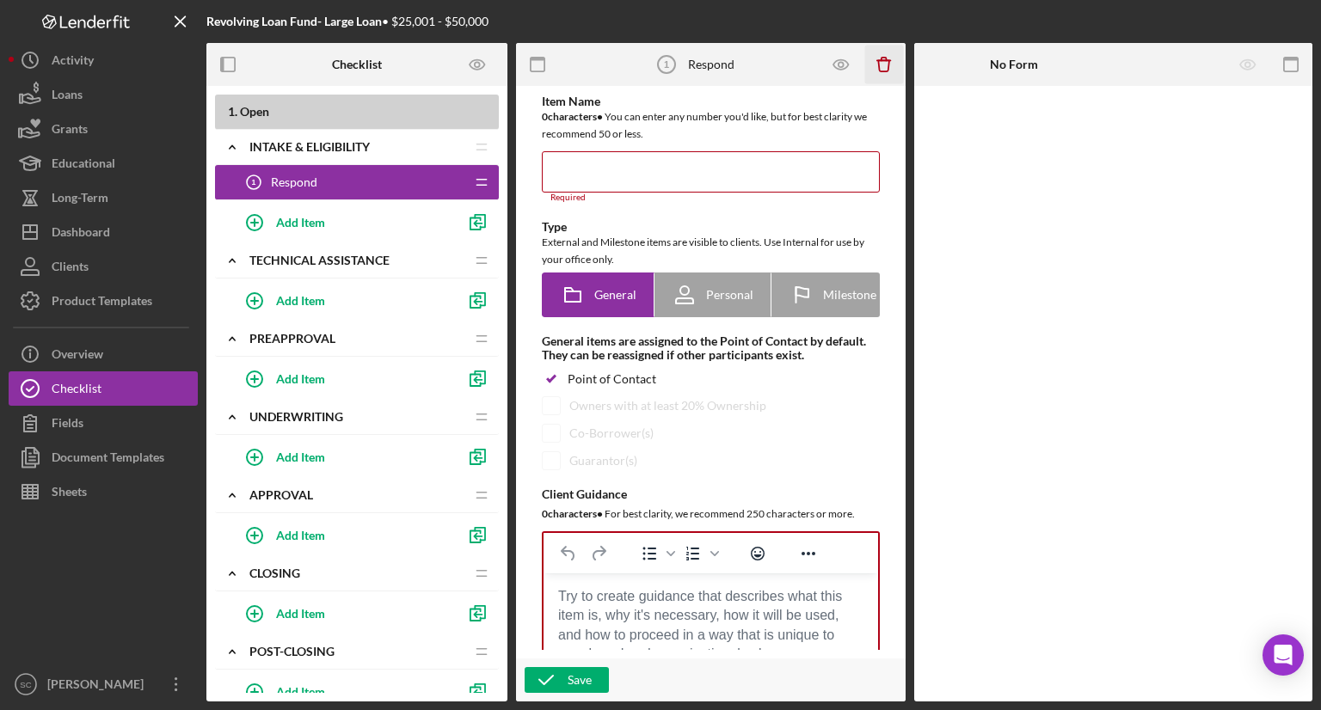
click at [881, 63] on icon "Icon/Delete" at bounding box center [884, 65] width 39 height 39
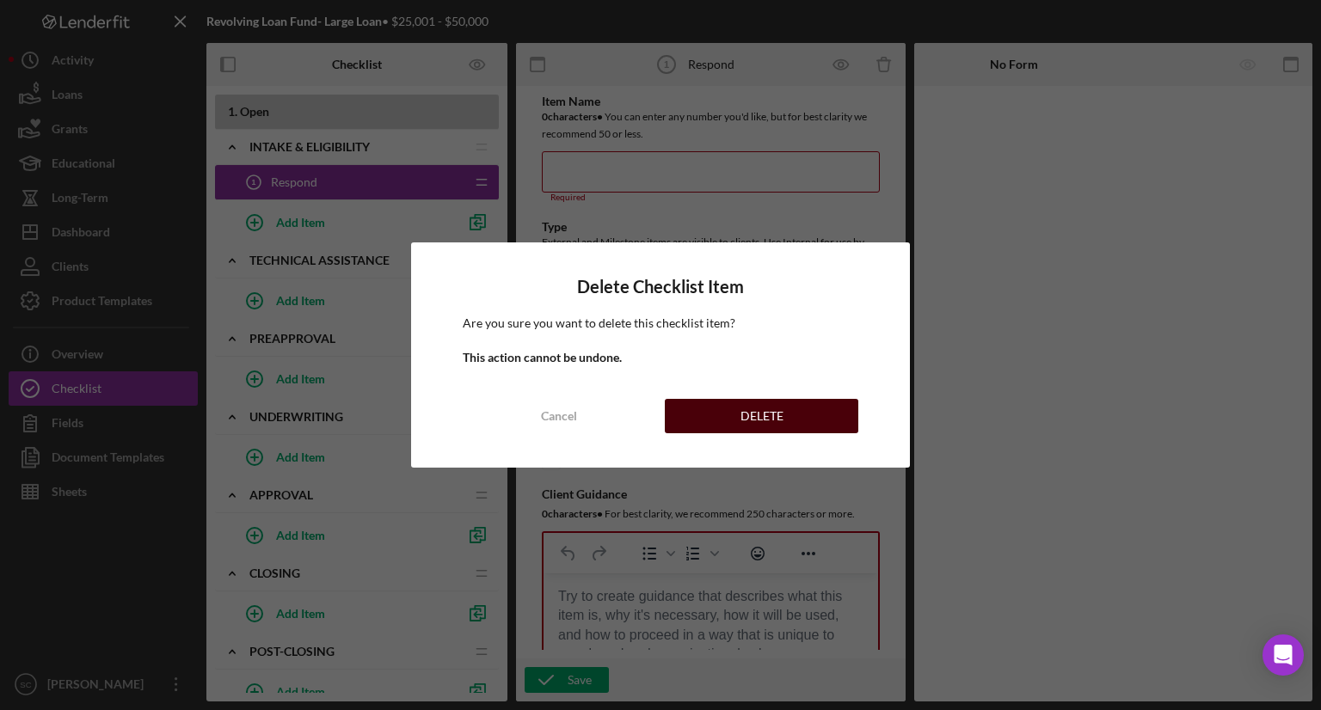
click at [780, 413] on div "DELETE" at bounding box center [762, 416] width 43 height 34
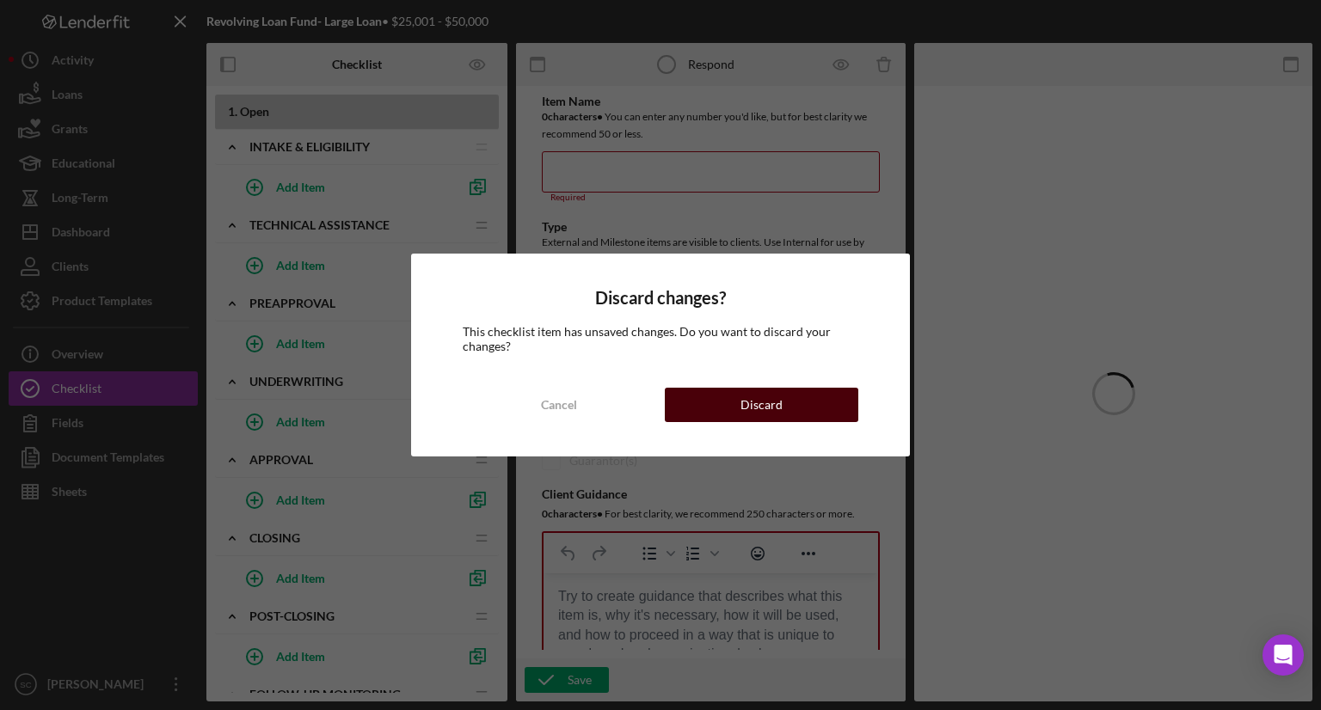
click at [723, 419] on button "Discard" at bounding box center [762, 405] width 194 height 34
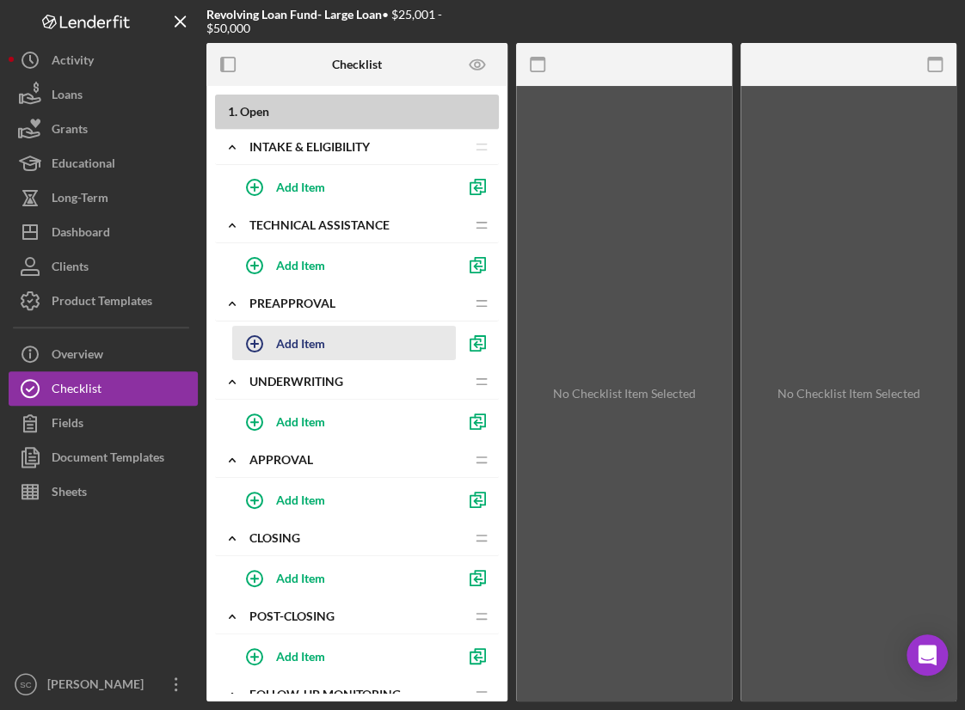
click at [280, 343] on div "Add Item" at bounding box center [300, 343] width 49 height 33
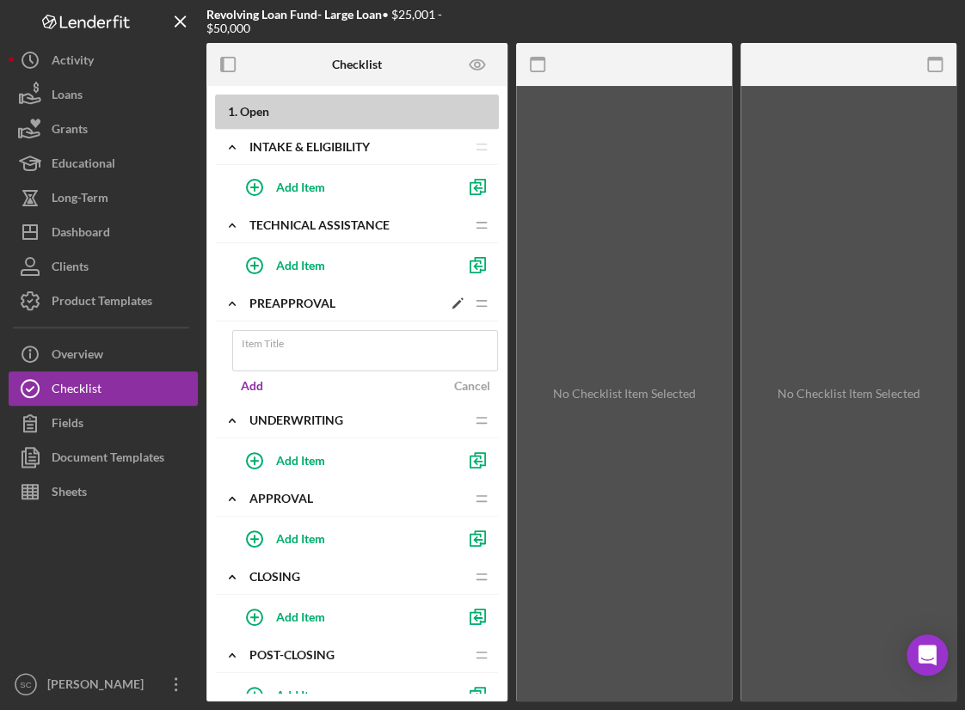
click at [334, 312] on div "Icon/Expander Preapproval Icon/Edit Icon/Drag" at bounding box center [357, 303] width 284 height 35
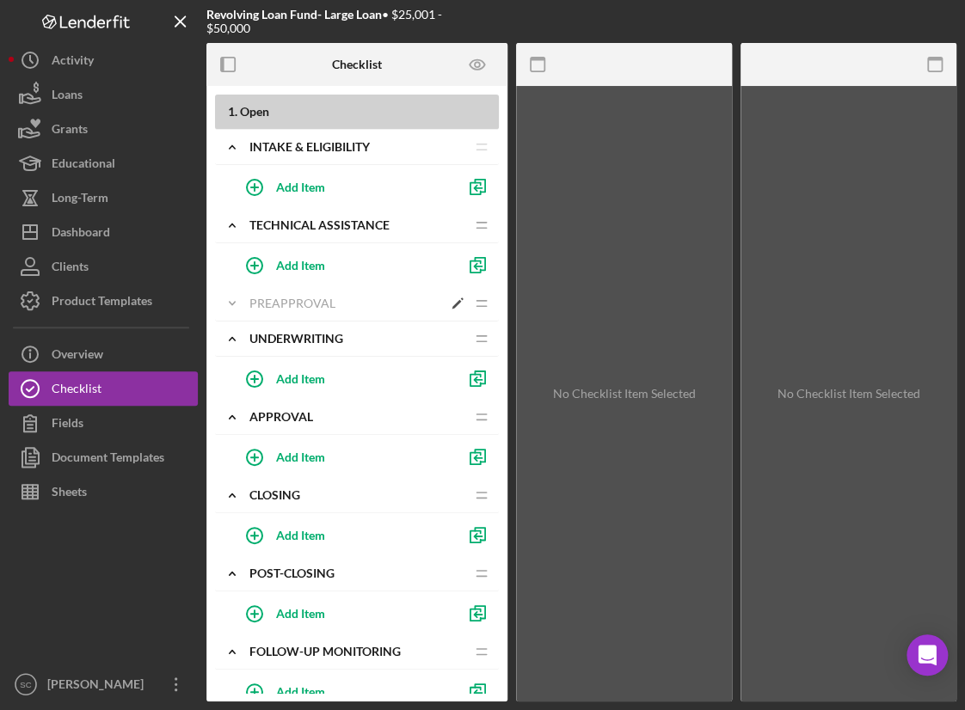
click at [331, 312] on div "Icon/Expander Preapproval Icon/Edit Icon/Drag" at bounding box center [357, 303] width 284 height 35
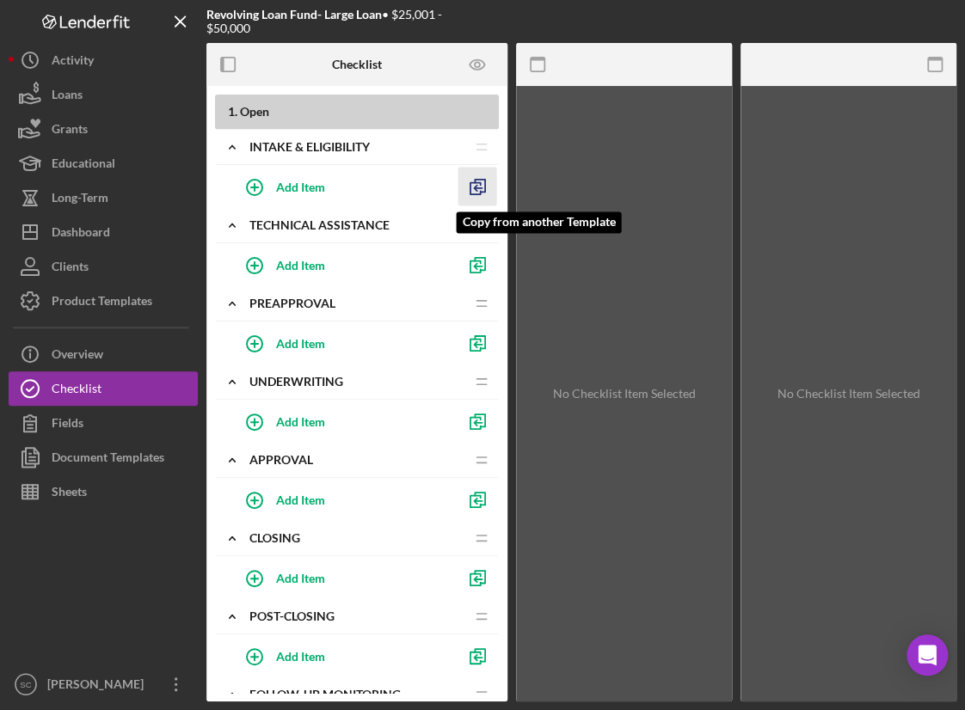
click at [468, 178] on icon "button" at bounding box center [477, 187] width 39 height 39
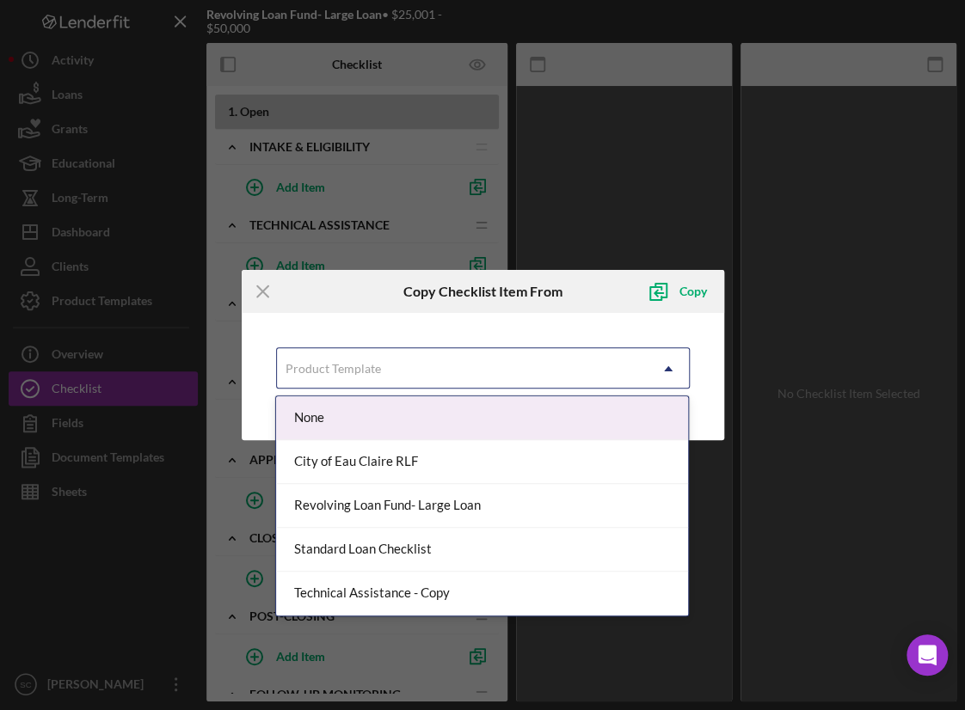
click at [382, 362] on div "Product Template" at bounding box center [462, 369] width 371 height 40
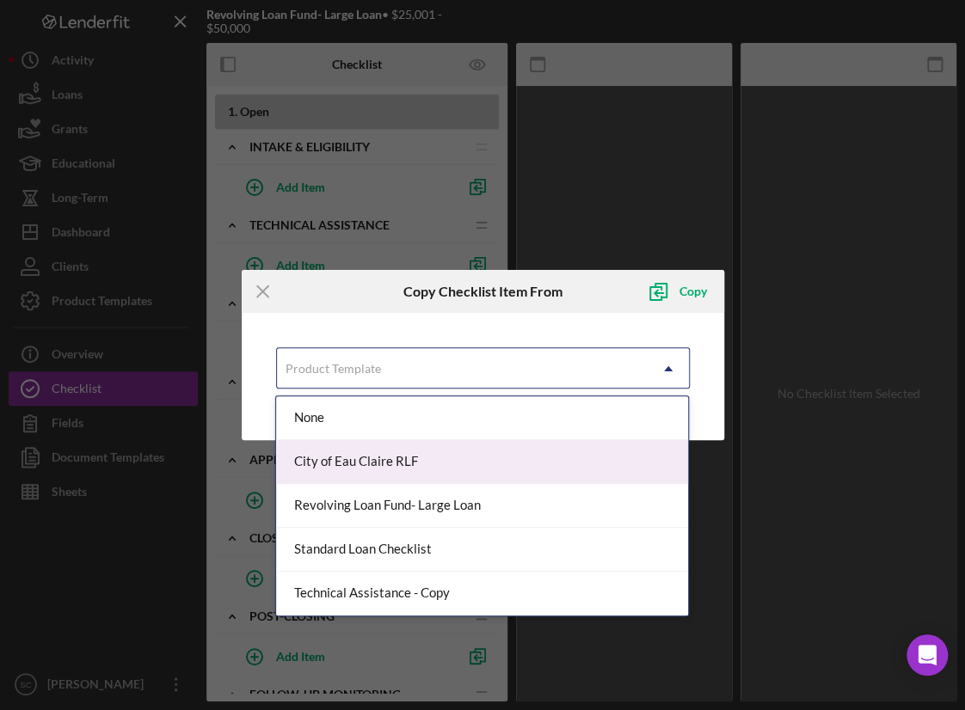
click at [367, 465] on div "City of Eau Claire RLF" at bounding box center [482, 462] width 412 height 44
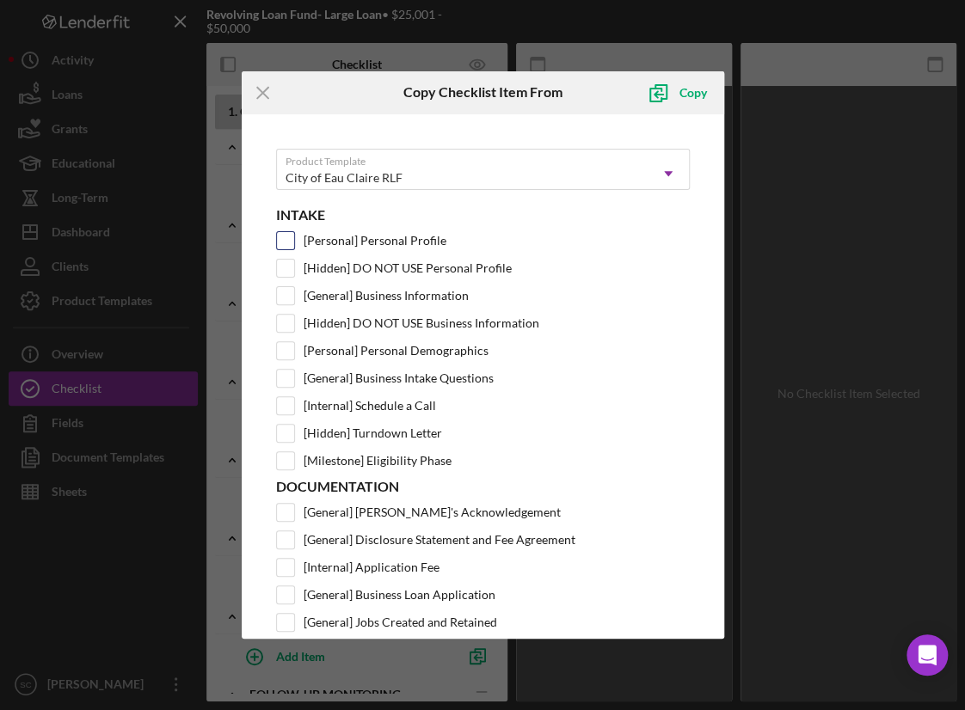
click at [280, 240] on input "[Personal] Personal Profile" at bounding box center [285, 240] width 17 height 17
checkbox input "true"
click at [286, 297] on input "[General] Business Information" at bounding box center [285, 295] width 17 height 17
checkbox input "true"
click at [282, 346] on input "[Personal] Personal Demographics" at bounding box center [285, 350] width 17 height 17
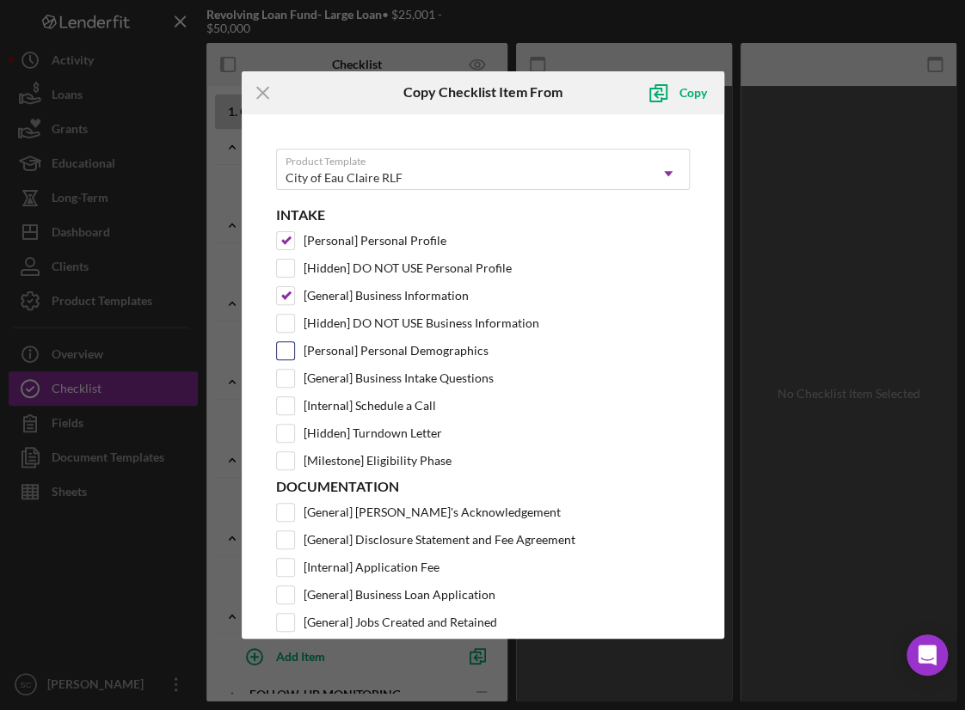
checkbox input "true"
click at [289, 382] on input "[General] Business Intake Questions" at bounding box center [285, 378] width 17 height 17
checkbox input "true"
click at [291, 411] on input "[Internal] Schedule a Call" at bounding box center [285, 405] width 17 height 17
checkbox input "true"
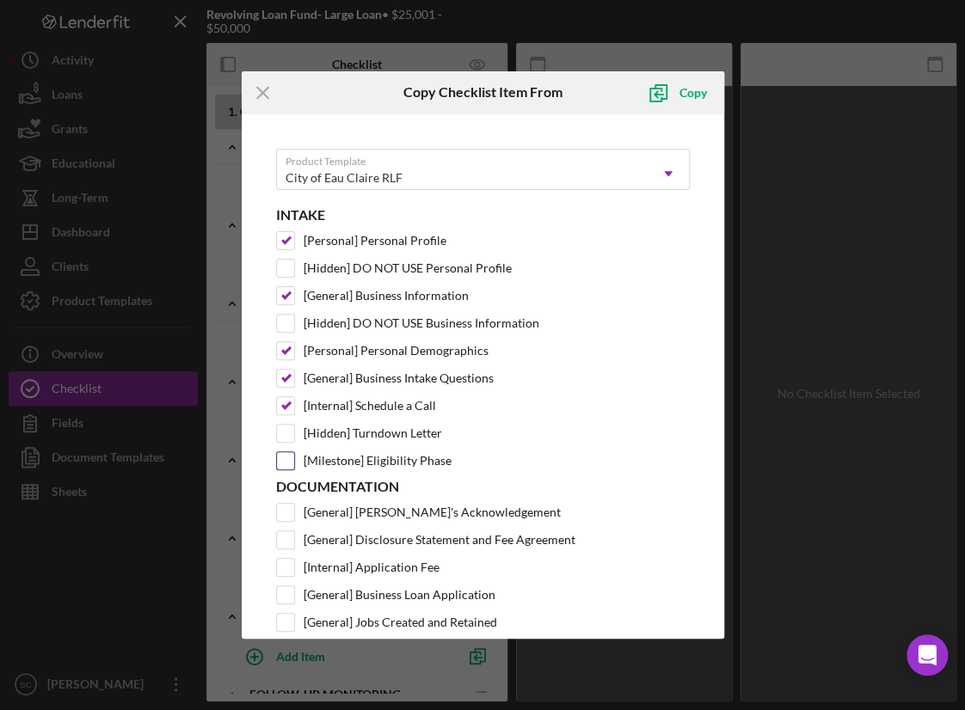
click at [286, 458] on input "[Milestone] Eligibility Phase" at bounding box center [285, 460] width 17 height 17
checkbox input "true"
click at [657, 100] on icon "submit" at bounding box center [657, 92] width 43 height 43
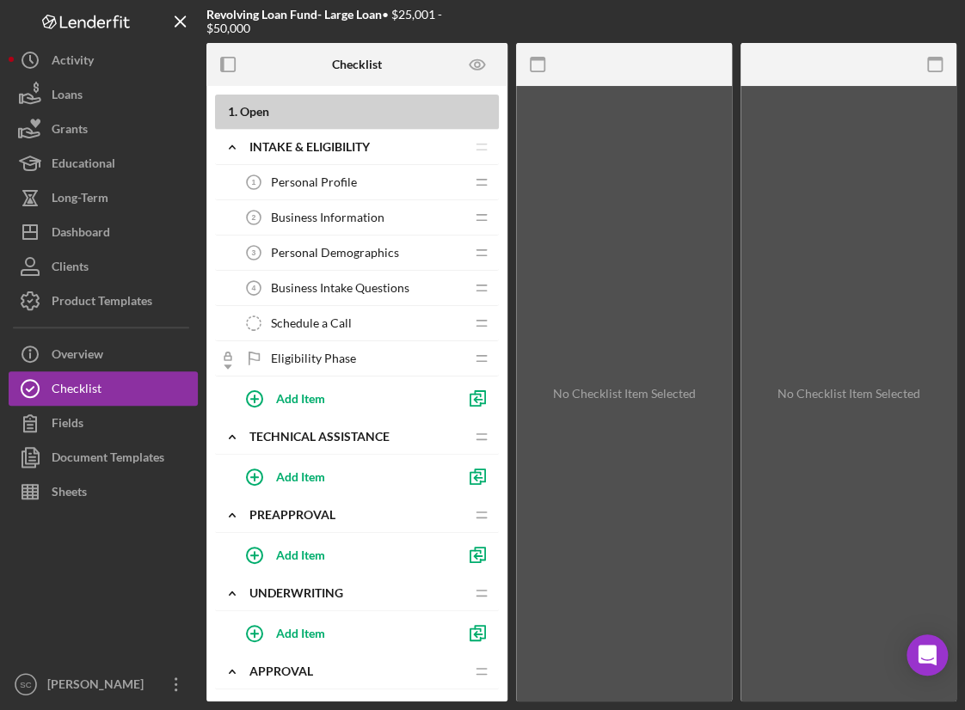
click at [342, 175] on span "Personal Profile" at bounding box center [314, 182] width 86 height 14
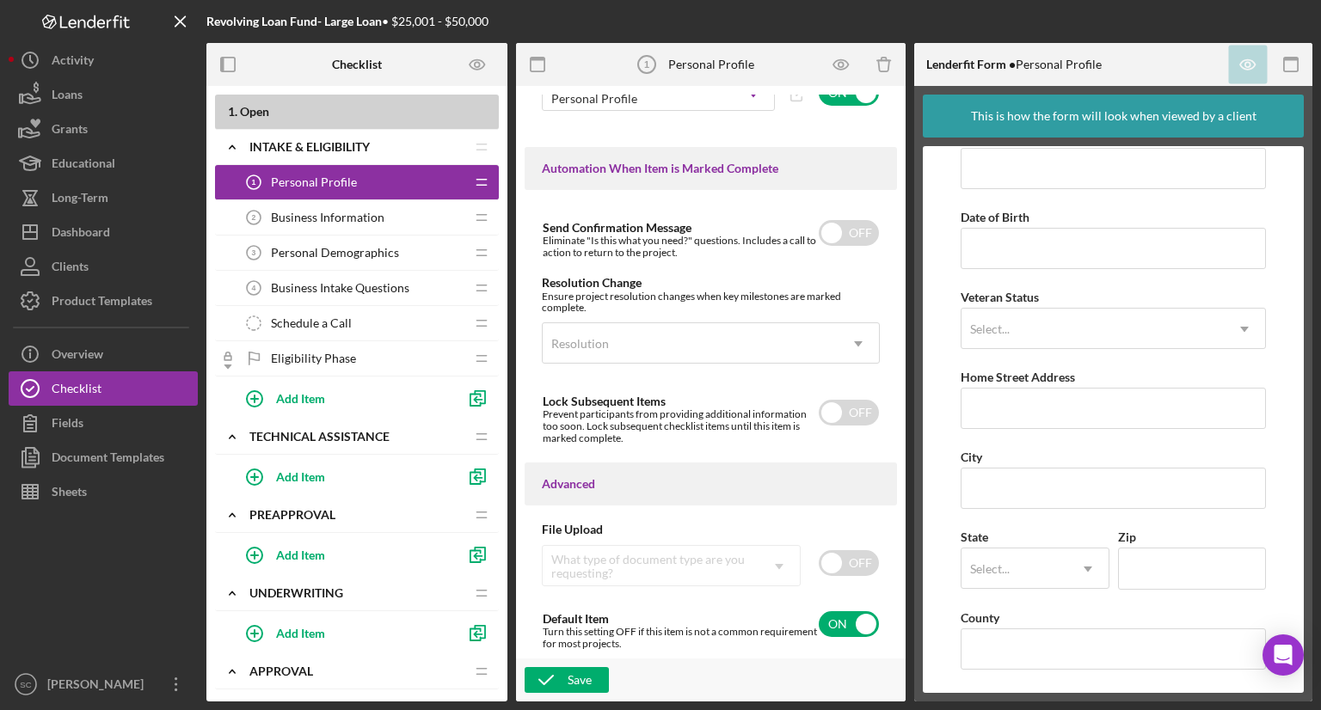
scroll to position [1137, 0]
click at [292, 220] on span "Business Information" at bounding box center [328, 218] width 114 height 14
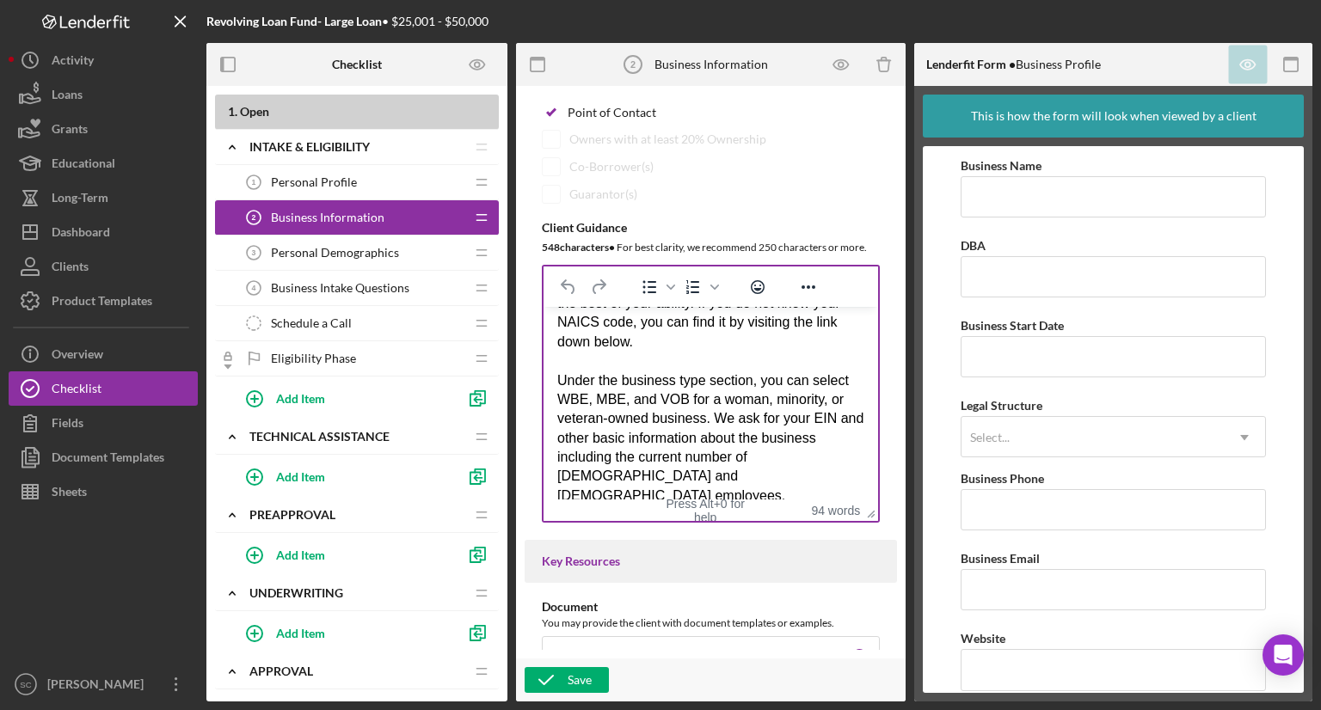
scroll to position [602, 0]
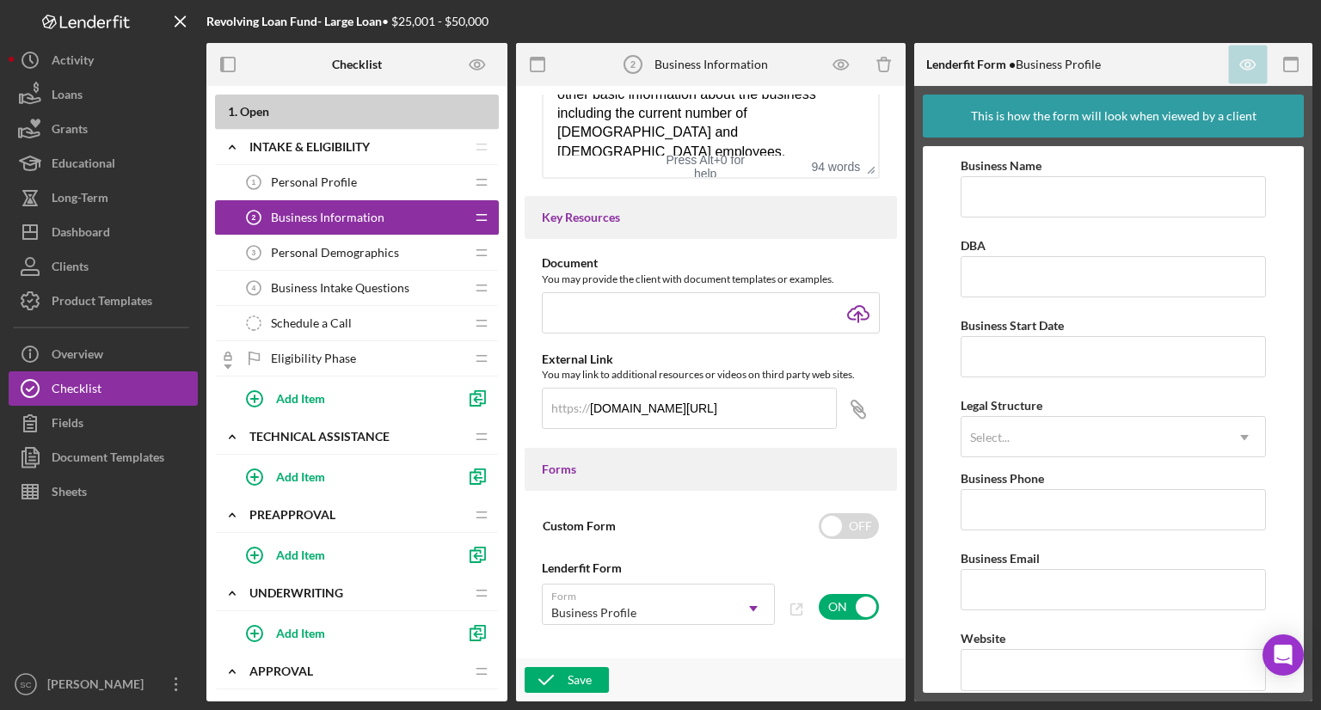
click at [347, 267] on div "Personal Demographics 3 Personal Demographics" at bounding box center [351, 253] width 228 height 34
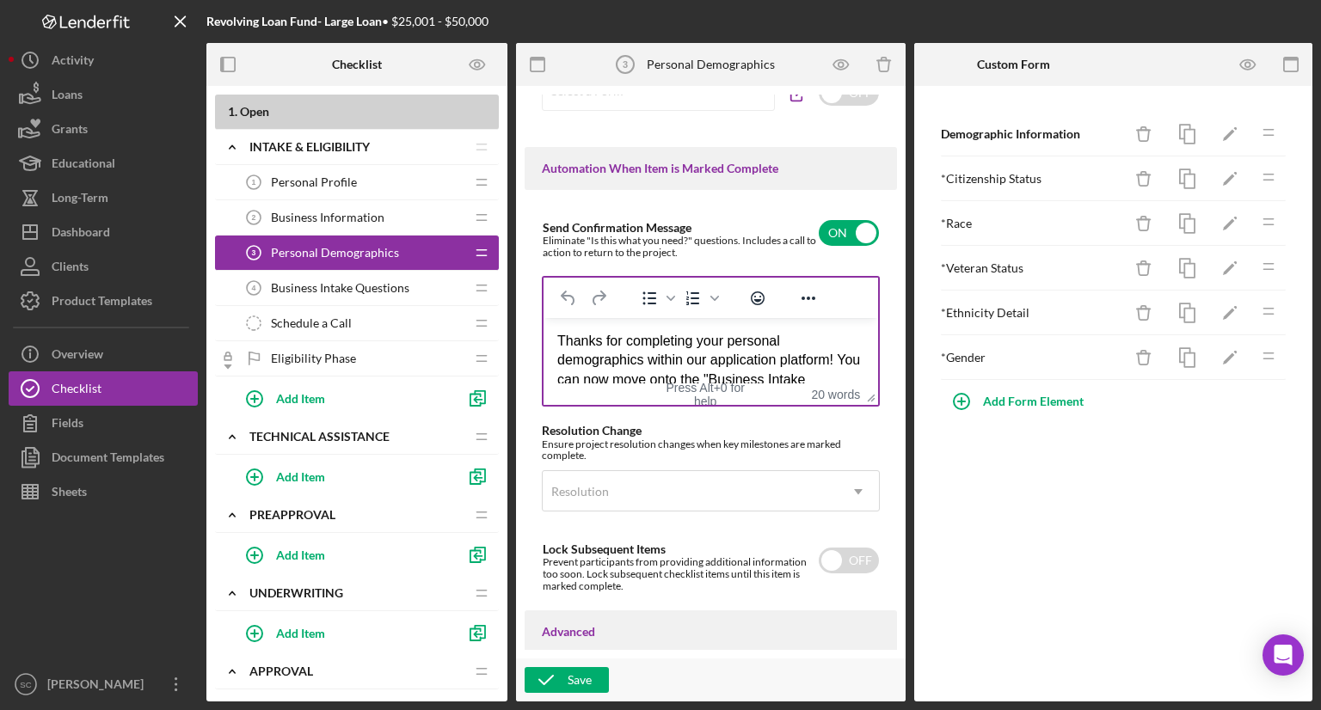
scroll to position [1268, 0]
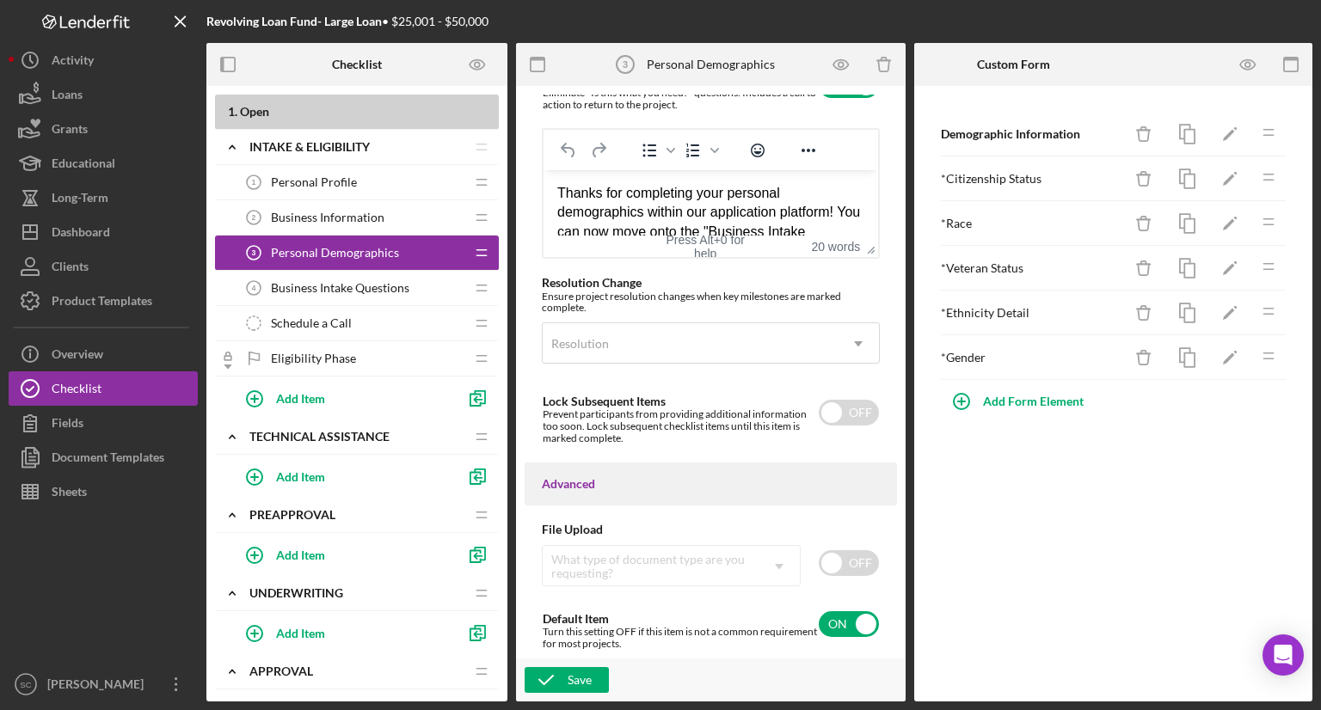
click at [352, 288] on span "Business Intake Questions" at bounding box center [340, 288] width 138 height 14
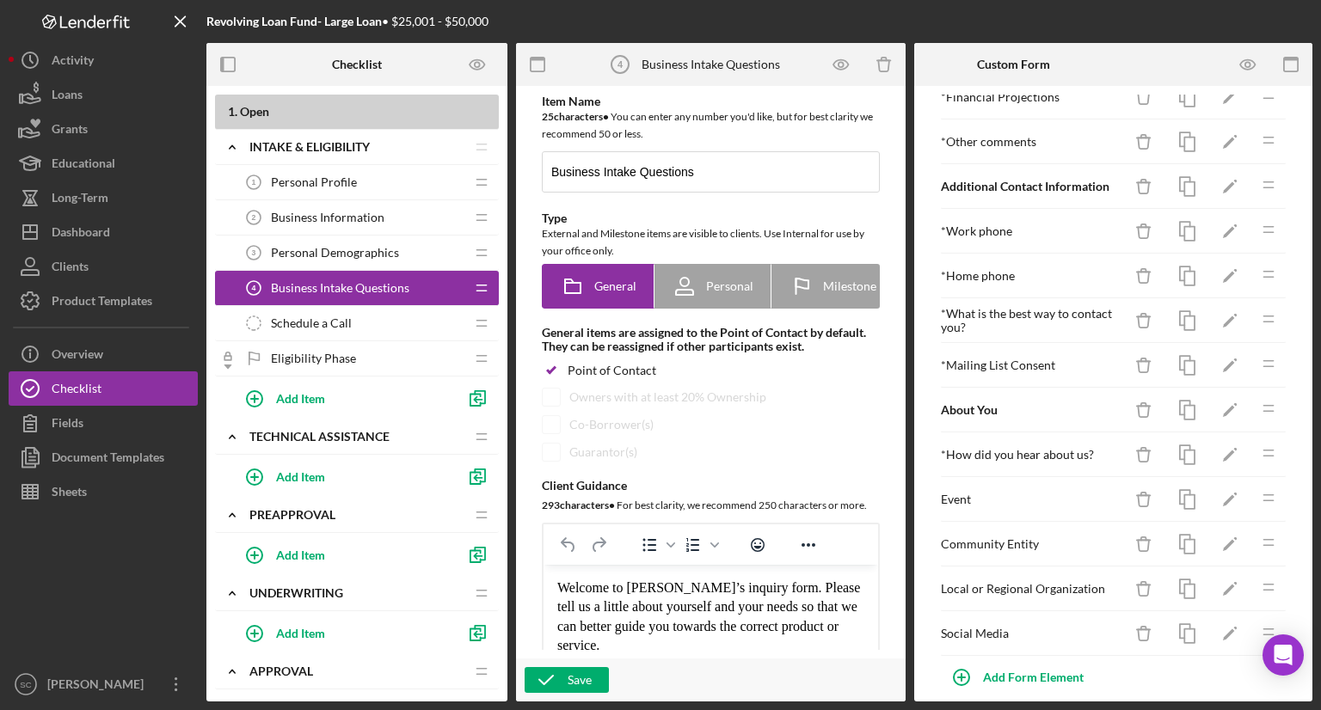
scroll to position [1073, 0]
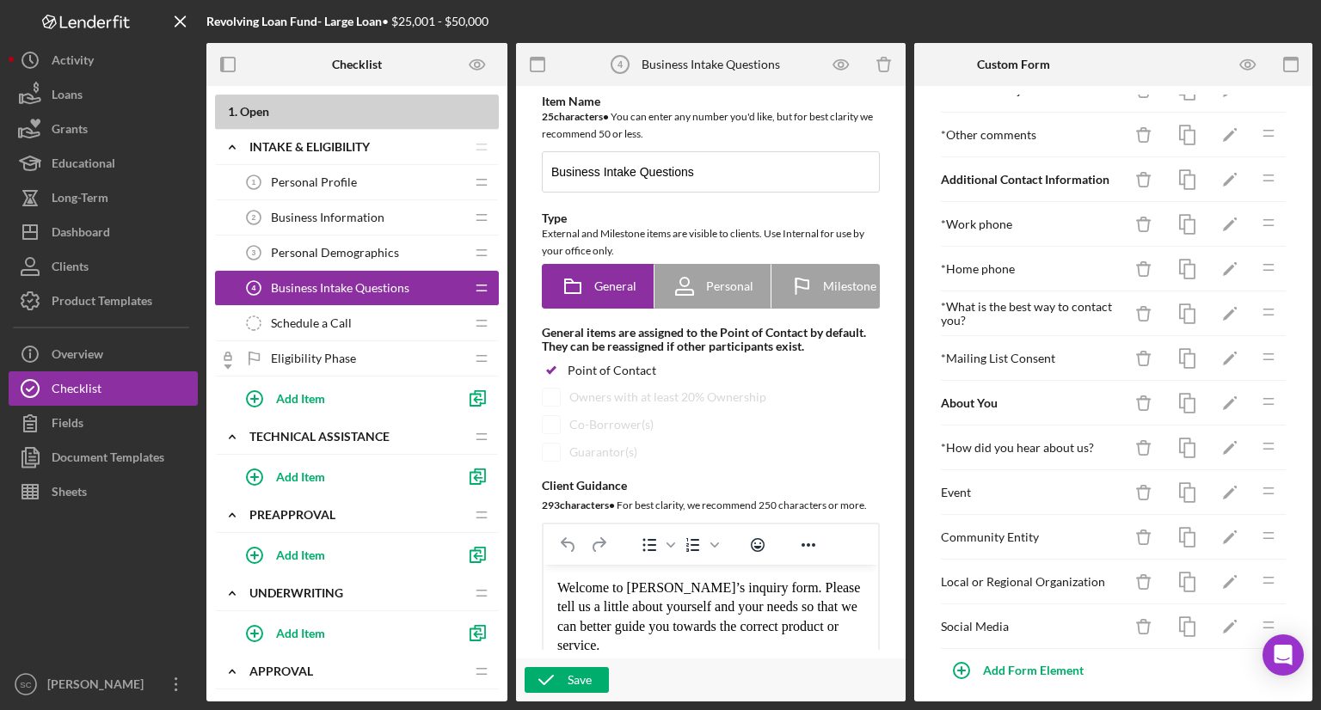
click at [316, 323] on span "Schedule a Call" at bounding box center [311, 324] width 81 height 14
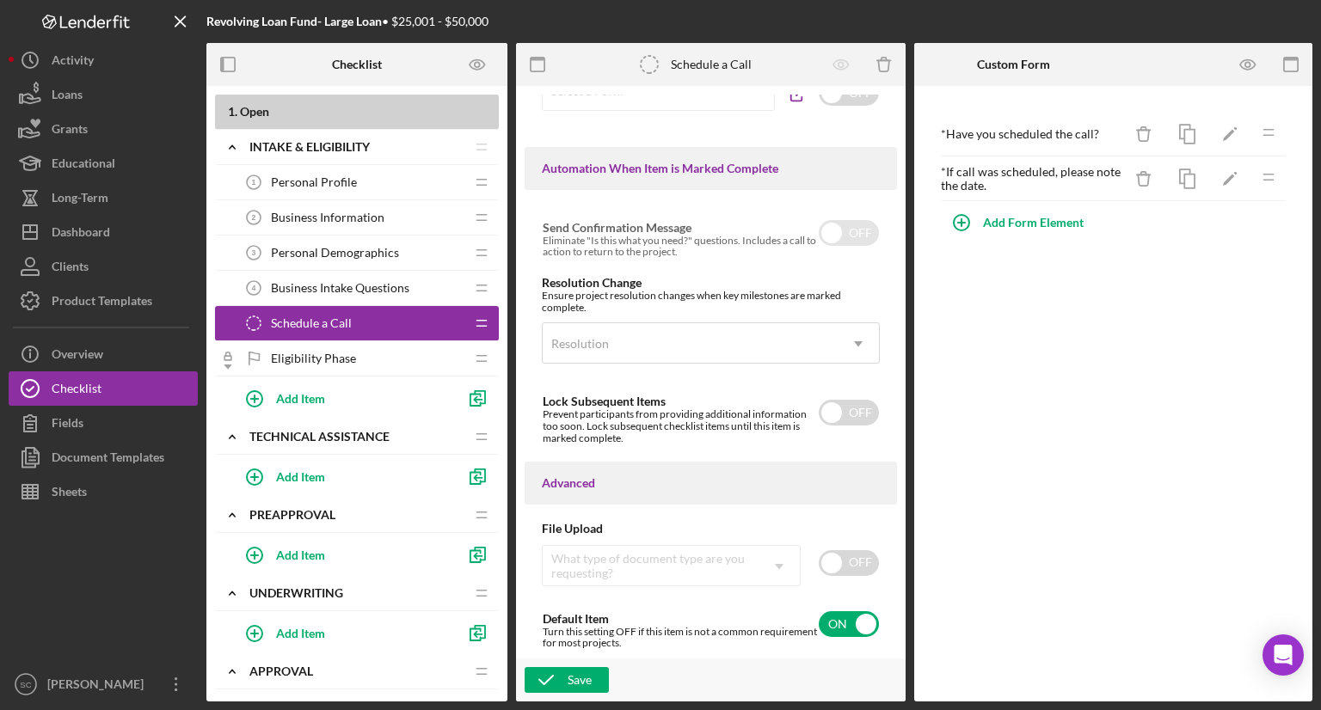
scroll to position [1019, 0]
click at [581, 684] on div "Save" at bounding box center [580, 680] width 24 height 26
click at [292, 372] on div "Eligibility Phase Eligibility Phase" at bounding box center [351, 358] width 228 height 34
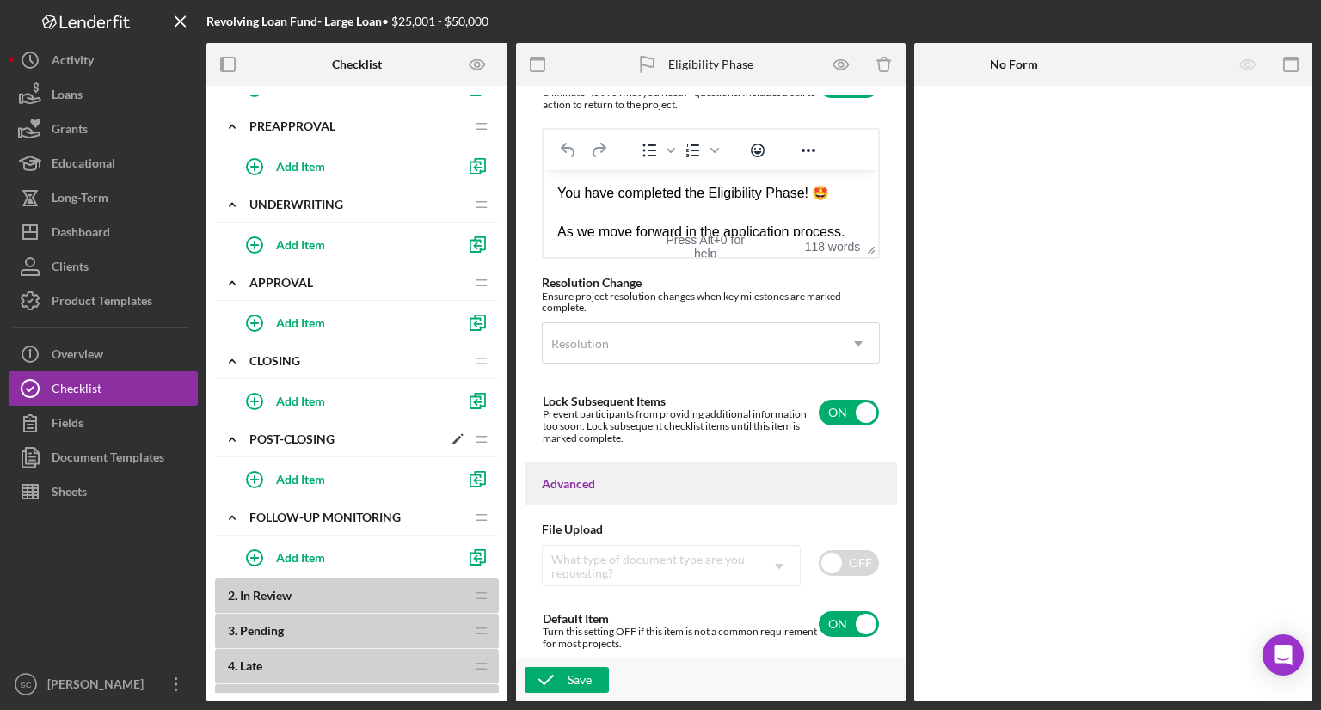
scroll to position [489, 0]
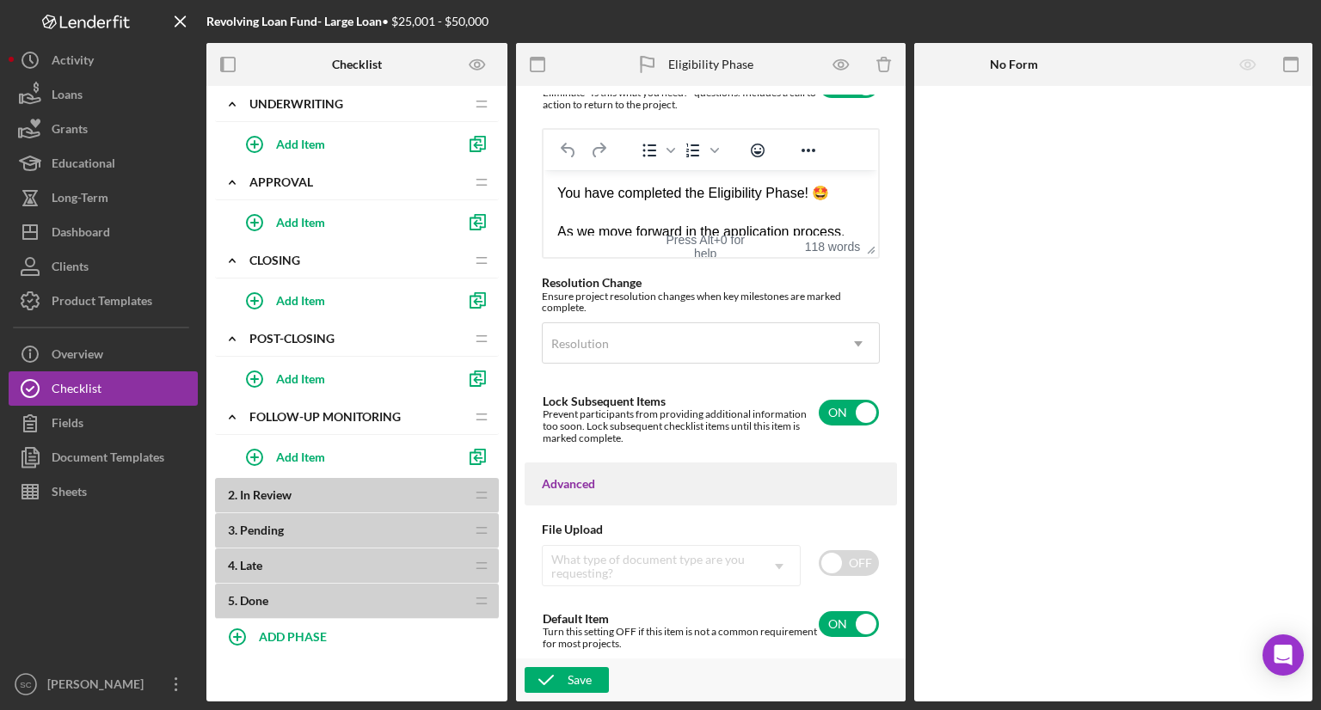
click at [239, 479] on div "2 . In Review Icon/Drag" at bounding box center [357, 495] width 284 height 35
click at [229, 499] on span "2 ." at bounding box center [232, 495] width 9 height 15
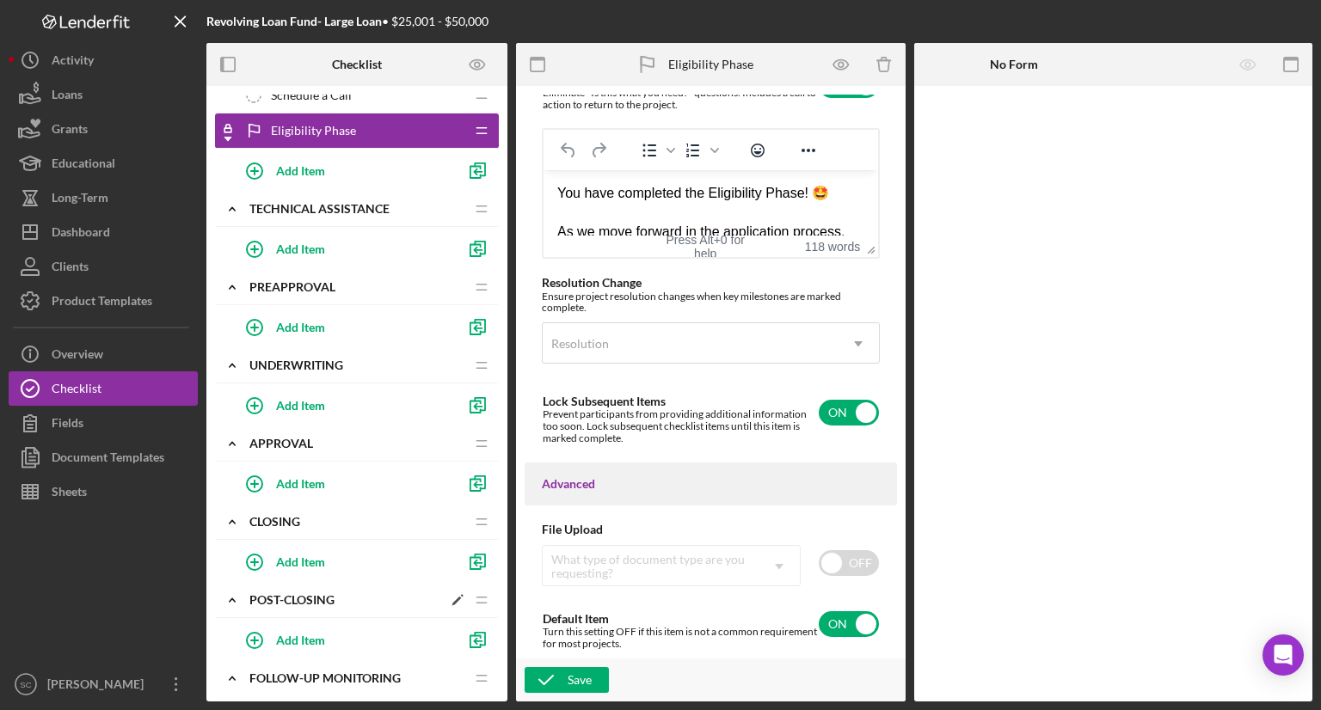
scroll to position [0, 0]
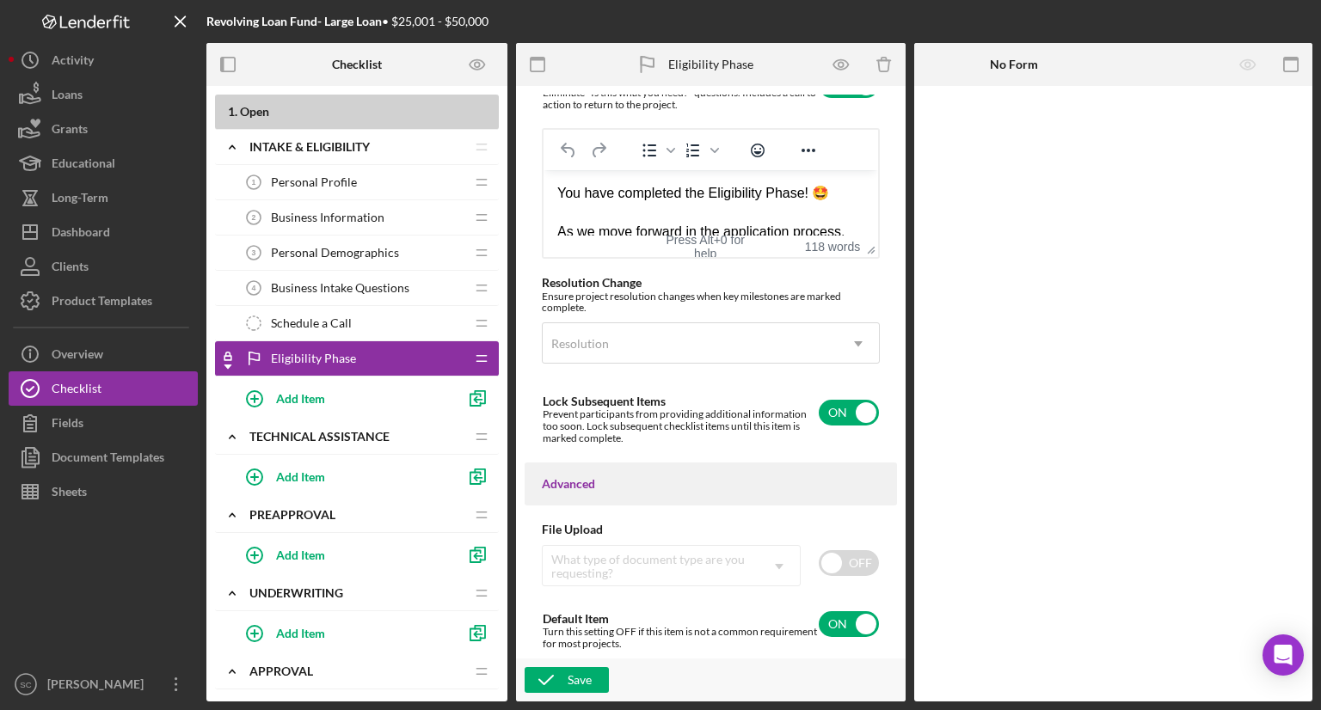
click at [227, 355] on icon "Icon/Checklist Item Locked" at bounding box center [228, 358] width 34 height 34
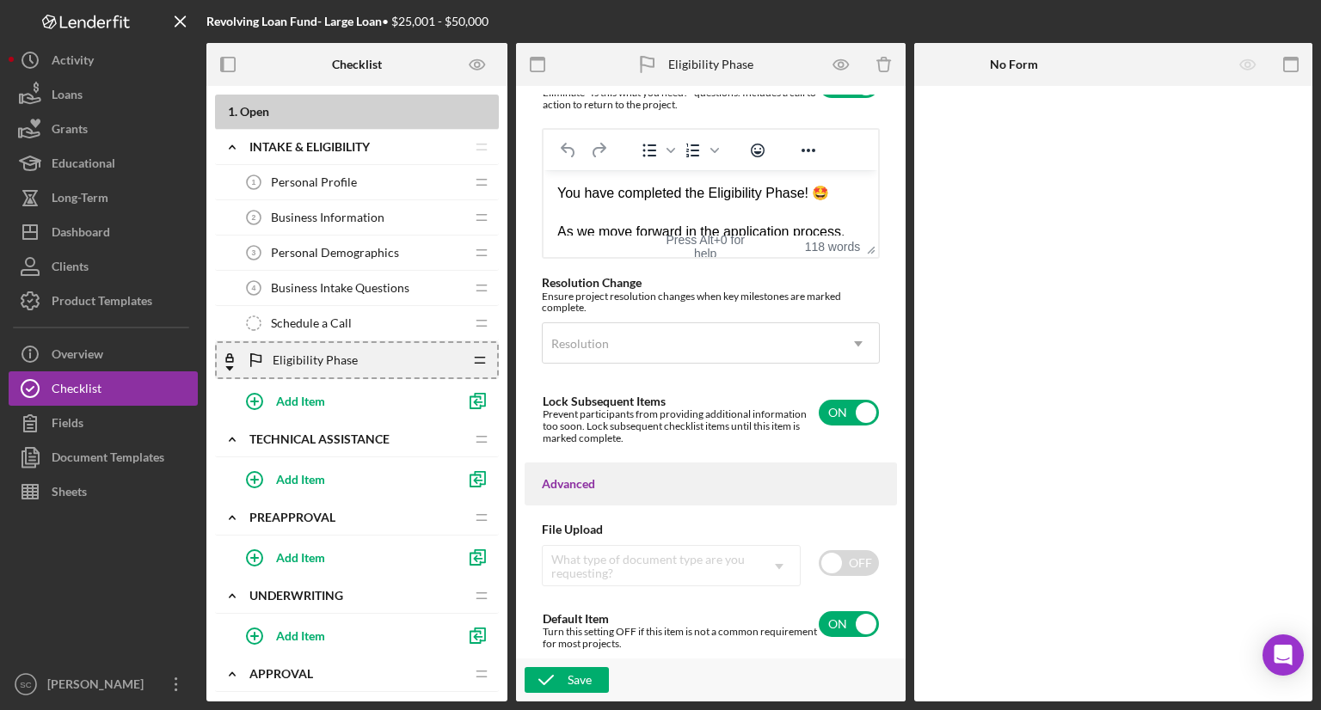
click at [481, 359] on icon "Icon/Drag" at bounding box center [480, 360] width 34 height 34
click at [366, 358] on div "Eligibility Phase Eligibility Phase" at bounding box center [350, 360] width 224 height 34
click at [457, 362] on div "Eligibility Phase Eligibility Phase" at bounding box center [350, 360] width 224 height 34
click at [362, 438] on div "Technical Assistance" at bounding box center [345, 440] width 193 height 14
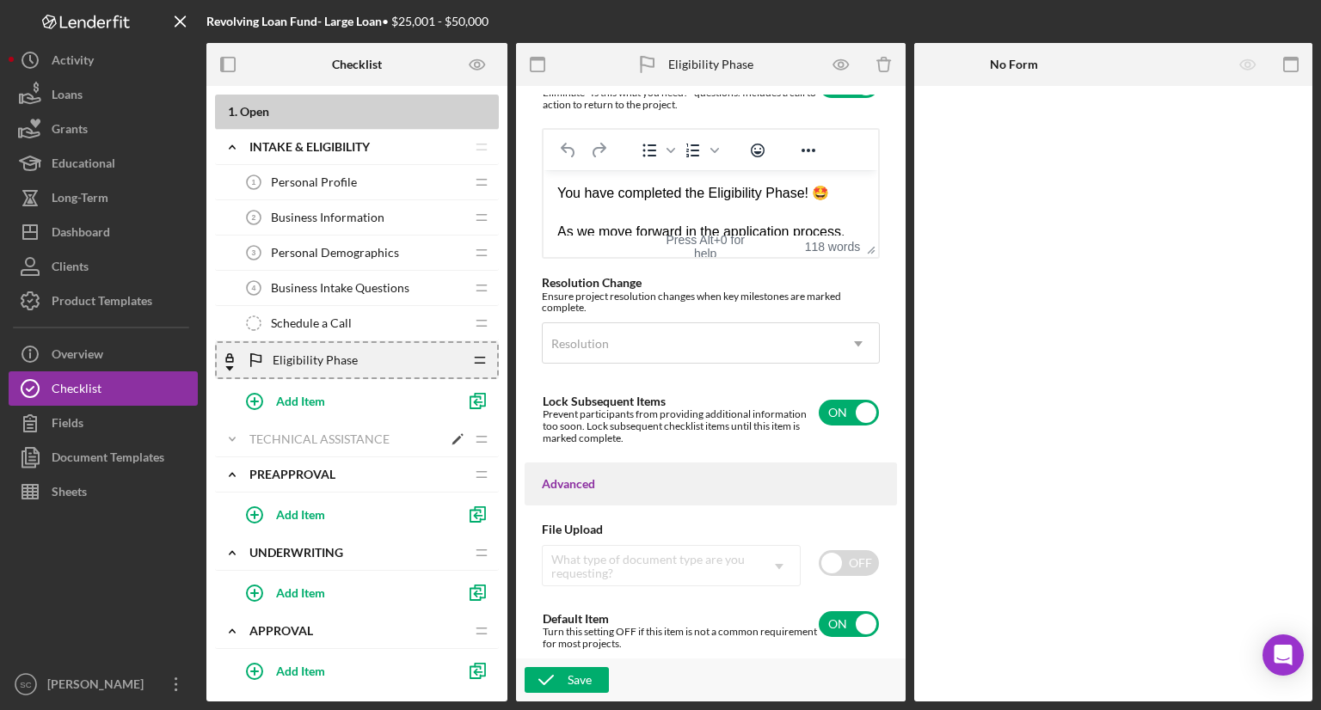
click at [362, 438] on div "Technical Assistance" at bounding box center [345, 440] width 193 height 14
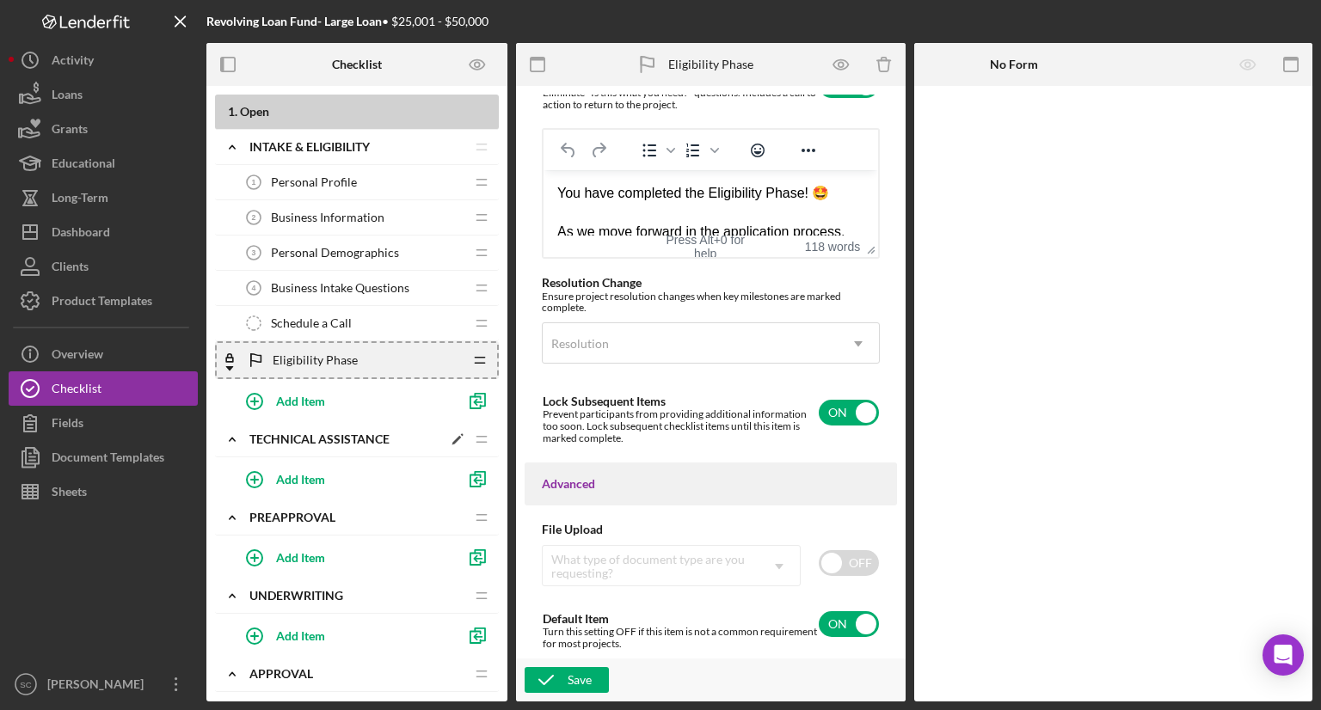
click at [362, 438] on div "Technical Assistance" at bounding box center [345, 440] width 193 height 14
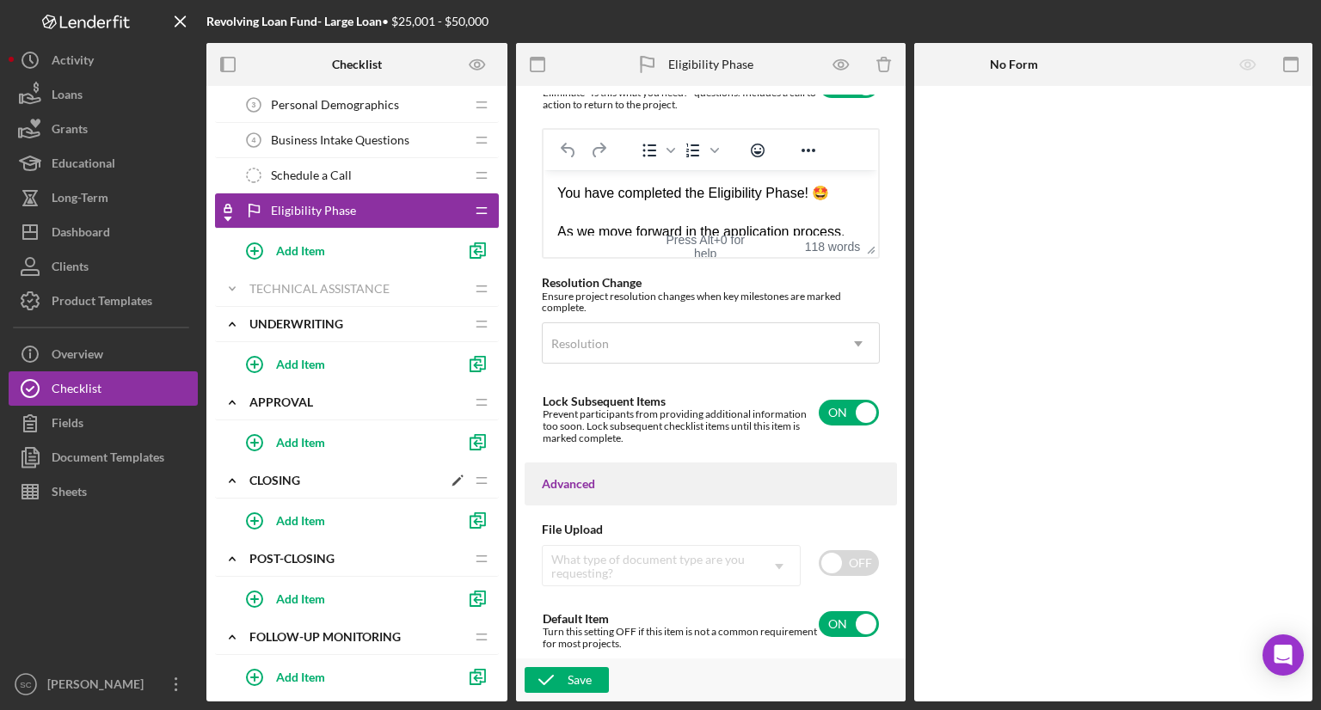
scroll to position [447, 0]
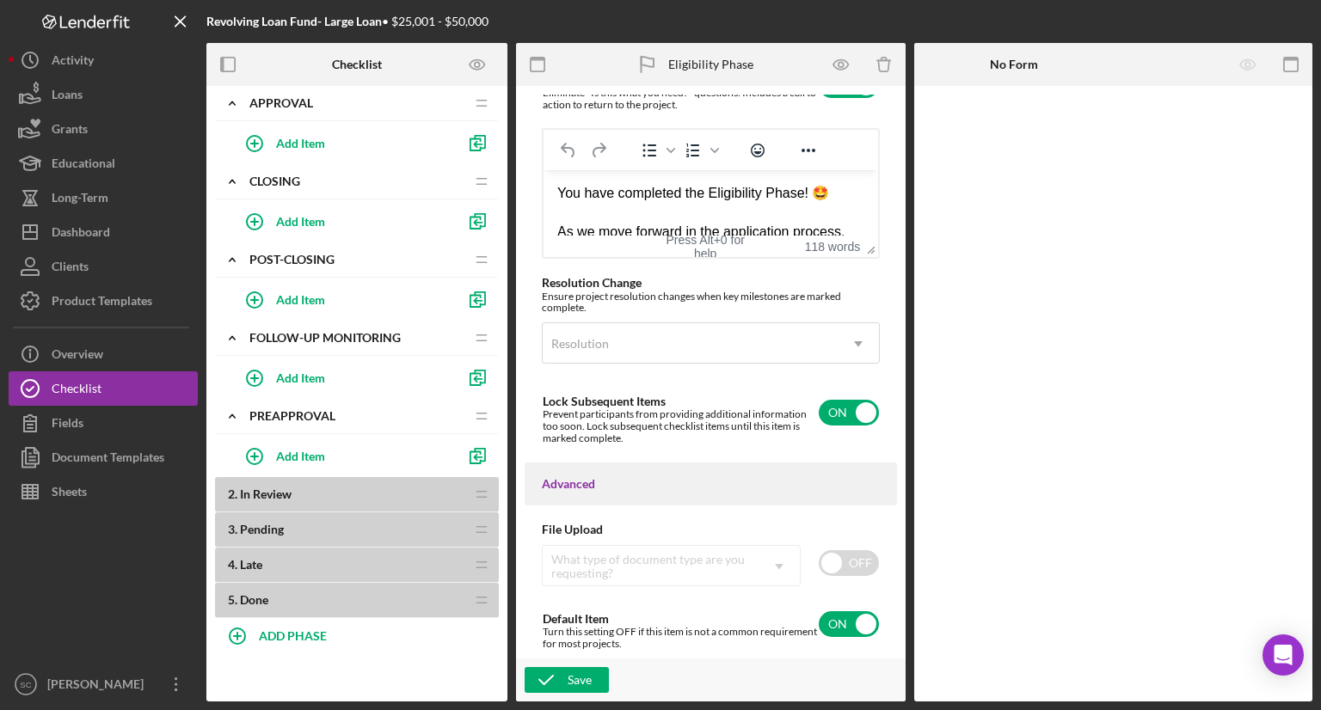
click at [385, 500] on div "2 . In Review Icon/Drag" at bounding box center [357, 494] width 284 height 35
click at [304, 489] on b "2 . In Review" at bounding box center [346, 495] width 237 height 14
click at [255, 481] on div "2 . In Review Icon/Drag" at bounding box center [357, 494] width 284 height 35
click at [458, 497] on b "2 . In Review" at bounding box center [346, 495] width 237 height 14
click at [261, 489] on span "In Review" at bounding box center [266, 494] width 52 height 15
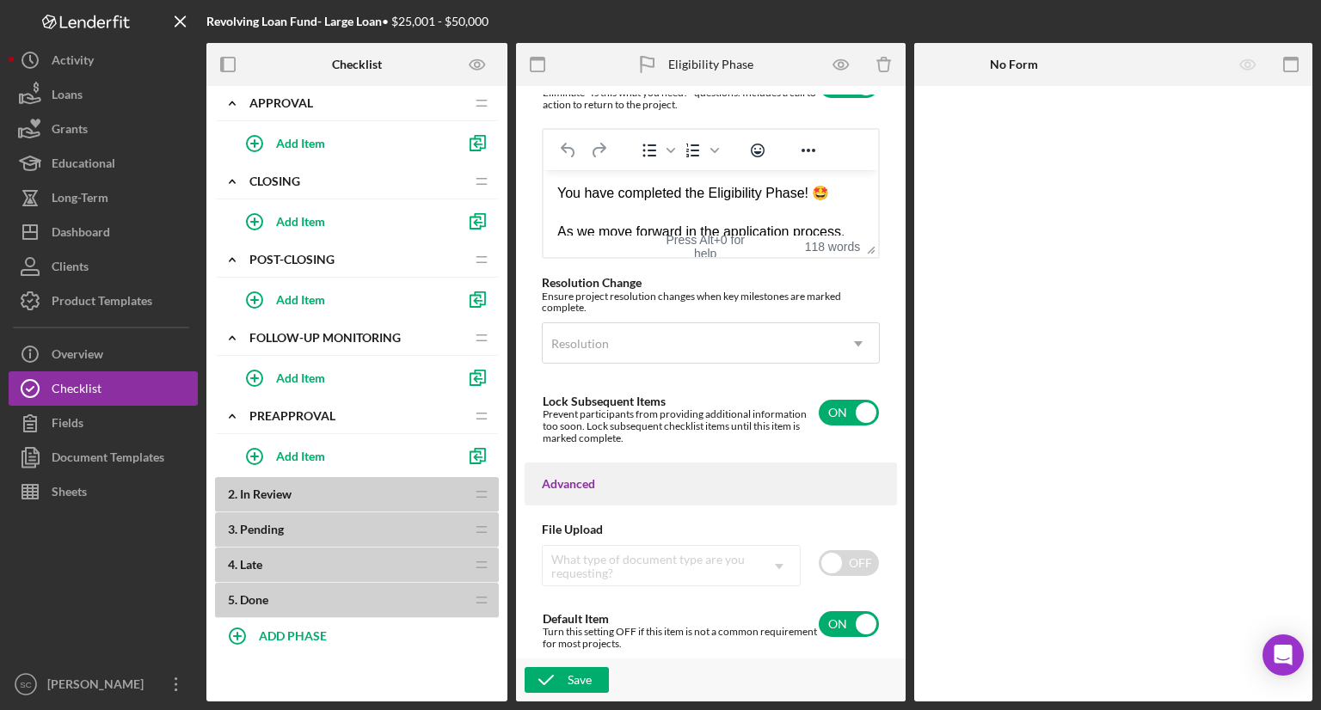
click at [261, 489] on span "In Review" at bounding box center [266, 494] width 52 height 15
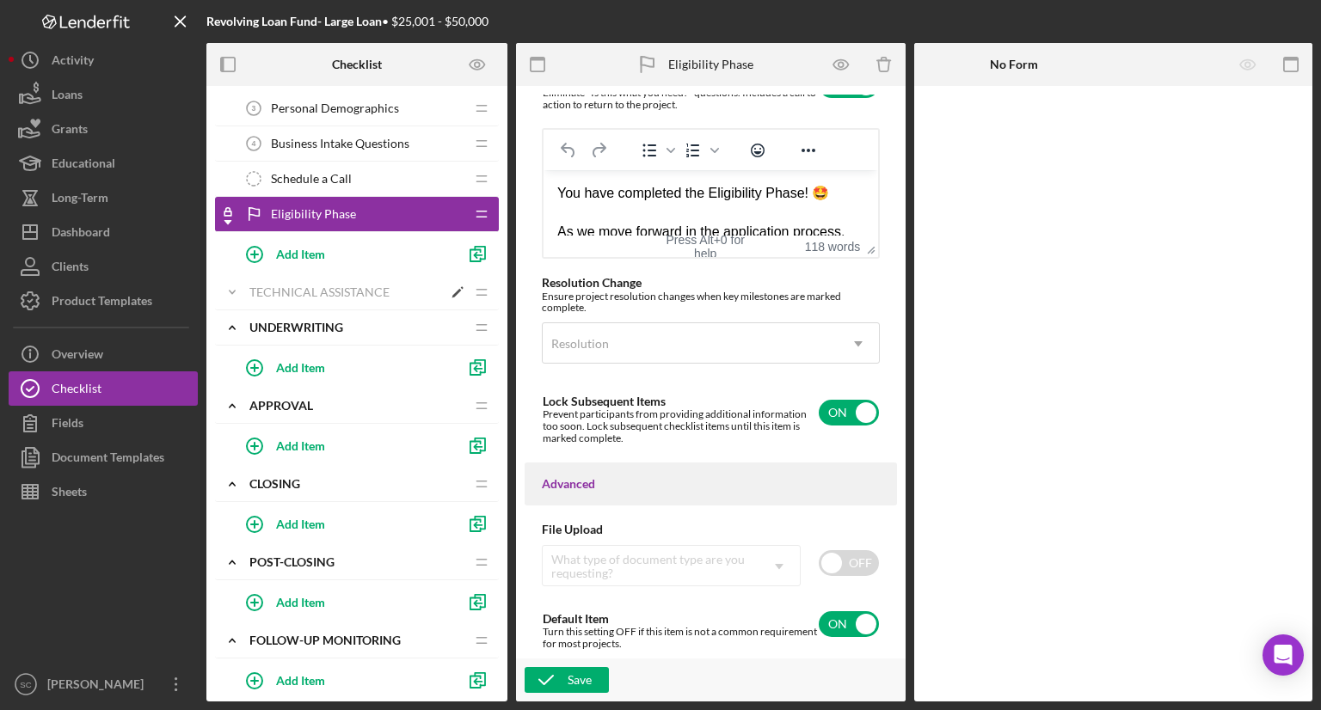
scroll to position [103, 0]
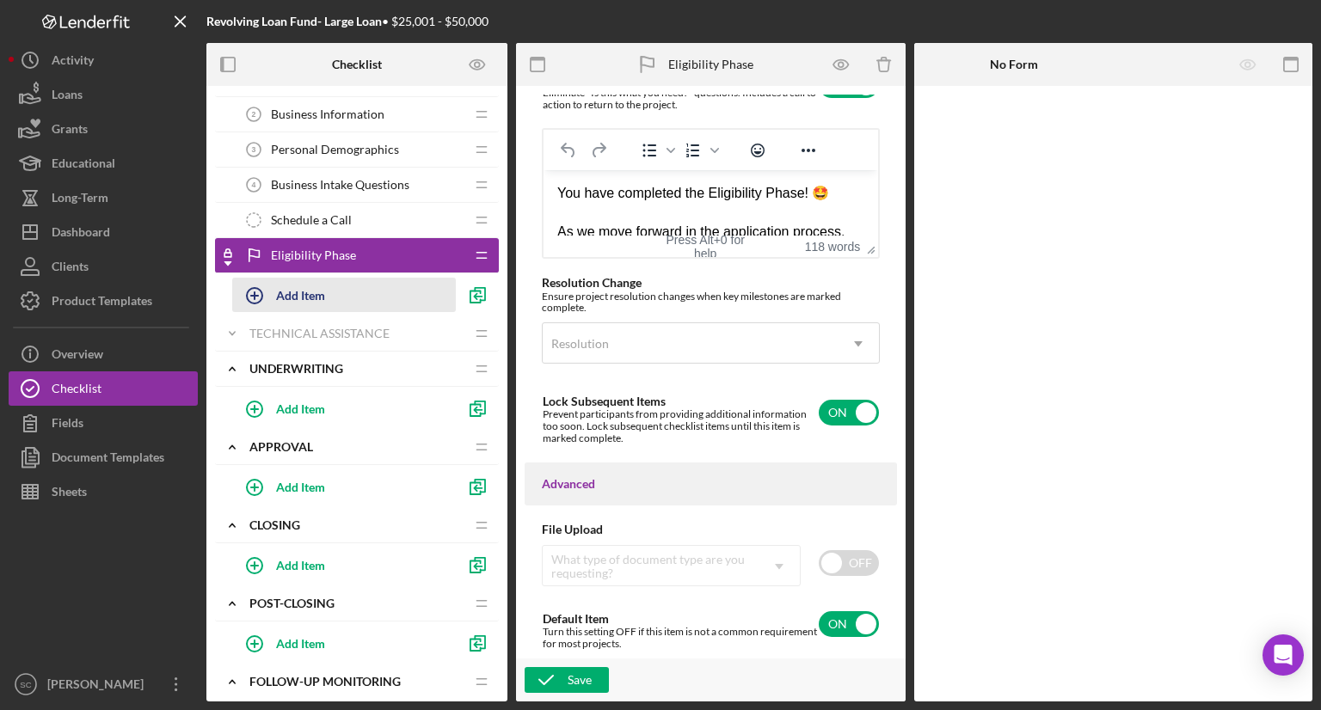
click at [301, 301] on div "Add Item" at bounding box center [300, 295] width 49 height 33
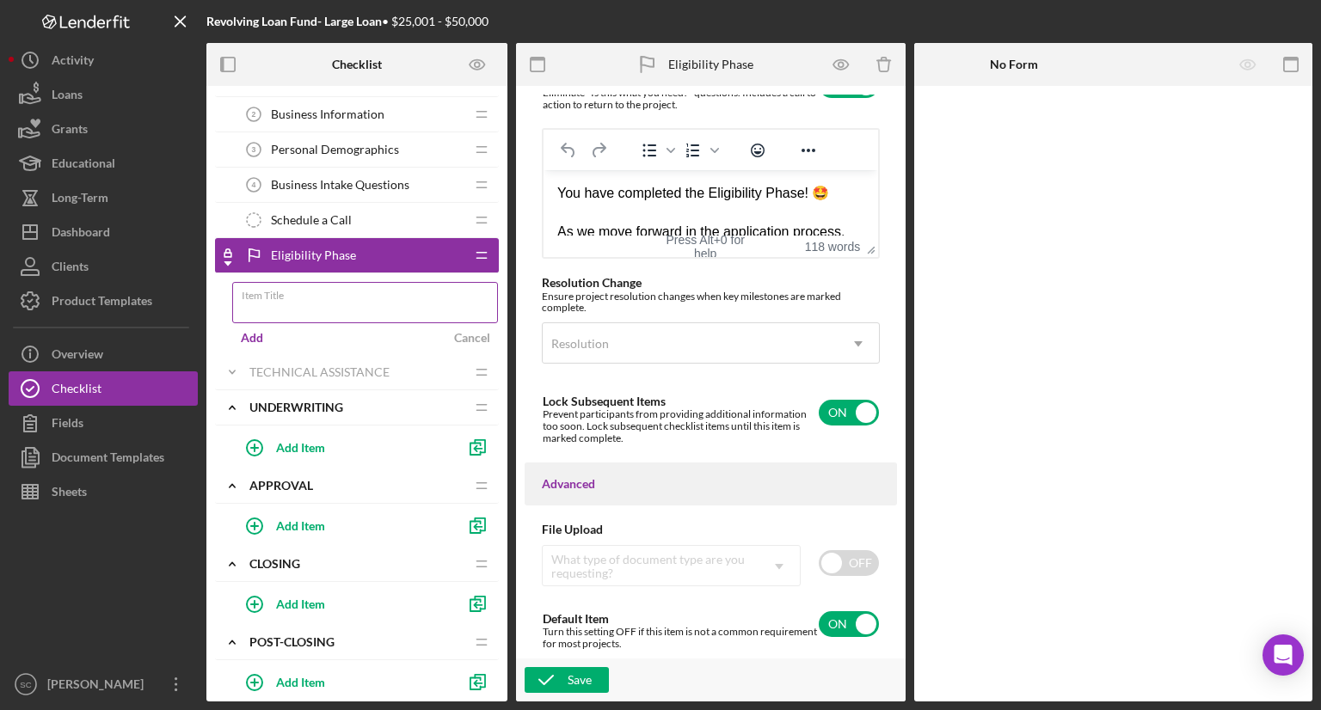
click at [299, 300] on input "Item Title" at bounding box center [365, 302] width 266 height 41
click at [272, 304] on input "Item Title" at bounding box center [365, 302] width 266 height 41
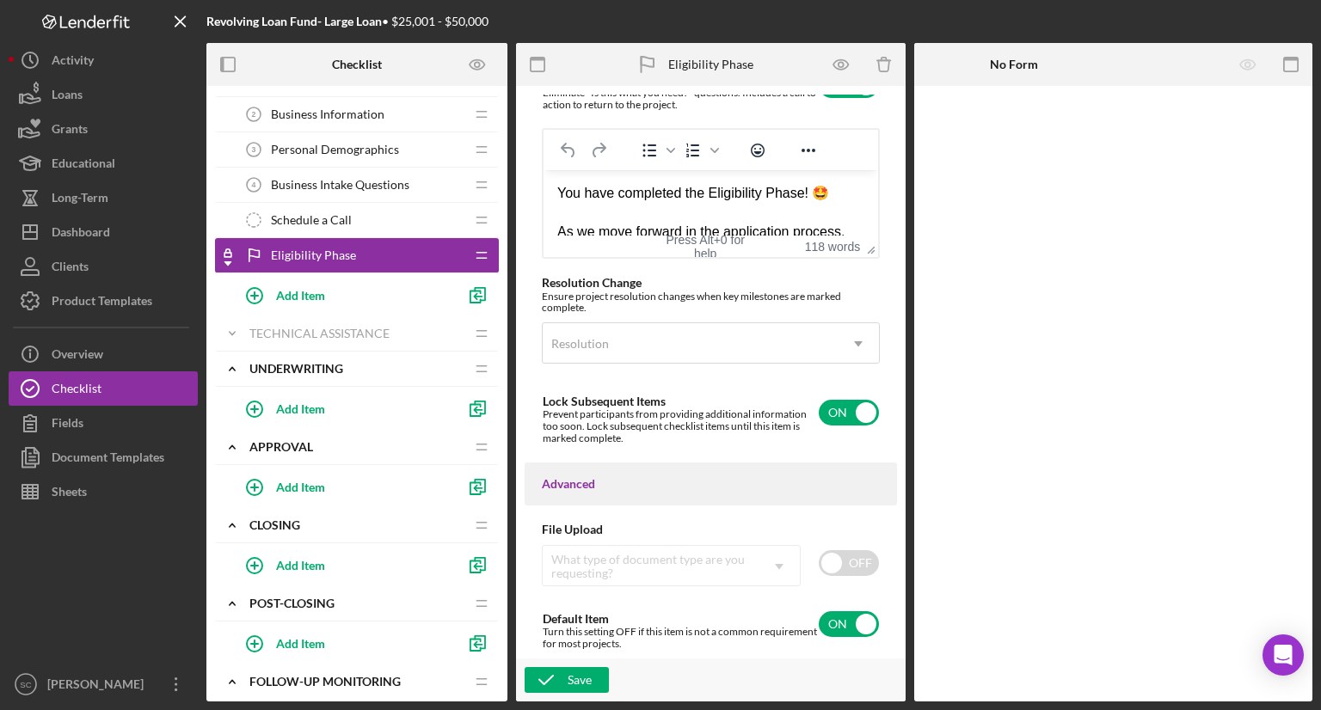
click at [251, 262] on icon "Eligibility Phase" at bounding box center [254, 255] width 34 height 34
click at [235, 257] on icon "Icon/Checklist Item Locked" at bounding box center [228, 255] width 34 height 34
click at [224, 255] on rect at bounding box center [227, 255] width 7 height 4
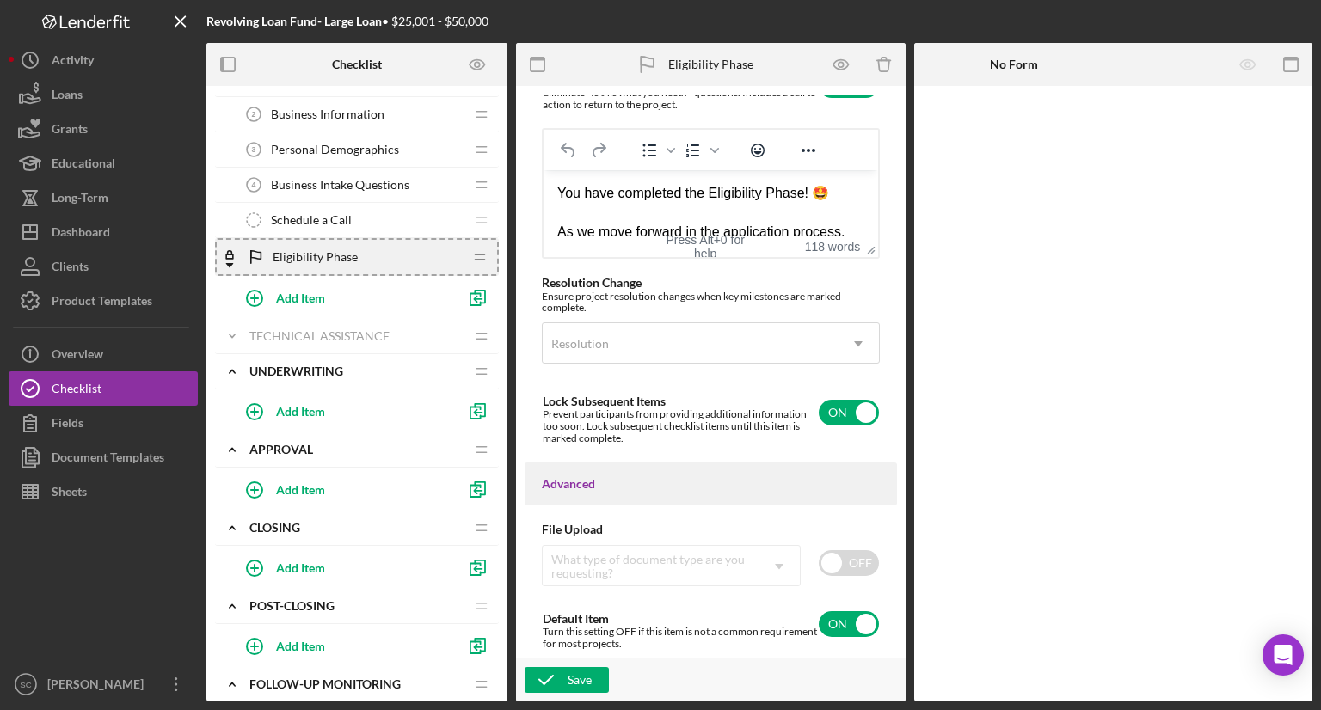
click at [493, 262] on icon "Icon/Drag" at bounding box center [480, 257] width 34 height 34
click at [472, 255] on icon "Icon/Drag" at bounding box center [480, 257] width 34 height 34
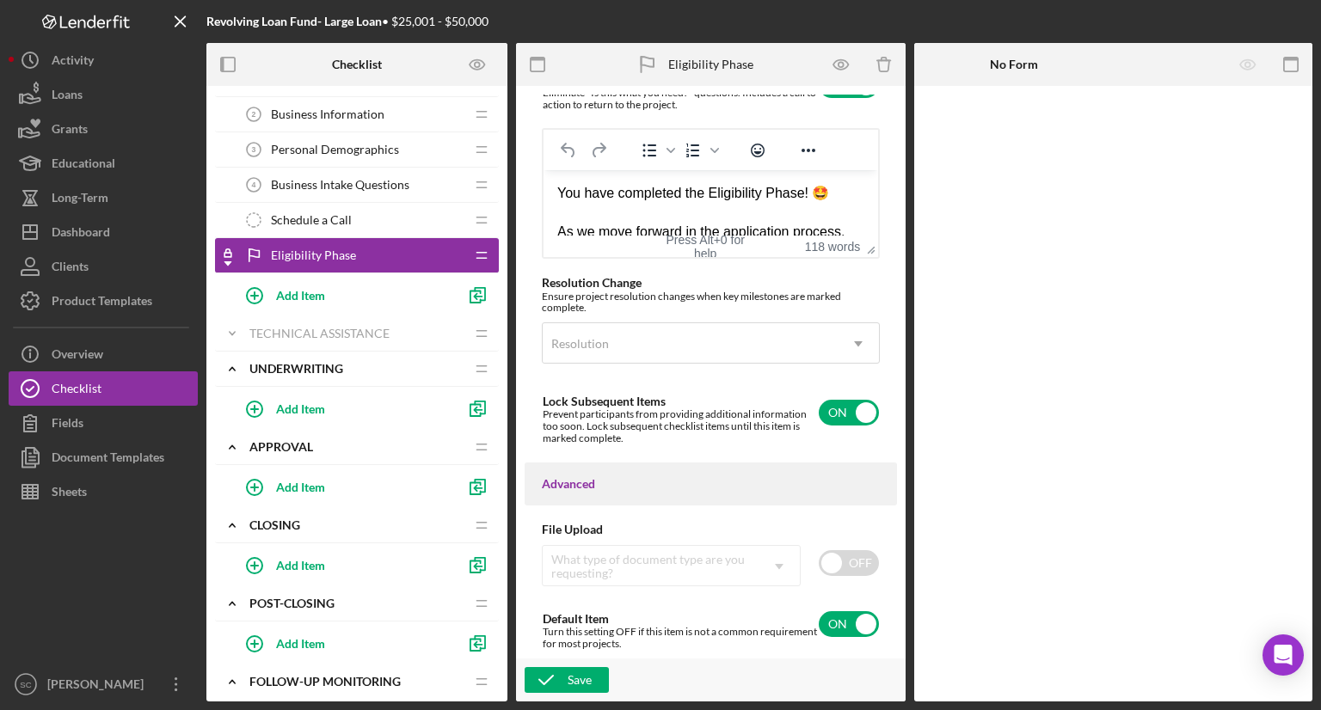
click at [396, 262] on div "Eligibility Phase Eligibility Phase" at bounding box center [351, 255] width 228 height 34
